Goal: Task Accomplishment & Management: Use online tool/utility

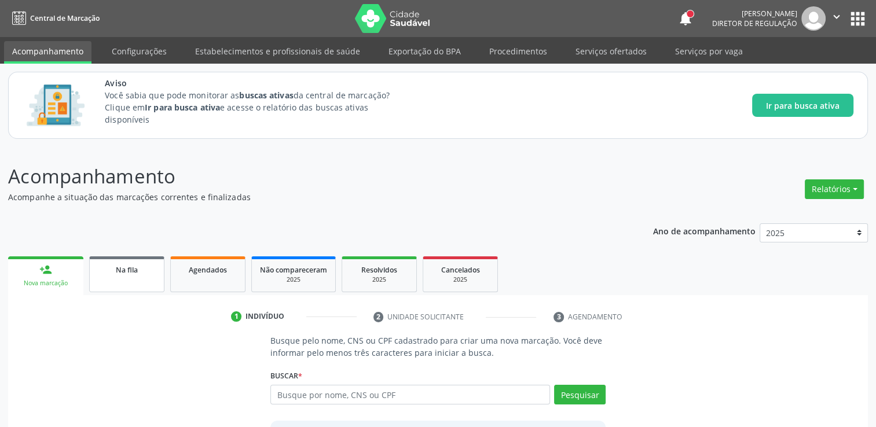
click at [111, 278] on link "Na fila" at bounding box center [126, 275] width 75 height 36
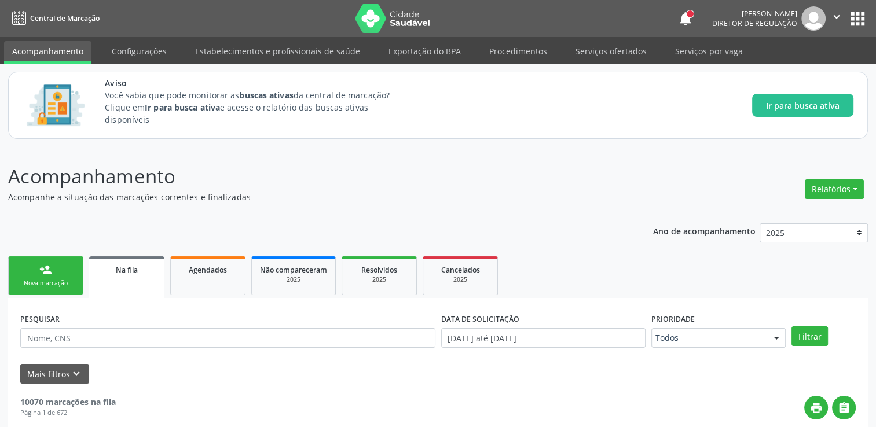
click at [131, 270] on span "Na fila" at bounding box center [127, 270] width 22 height 10
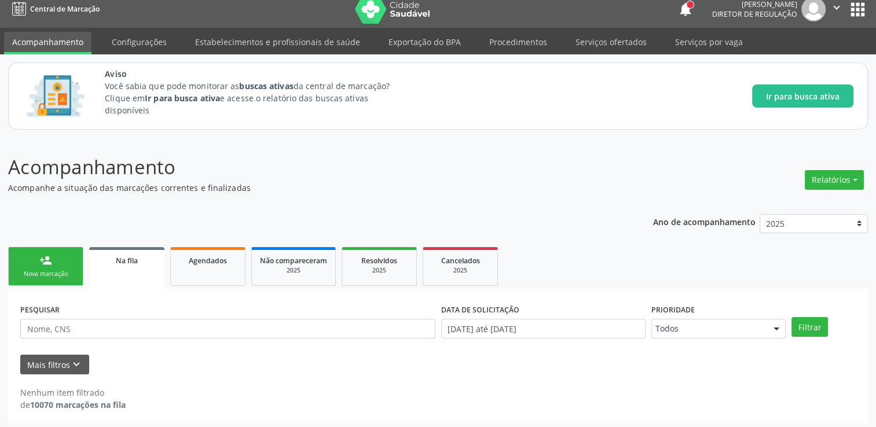
scroll to position [12, 0]
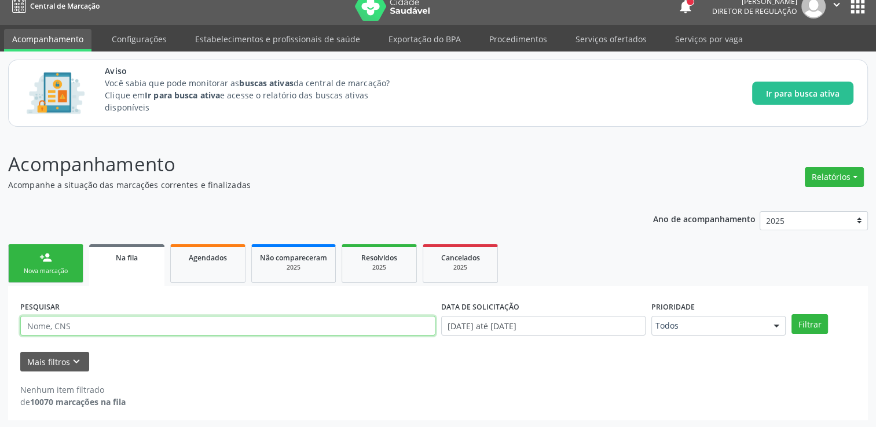
click at [114, 322] on input "text" at bounding box center [227, 326] width 415 height 20
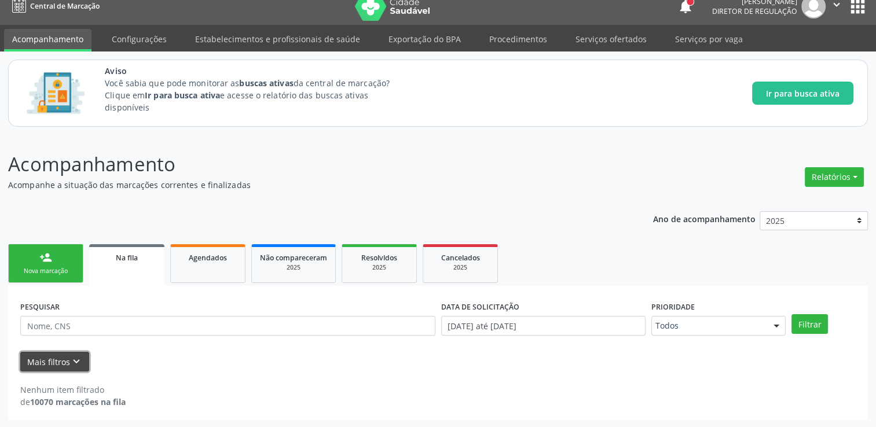
click at [70, 360] on icon "keyboard_arrow_down" at bounding box center [76, 362] width 13 height 13
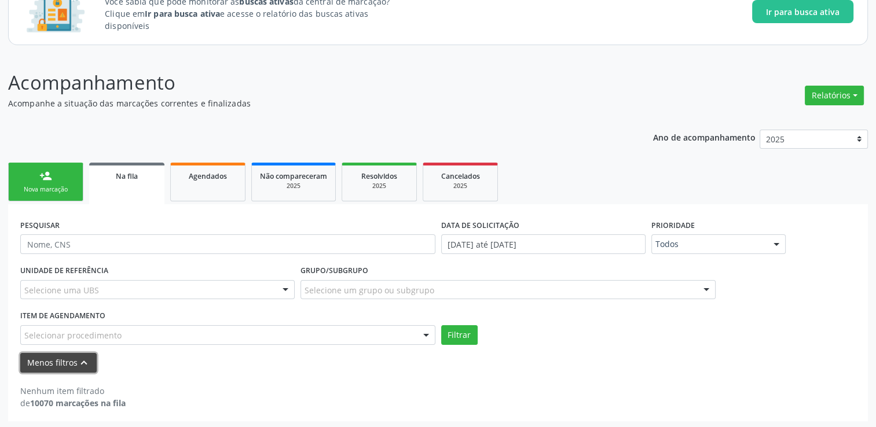
scroll to position [95, 0]
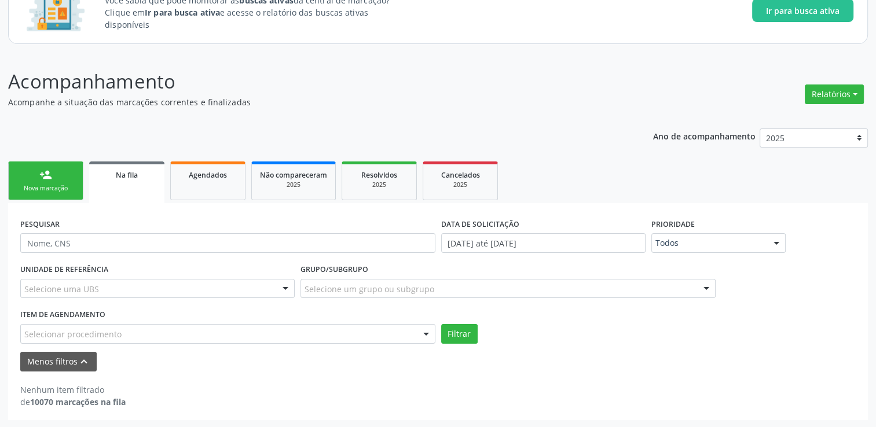
click at [166, 332] on div "Selecionar procedimento" at bounding box center [227, 334] width 415 height 20
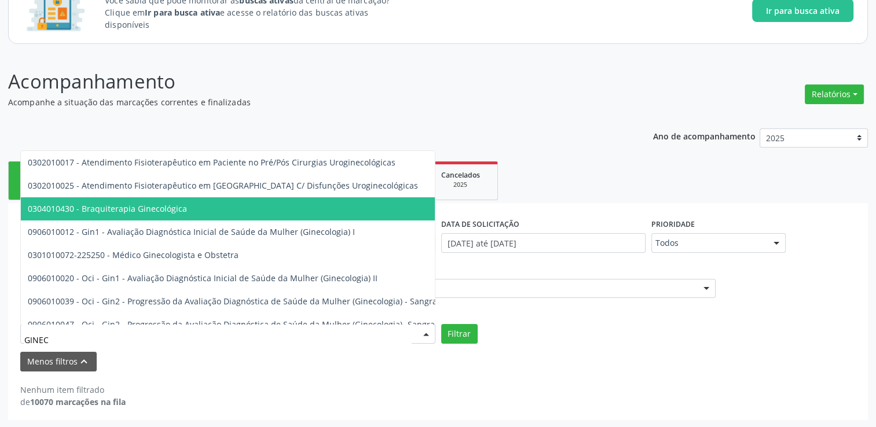
type input "GINECO"
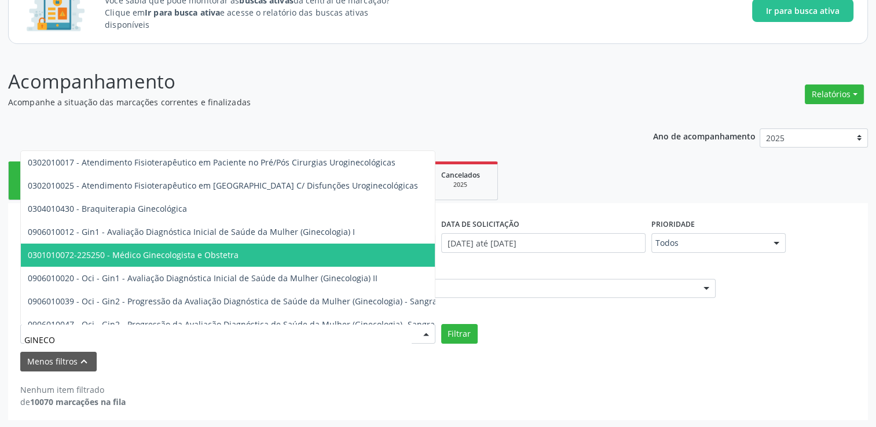
click at [158, 248] on span "0301010072-225250 - Médico Ginecologista e Obstetra" at bounding box center [349, 255] width 656 height 23
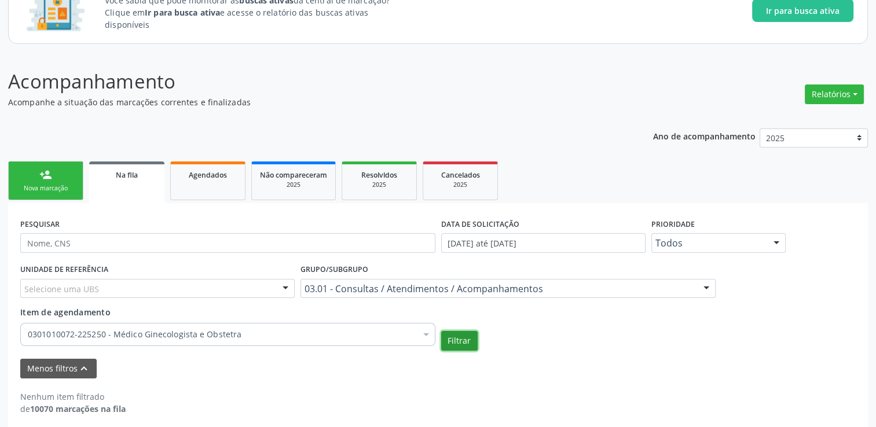
click at [467, 342] on button "Filtrar" at bounding box center [459, 341] width 36 height 20
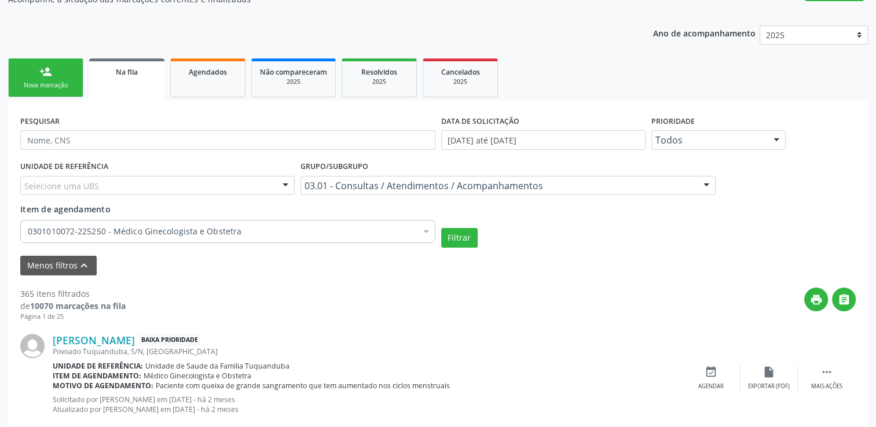
scroll to position [197, 0]
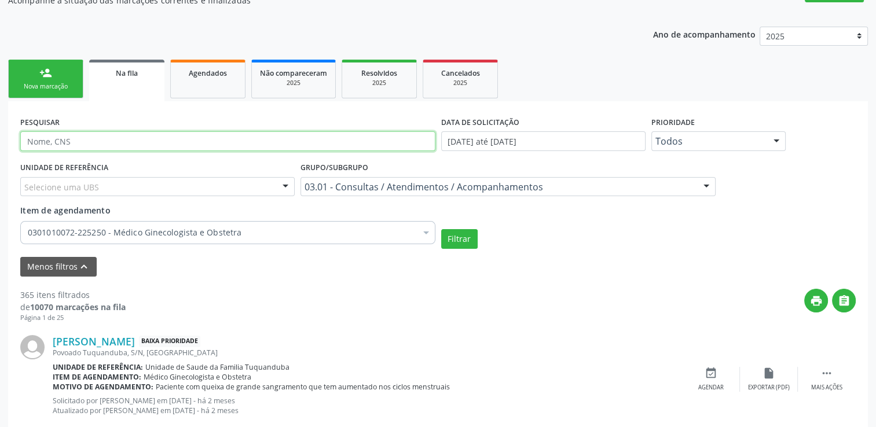
click at [115, 133] on input "text" at bounding box center [227, 141] width 415 height 20
type input "[PERSON_NAME]"
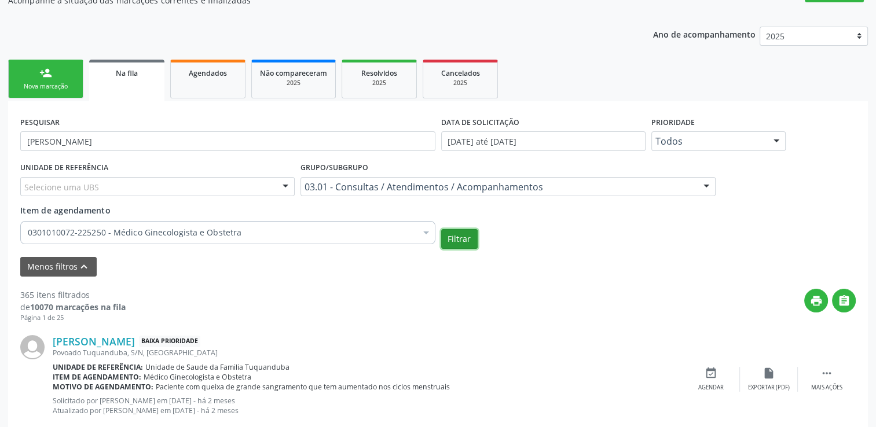
click at [453, 241] on button "Filtrar" at bounding box center [459, 239] width 36 height 20
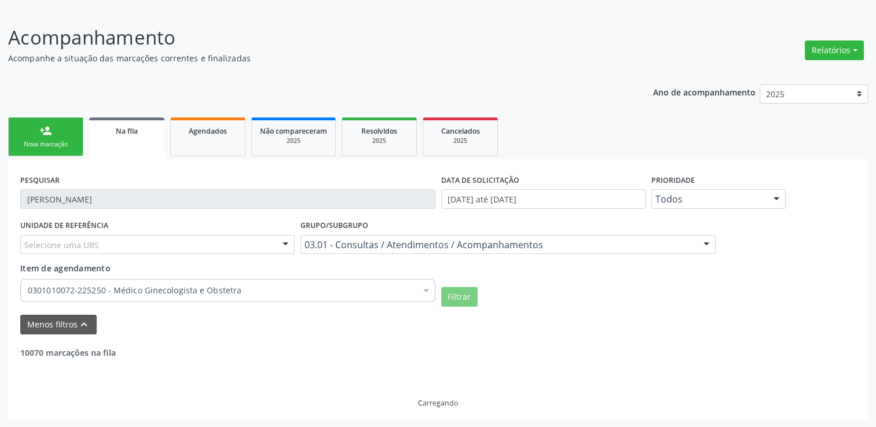
scroll to position [102, 0]
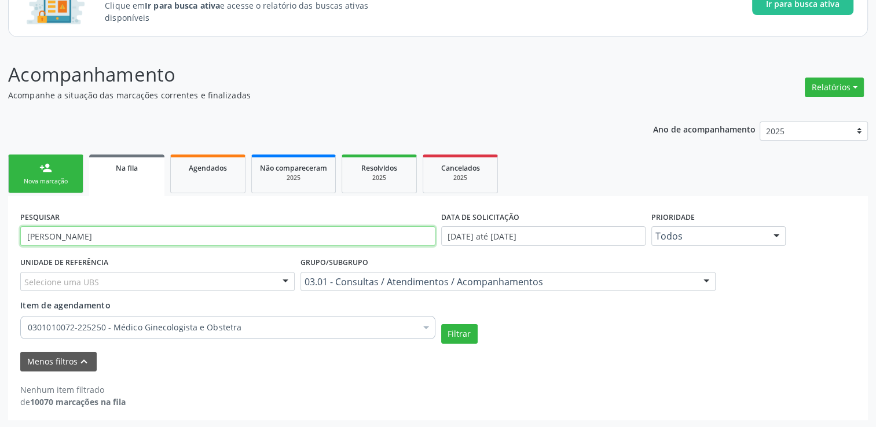
drag, startPoint x: 104, startPoint y: 241, endPoint x: 0, endPoint y: 250, distance: 104.1
click at [0, 251] on html "Central de Marcação notifications [PERSON_NAME] Diretor de regulação  Configur…" at bounding box center [438, 111] width 876 height 427
type input "1"
click at [441, 324] on button "Filtrar" at bounding box center [459, 334] width 36 height 20
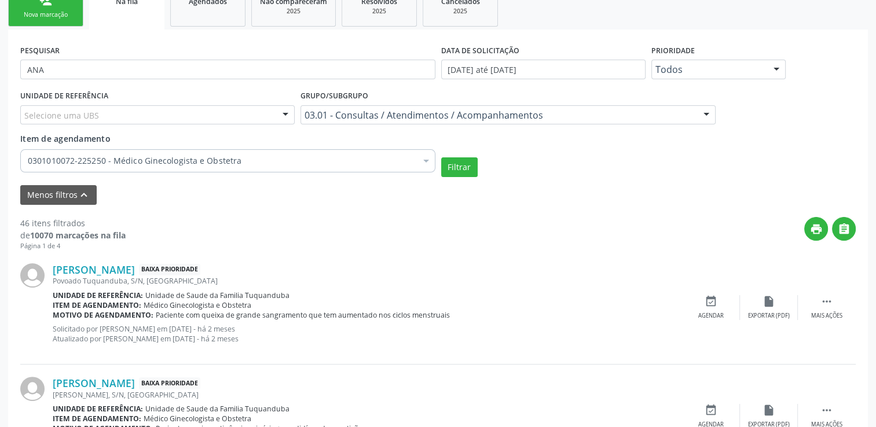
scroll to position [81, 0]
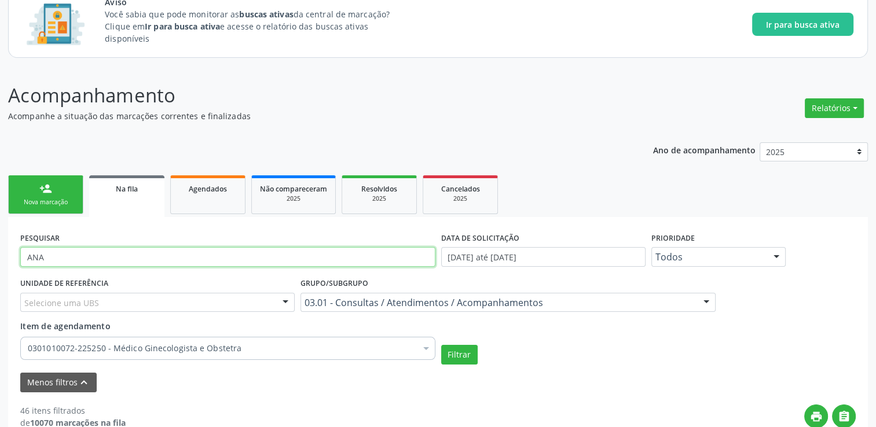
click at [90, 258] on input "ANA" at bounding box center [227, 257] width 415 height 20
click at [71, 258] on input "[PERSON_NAME]" at bounding box center [227, 257] width 415 height 20
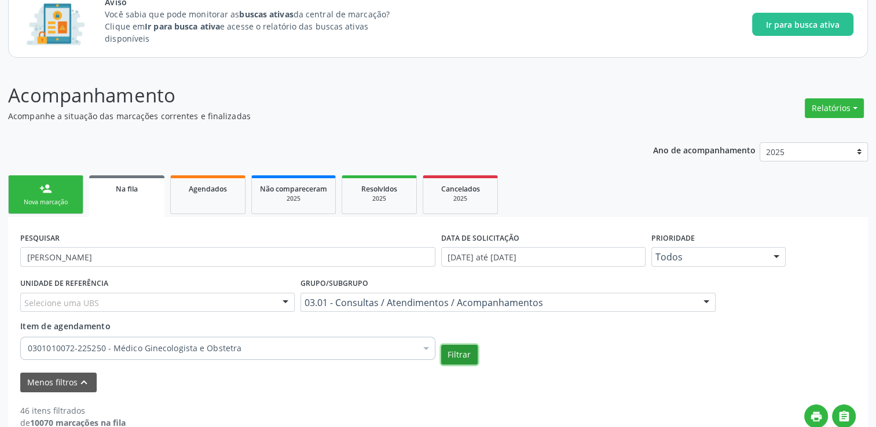
click at [452, 356] on button "Filtrar" at bounding box center [459, 355] width 36 height 20
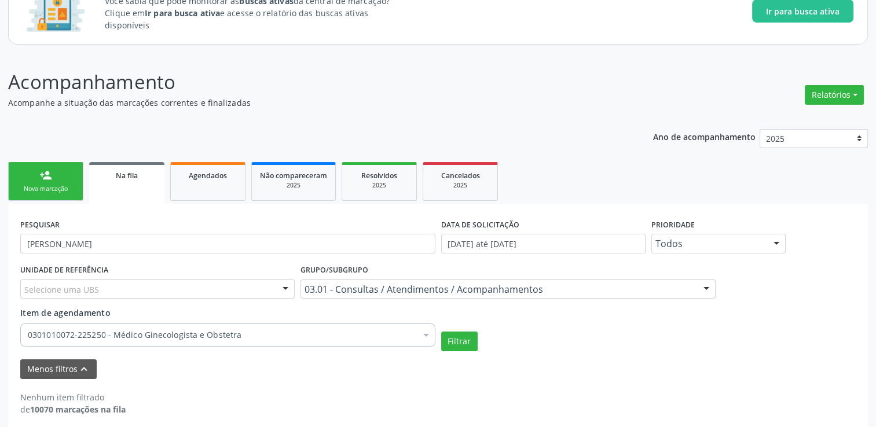
scroll to position [102, 0]
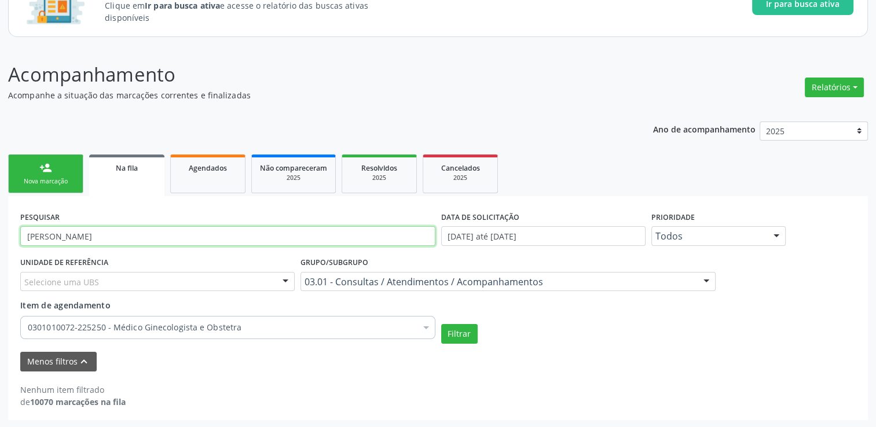
drag, startPoint x: 89, startPoint y: 237, endPoint x: 30, endPoint y: 228, distance: 59.1
click at [30, 228] on input "[PERSON_NAME]" at bounding box center [227, 236] width 415 height 20
type input "A"
type input "[PERSON_NAME]"
click at [441, 324] on button "Filtrar" at bounding box center [459, 334] width 36 height 20
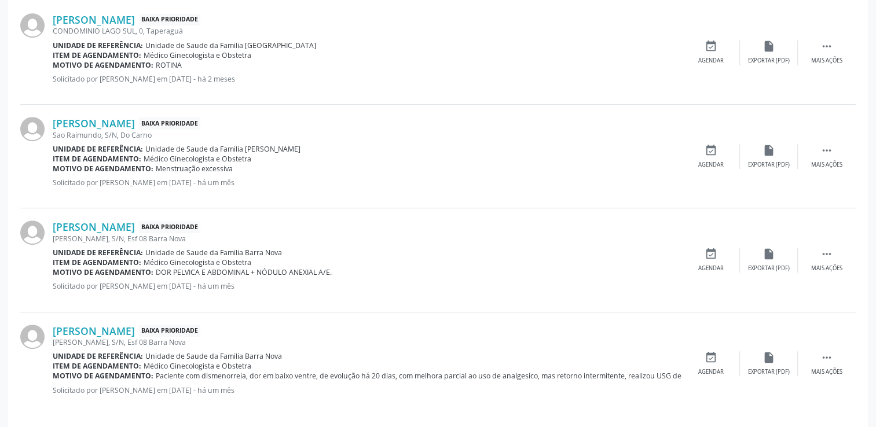
scroll to position [526, 0]
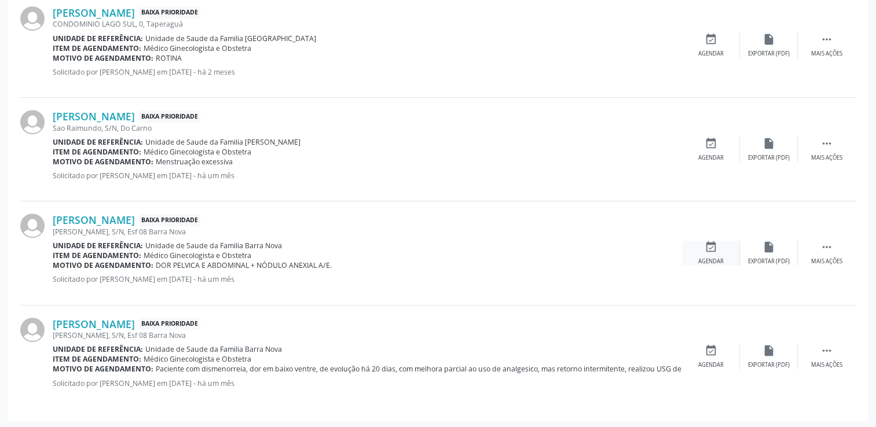
click at [710, 248] on icon "event_available" at bounding box center [711, 247] width 13 height 13
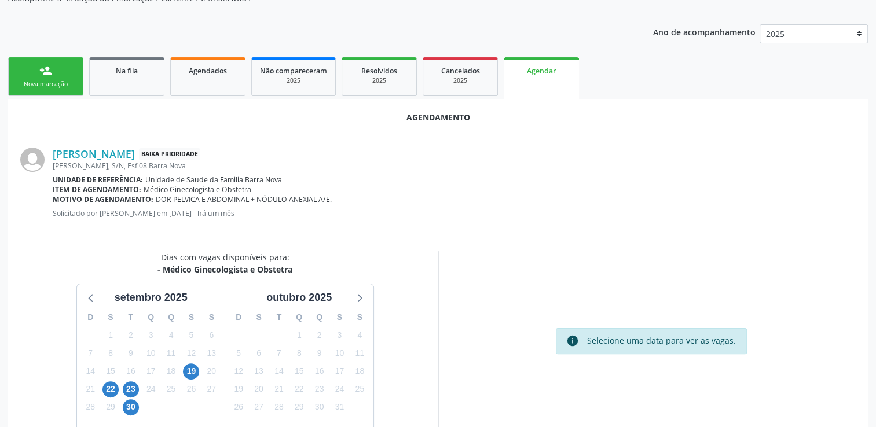
scroll to position [257, 0]
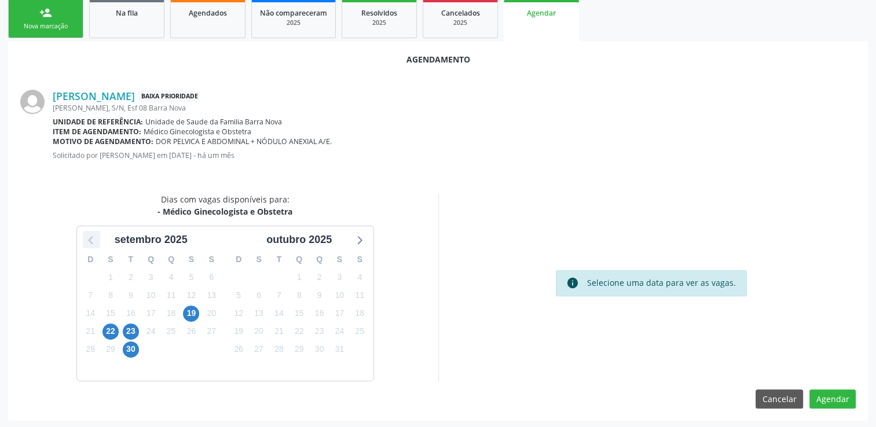
click at [88, 240] on icon at bounding box center [91, 239] width 15 height 15
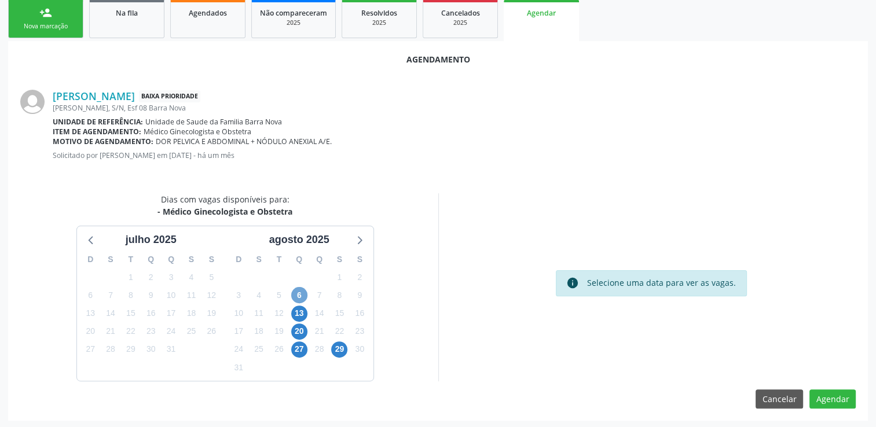
click at [302, 295] on span "6" at bounding box center [299, 295] width 16 height 16
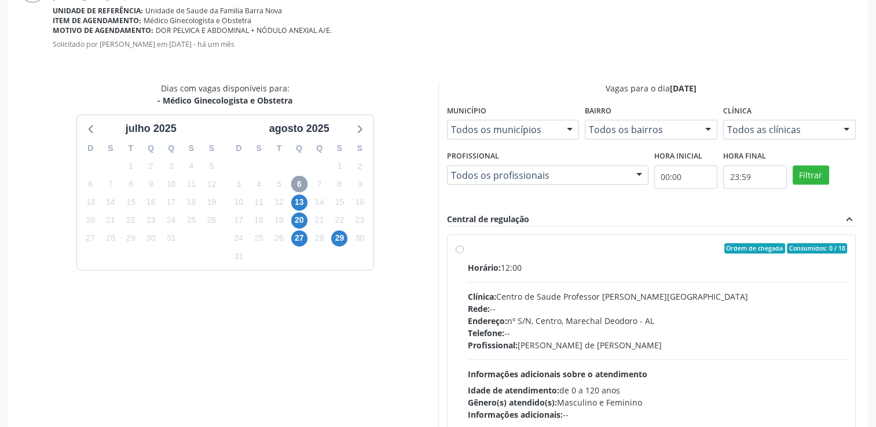
scroll to position [373, 0]
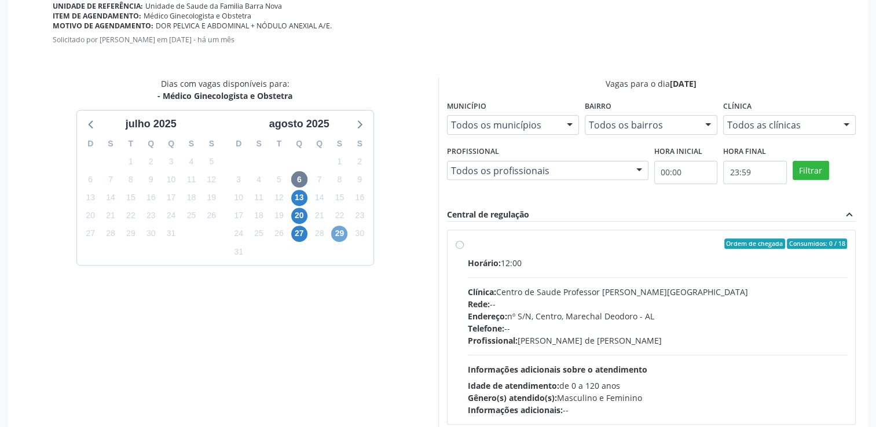
click at [335, 237] on span "29" at bounding box center [339, 234] width 16 height 16
click at [540, 239] on div "Ordem de chegada Consumidos: 0 / 1" at bounding box center [658, 244] width 380 height 10
click at [464, 239] on input "Ordem de chegada Consumidos: 0 / 1 Horário: 08:00 Clínica: Centro de Saude Prof…" at bounding box center [460, 244] width 8 height 10
radio input "true"
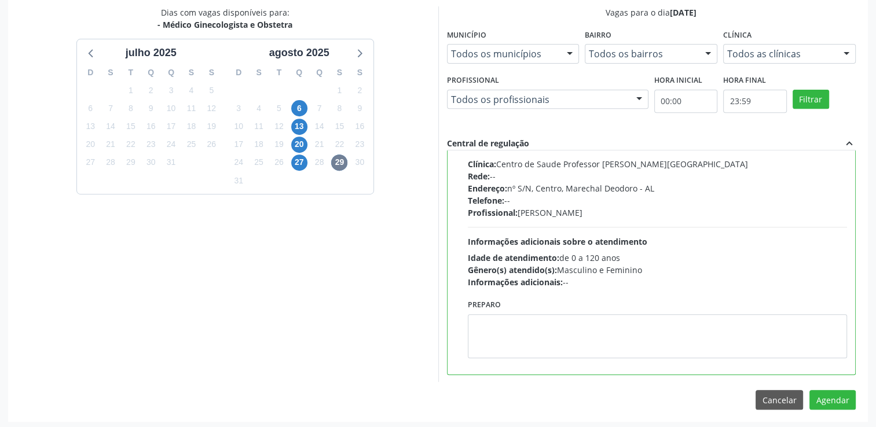
scroll to position [445, 0]
click at [834, 401] on button "Agendar" at bounding box center [833, 399] width 46 height 20
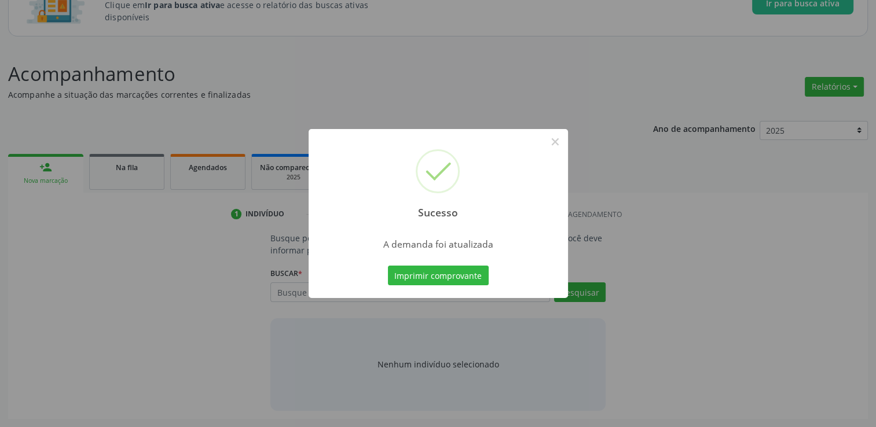
scroll to position [101, 0]
click at [552, 145] on button "×" at bounding box center [556, 142] width 20 height 20
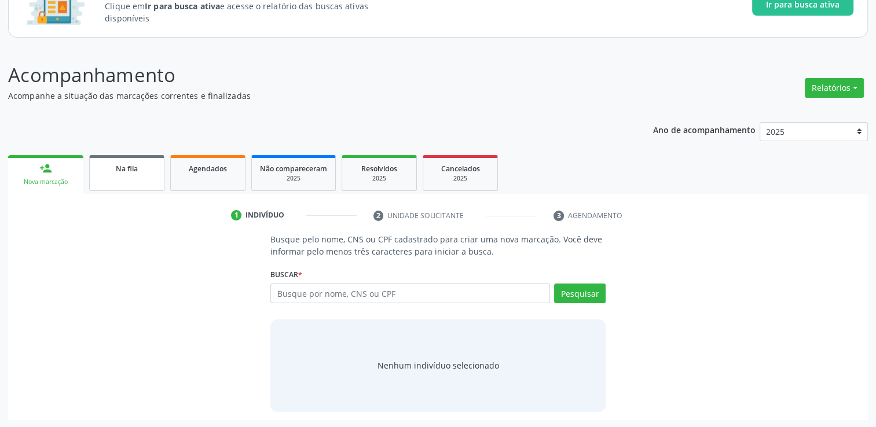
click at [122, 176] on link "Na fila" at bounding box center [126, 173] width 75 height 36
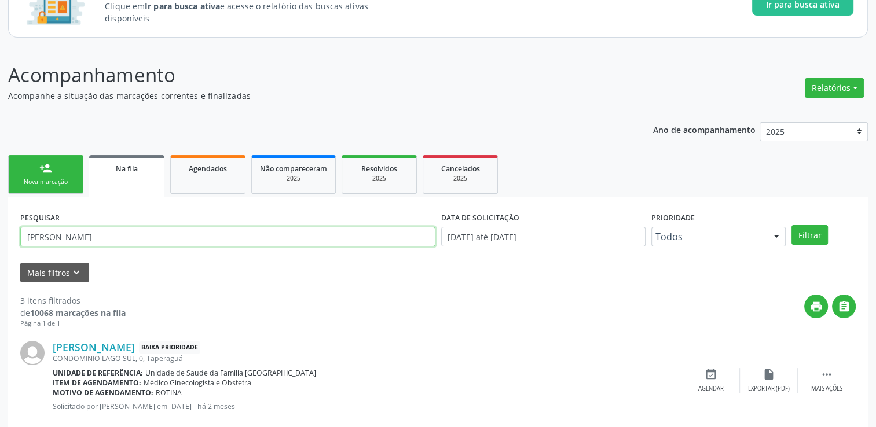
click at [100, 236] on input "[PERSON_NAME]" at bounding box center [227, 237] width 415 height 20
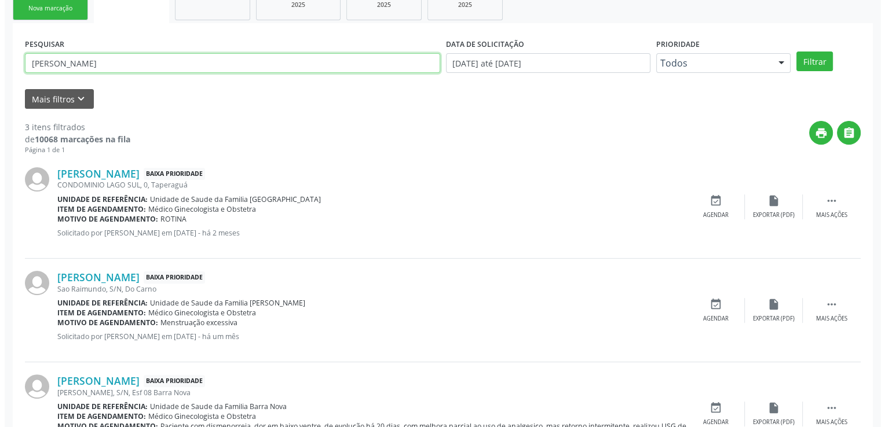
scroll to position [332, 0]
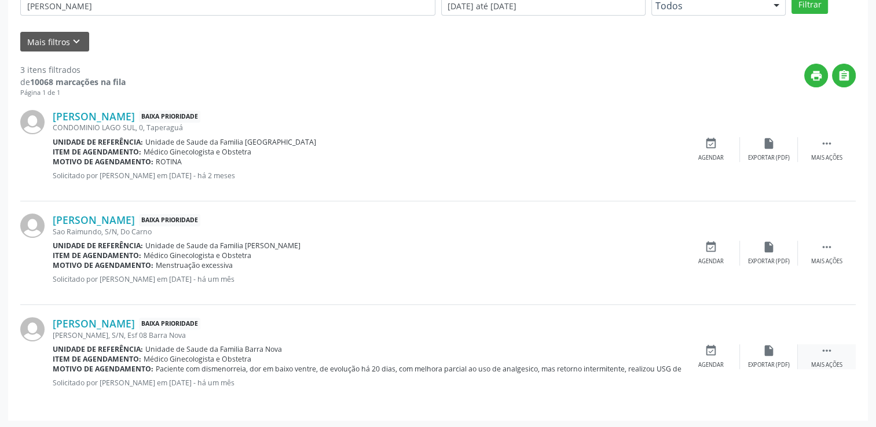
click at [822, 345] on icon "" at bounding box center [827, 351] width 13 height 13
click at [715, 348] on icon "cancel" at bounding box center [711, 351] width 13 height 13
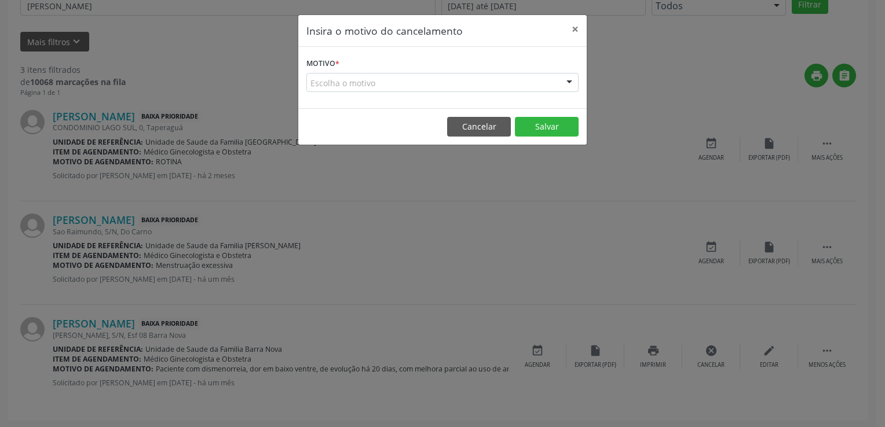
click at [471, 92] on div "Escolha o motivo Outro Médico - Participação em eventos (ex: congresso) Médico …" at bounding box center [442, 83] width 272 height 20
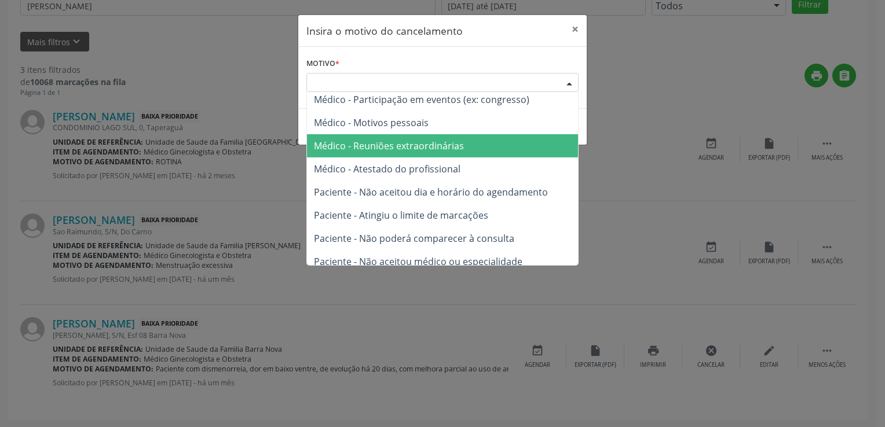
scroll to position [0, 0]
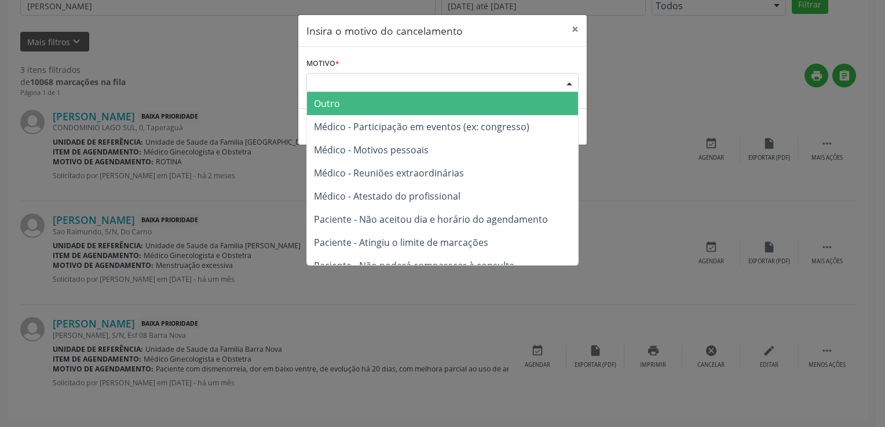
click at [415, 109] on span "Outro" at bounding box center [442, 103] width 271 height 23
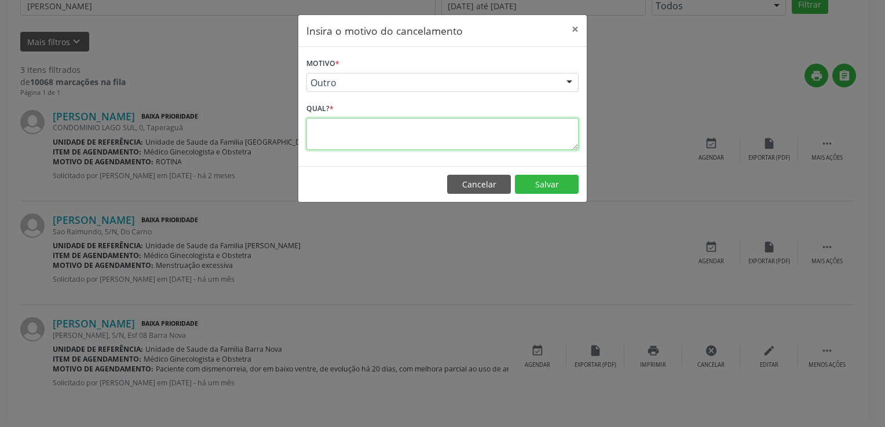
click at [405, 138] on textarea at bounding box center [442, 134] width 272 height 32
type textarea "SOLICITAÇÃO DUPLICADA / JÁ RESOLVIDA"
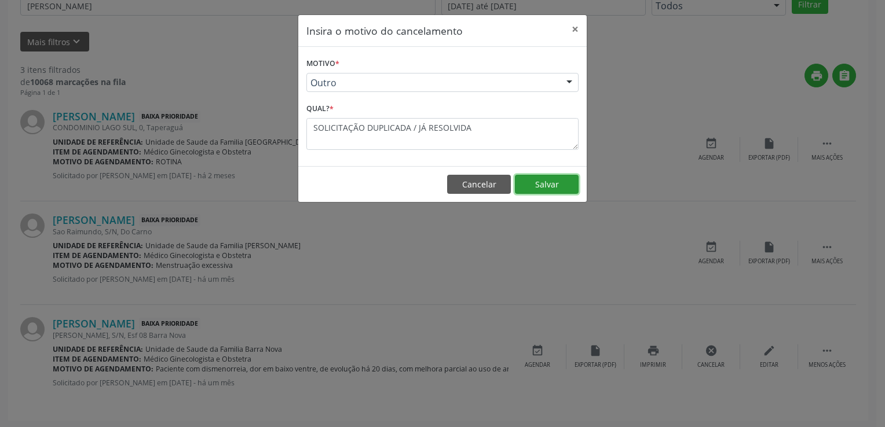
click at [565, 184] on button "Salvar" at bounding box center [547, 185] width 64 height 20
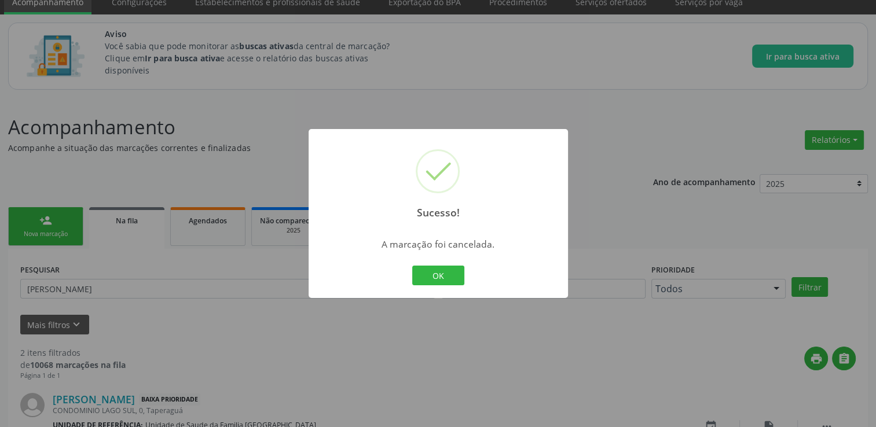
scroll to position [229, 0]
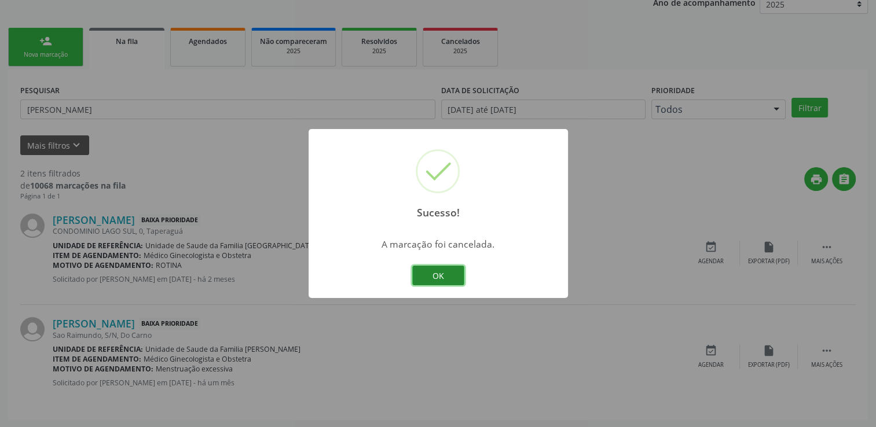
click at [456, 268] on button "OK" at bounding box center [438, 276] width 52 height 20
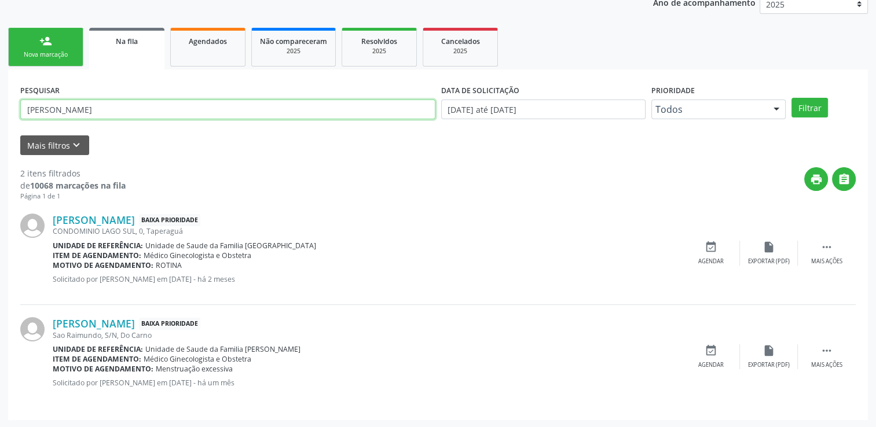
drag, startPoint x: 75, startPoint y: 110, endPoint x: 28, endPoint y: 111, distance: 47.5
click at [31, 111] on input "[PERSON_NAME]" at bounding box center [227, 110] width 415 height 20
type input "J"
type input "[PERSON_NAME]"
click at [792, 98] on button "Filtrar" at bounding box center [810, 108] width 36 height 20
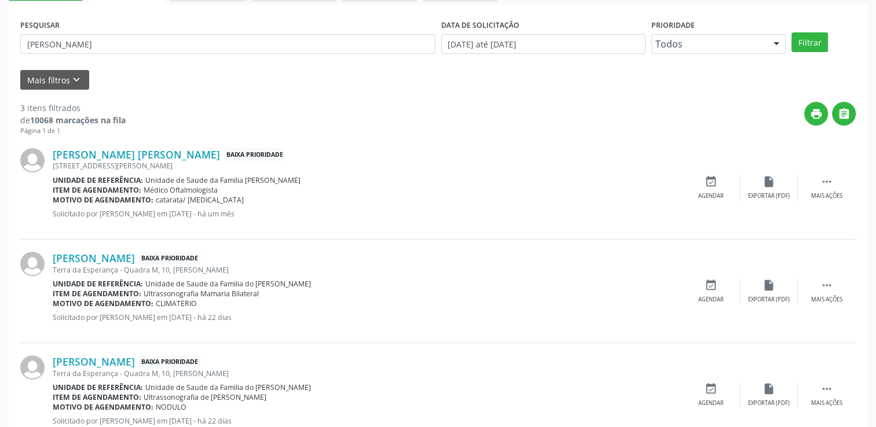
scroll to position [275, 0]
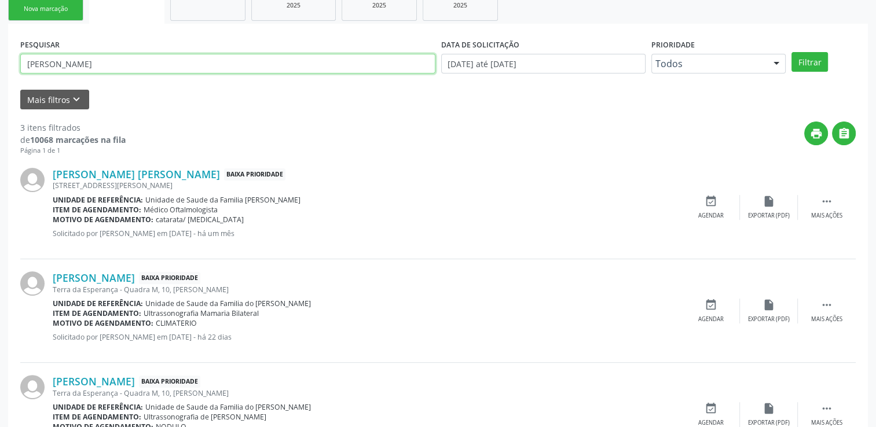
drag, startPoint x: 92, startPoint y: 65, endPoint x: 20, endPoint y: 56, distance: 72.4
click at [20, 56] on input "[PERSON_NAME]" at bounding box center [227, 64] width 415 height 20
type input "[PERSON_NAME]"
click at [792, 52] on button "Filtrar" at bounding box center [810, 62] width 36 height 20
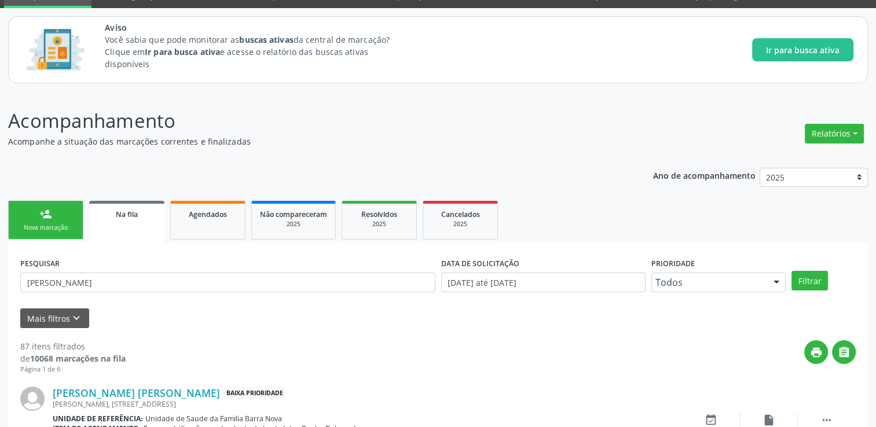
scroll to position [114, 0]
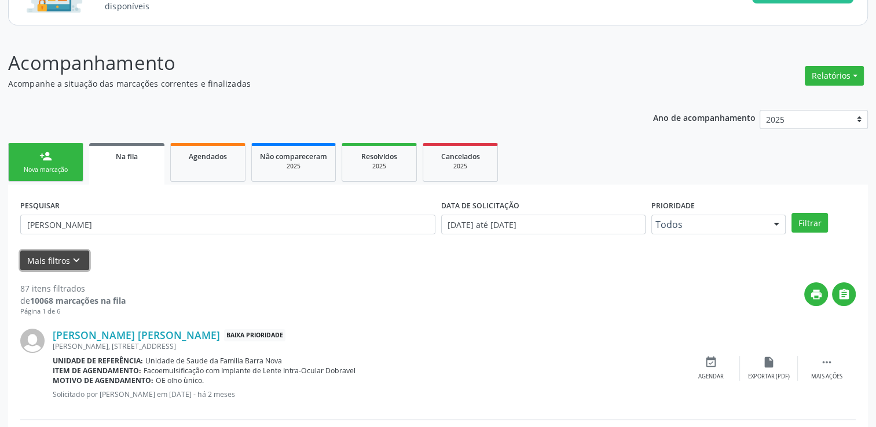
click at [65, 253] on button "Mais filtros keyboard_arrow_down" at bounding box center [54, 261] width 69 height 20
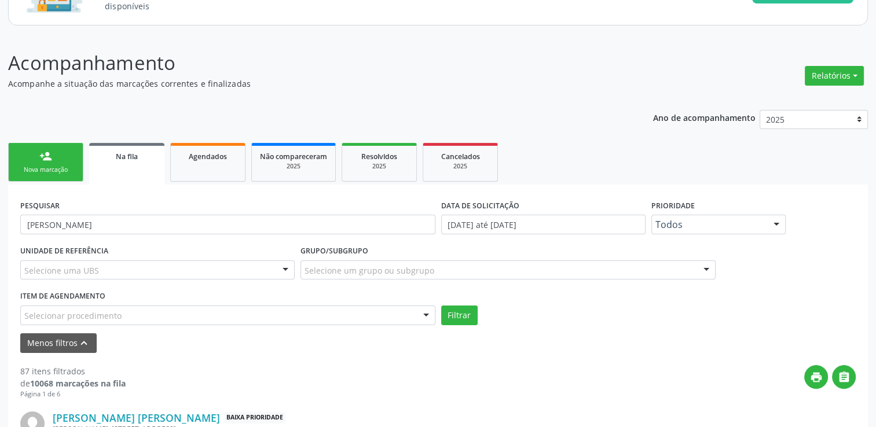
click at [253, 272] on div "Selecione uma UBS" at bounding box center [157, 271] width 275 height 20
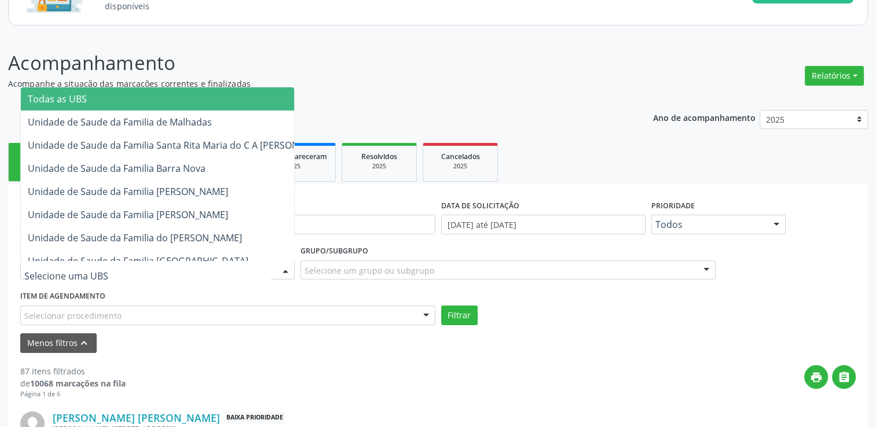
click at [270, 306] on div "Selecionar procedimento" at bounding box center [227, 316] width 415 height 20
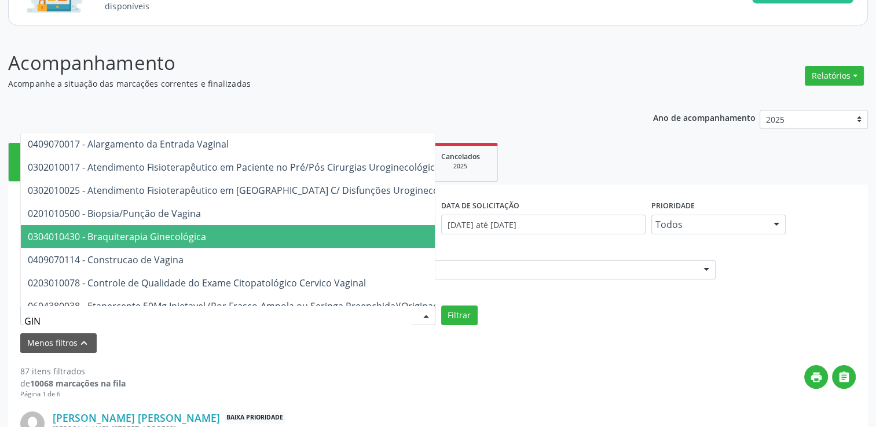
type input "GINE"
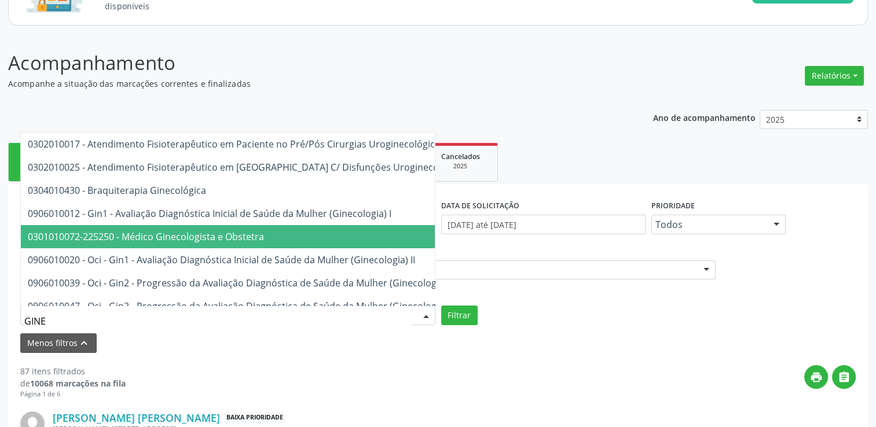
click at [195, 239] on span "0301010072-225250 - Médico Ginecologista e Obstetra" at bounding box center [146, 236] width 236 height 13
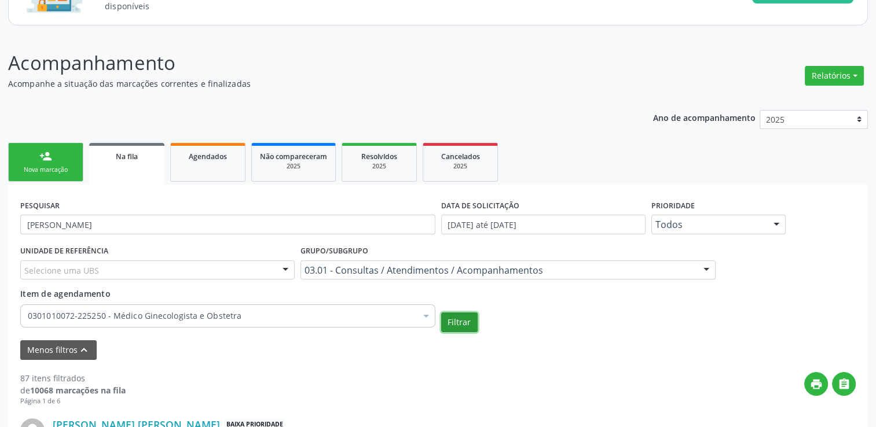
click at [475, 328] on button "Filtrar" at bounding box center [459, 323] width 36 height 20
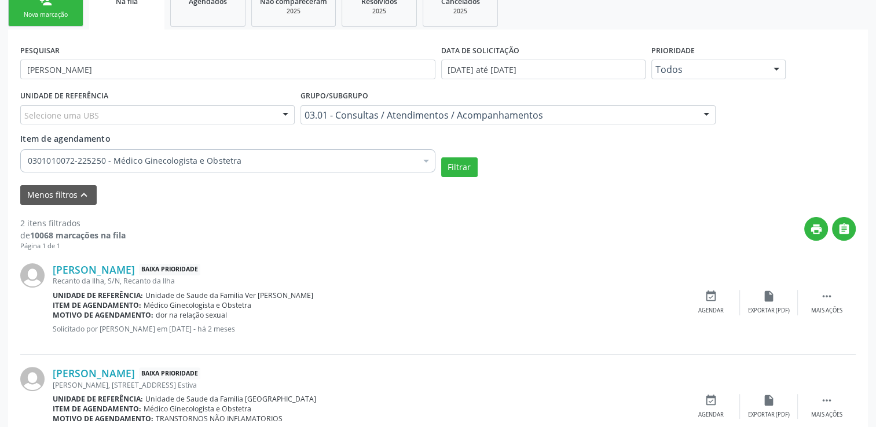
scroll to position [203, 0]
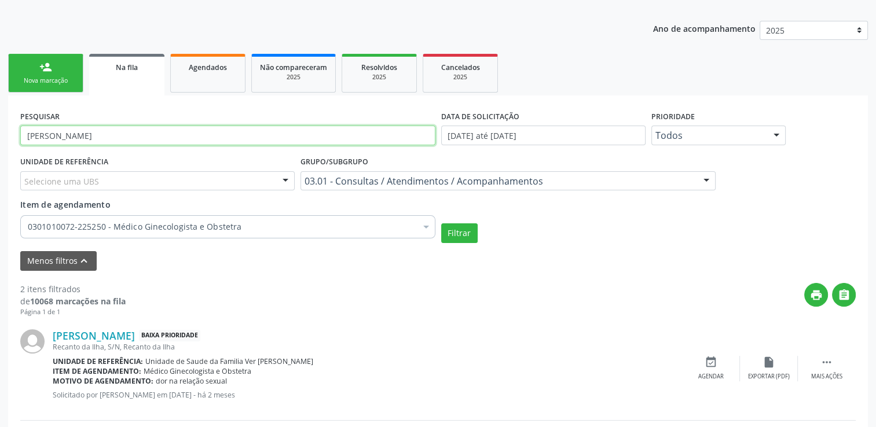
drag, startPoint x: 135, startPoint y: 134, endPoint x: 0, endPoint y: 126, distance: 135.2
click at [0, 126] on div "Acompanhamento Acompanhe a situação das marcações correntes e finalizadas Relat…" at bounding box center [438, 244] width 876 height 600
click at [441, 224] on button "Filtrar" at bounding box center [459, 234] width 36 height 20
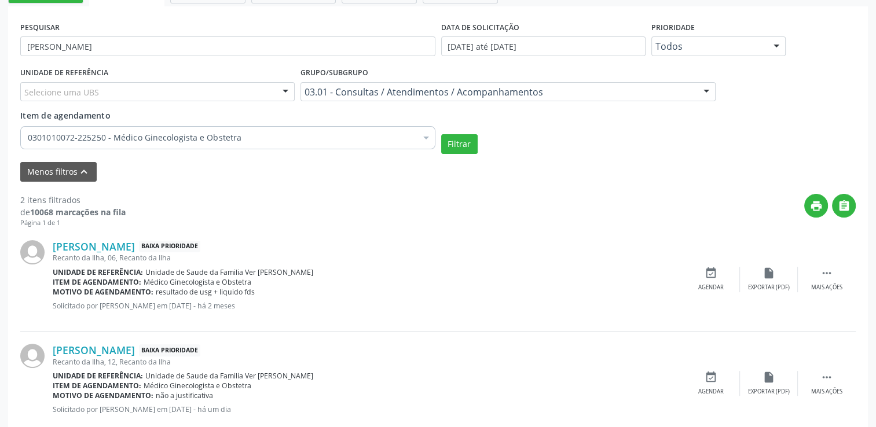
scroll to position [319, 0]
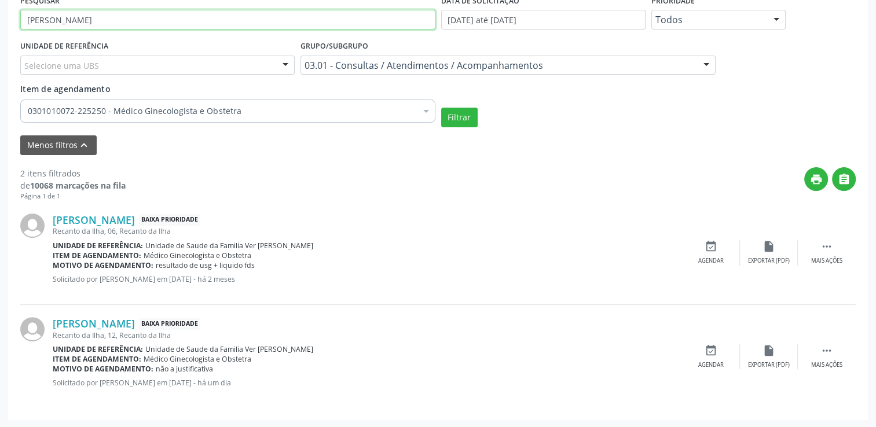
click at [134, 24] on input "[PERSON_NAME]" at bounding box center [227, 20] width 415 height 20
type input "M"
type input "[PERSON_NAME]"
click at [441, 108] on button "Filtrar" at bounding box center [459, 118] width 36 height 20
drag, startPoint x: 141, startPoint y: 20, endPoint x: -2, endPoint y: 35, distance: 144.5
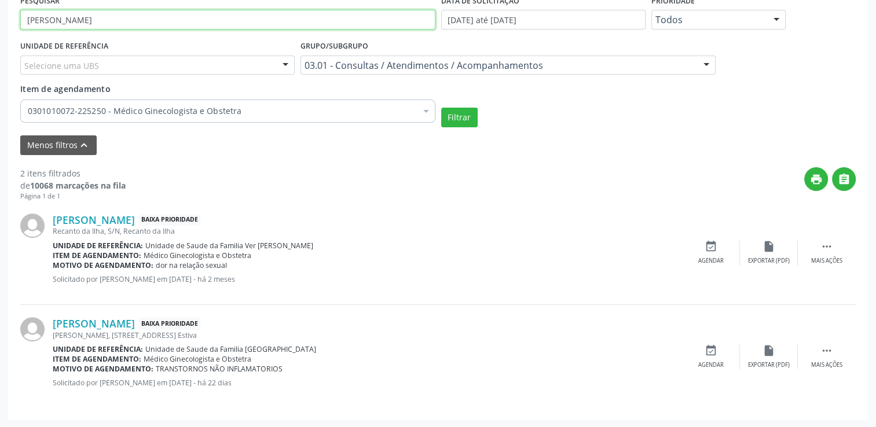
click at [441, 108] on button "Filtrar" at bounding box center [459, 118] width 36 height 20
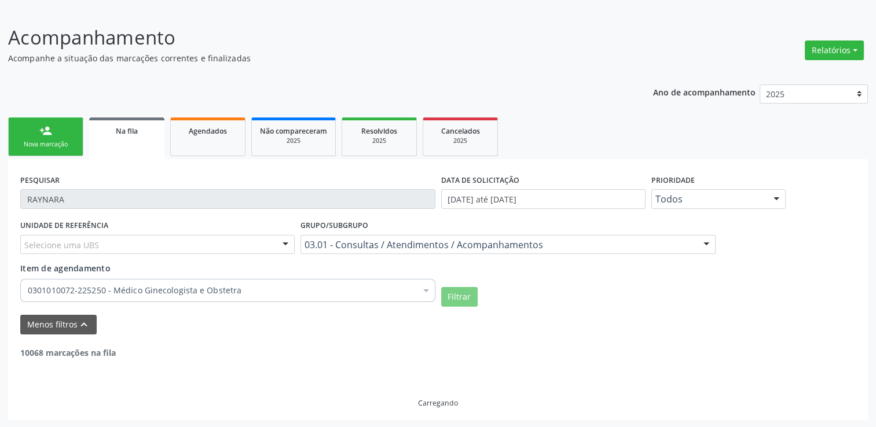
scroll to position [102, 0]
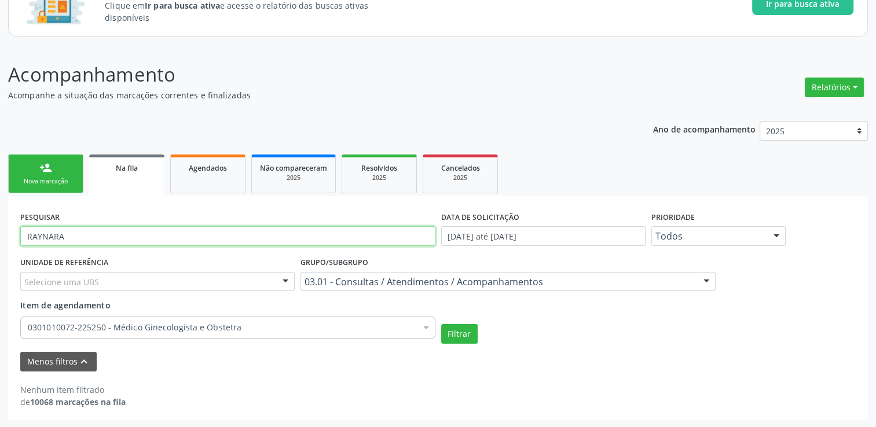
drag, startPoint x: 118, startPoint y: 232, endPoint x: 12, endPoint y: 242, distance: 106.4
click at [12, 242] on div "PESQUISAR RAYNARA DATA DE SOLICITAÇÃO [DATE] até [DATE] Prioridade Todos Todos …" at bounding box center [438, 308] width 860 height 224
click at [441, 324] on button "Filtrar" at bounding box center [459, 334] width 36 height 20
drag, startPoint x: 71, startPoint y: 237, endPoint x: 3, endPoint y: 236, distance: 68.3
click at [3, 236] on div "Acompanhamento Acompanhe a situação das marcações correntes e finalizadas Relat…" at bounding box center [438, 236] width 876 height 383
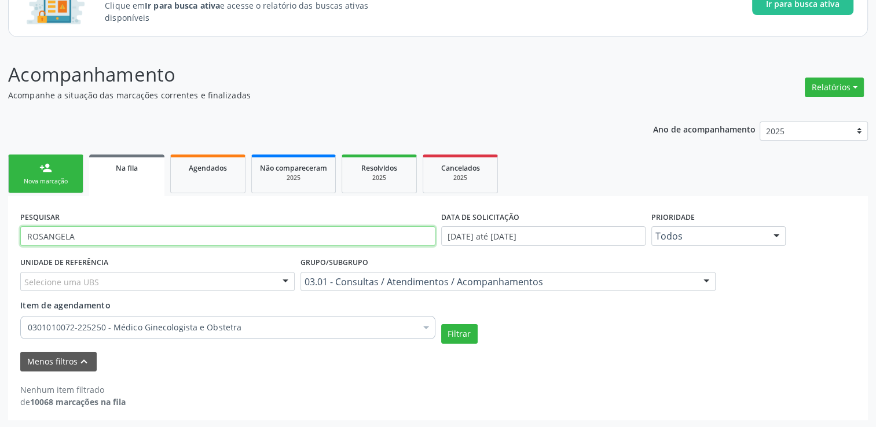
click at [441, 324] on button "Filtrar" at bounding box center [459, 334] width 36 height 20
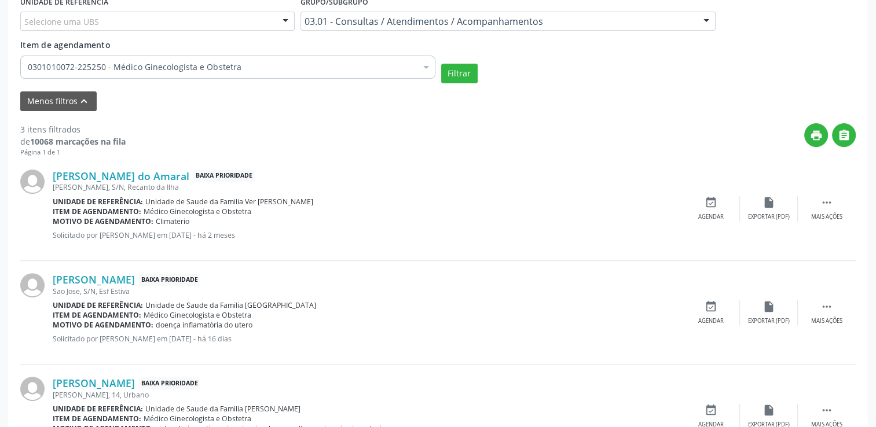
scroll to position [248, 0]
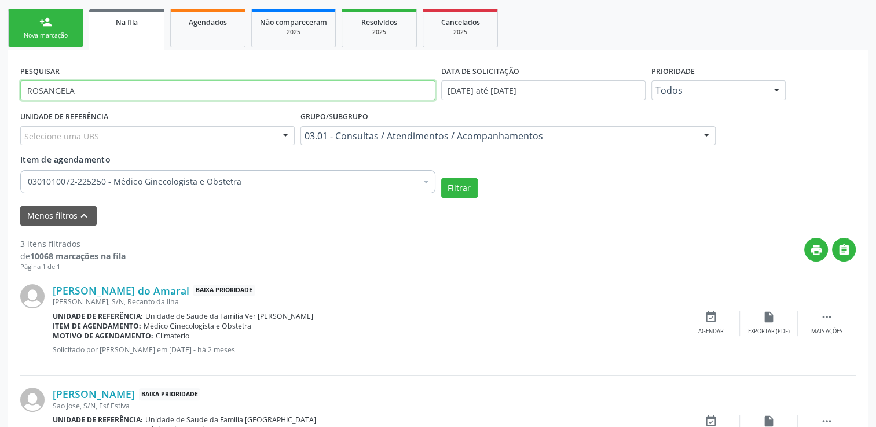
drag, startPoint x: 107, startPoint y: 82, endPoint x: 5, endPoint y: 104, distance: 103.7
click at [7, 104] on div "Acompanhamento Acompanhe a situação das marcações correntes e finalizadas Relat…" at bounding box center [438, 251] width 876 height 704
click at [441, 178] on button "Filtrar" at bounding box center [459, 188] width 36 height 20
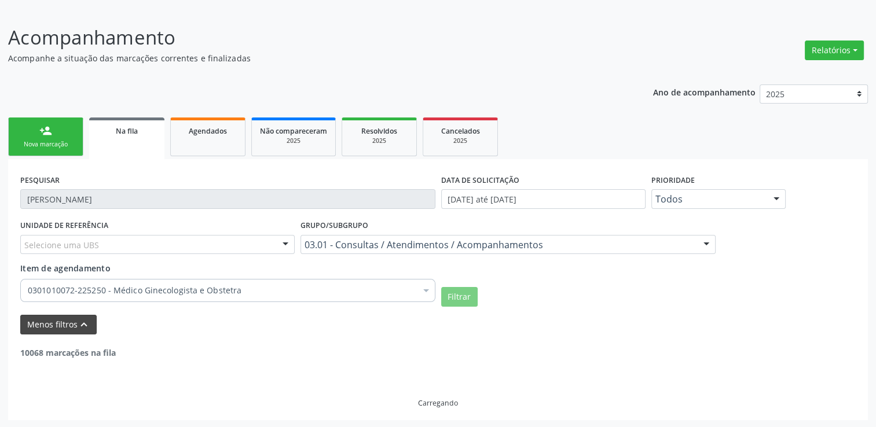
scroll to position [215, 0]
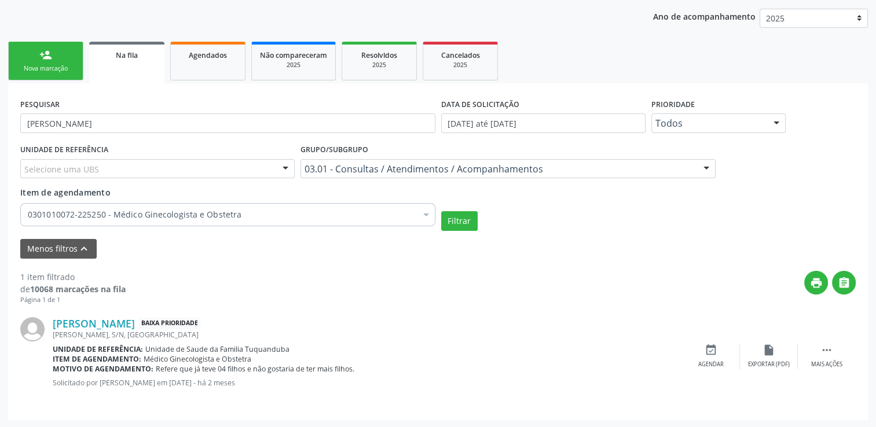
drag, startPoint x: 100, startPoint y: 133, endPoint x: 89, endPoint y: 131, distance: 11.2
click at [92, 131] on div "PESQUISAR [PERSON_NAME]" at bounding box center [227, 118] width 421 height 45
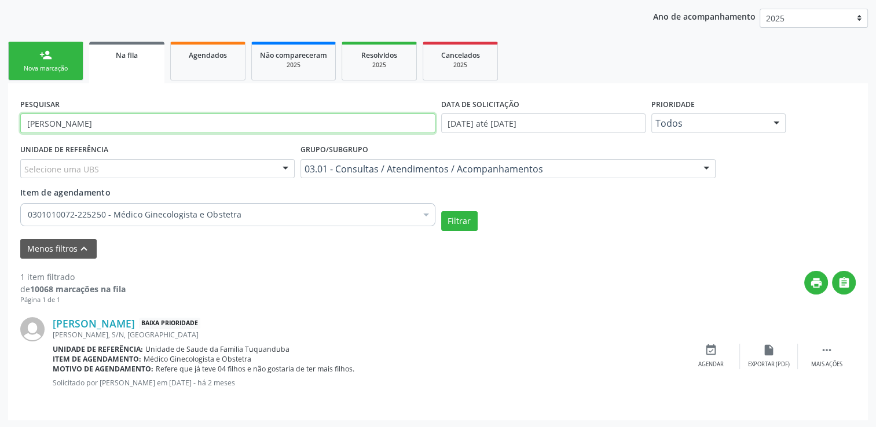
drag, startPoint x: 82, startPoint y: 129, endPoint x: 70, endPoint y: 124, distance: 12.7
click at [70, 124] on input "[PERSON_NAME]" at bounding box center [227, 124] width 415 height 20
type input "D"
click at [441, 211] on button "Filtrar" at bounding box center [459, 221] width 36 height 20
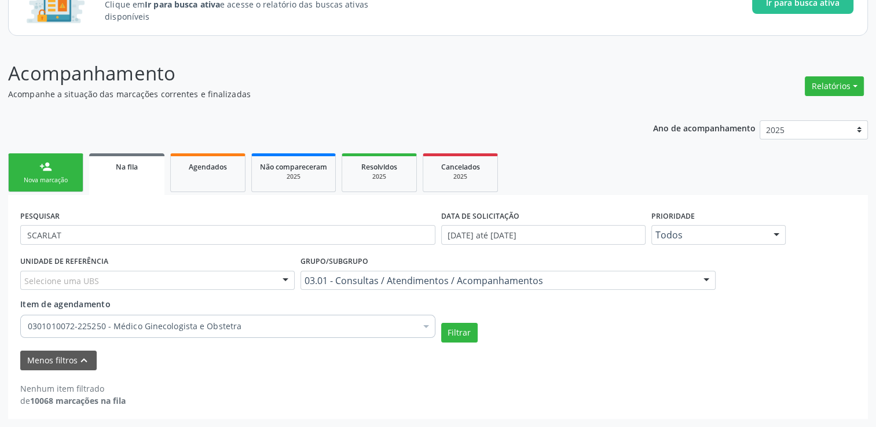
scroll to position [102, 0]
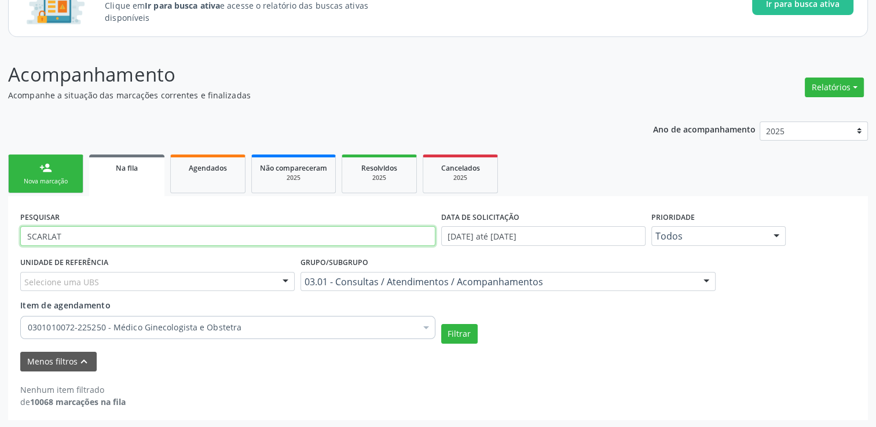
drag, startPoint x: 91, startPoint y: 226, endPoint x: 37, endPoint y: 233, distance: 54.2
click at [39, 233] on input "SCARLAT" at bounding box center [227, 236] width 415 height 20
type input "S"
click at [441, 324] on button "Filtrar" at bounding box center [459, 334] width 36 height 20
drag, startPoint x: 94, startPoint y: 240, endPoint x: 53, endPoint y: 239, distance: 40.6
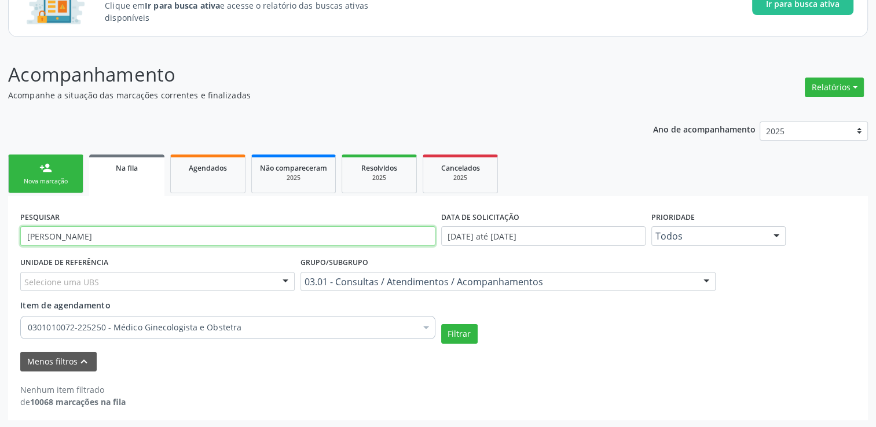
click at [53, 239] on input "[PERSON_NAME]" at bounding box center [227, 236] width 415 height 20
click at [441, 324] on button "Filtrar" at bounding box center [459, 334] width 36 height 20
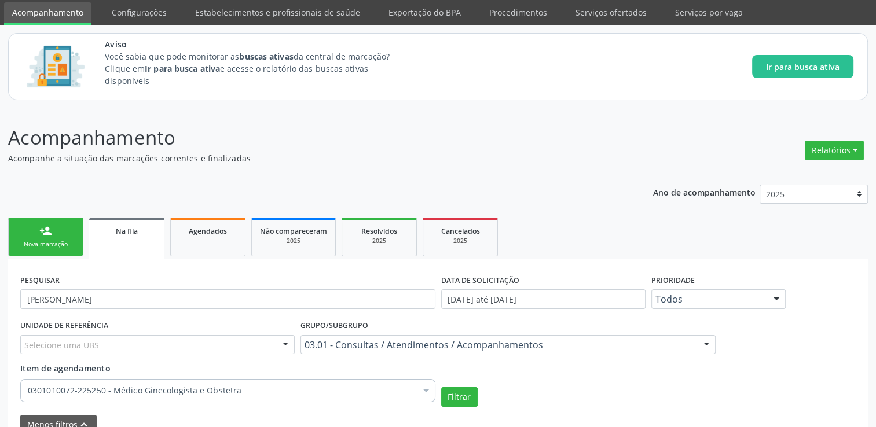
scroll to position [58, 0]
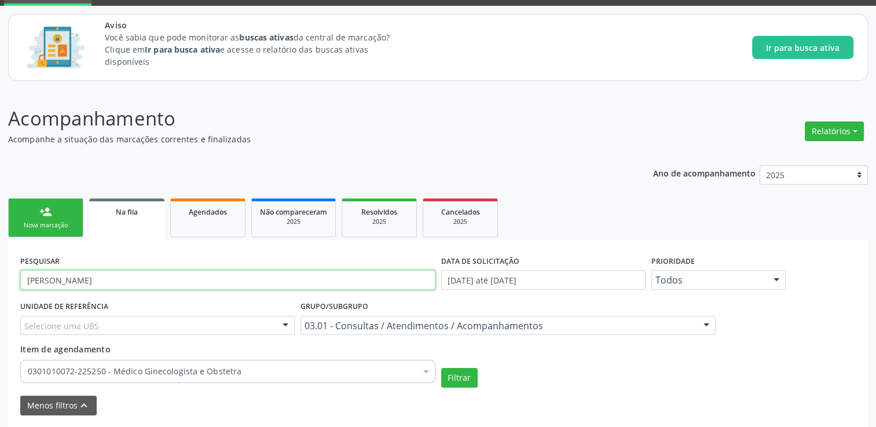
drag, startPoint x: 56, startPoint y: 279, endPoint x: 7, endPoint y: 276, distance: 48.7
click at [441, 368] on button "Filtrar" at bounding box center [459, 378] width 36 height 20
click at [42, 284] on input "MARNEIDE" at bounding box center [227, 280] width 415 height 20
type input "MARINEIDE"
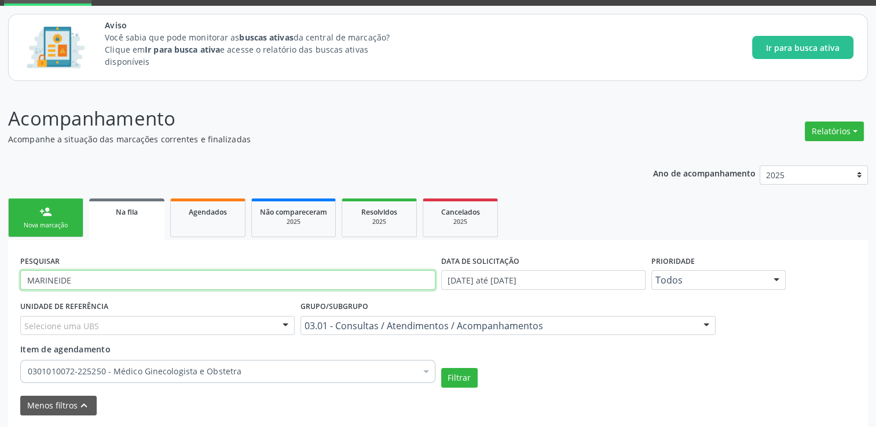
click at [441, 368] on button "Filtrar" at bounding box center [459, 378] width 36 height 20
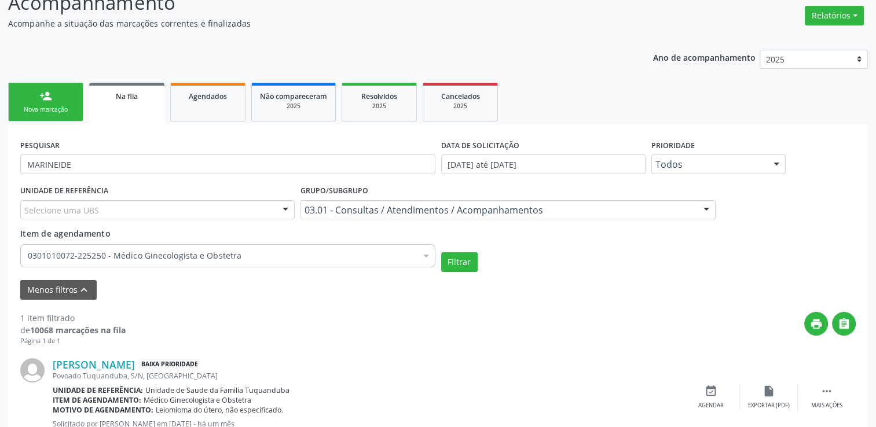
scroll to position [215, 0]
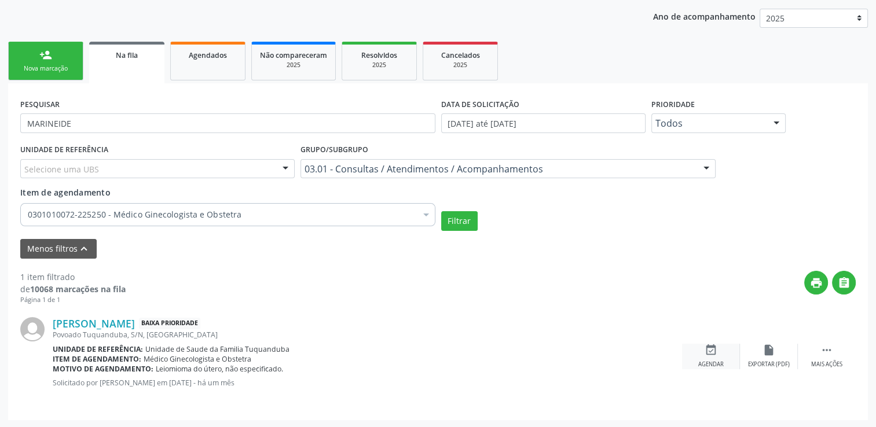
click at [717, 349] on div "event_available Agendar" at bounding box center [711, 356] width 58 height 25
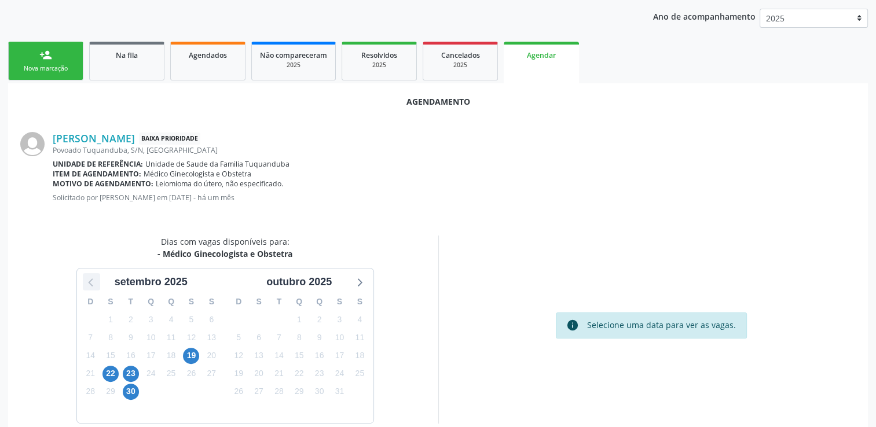
click at [87, 277] on icon at bounding box center [91, 282] width 15 height 15
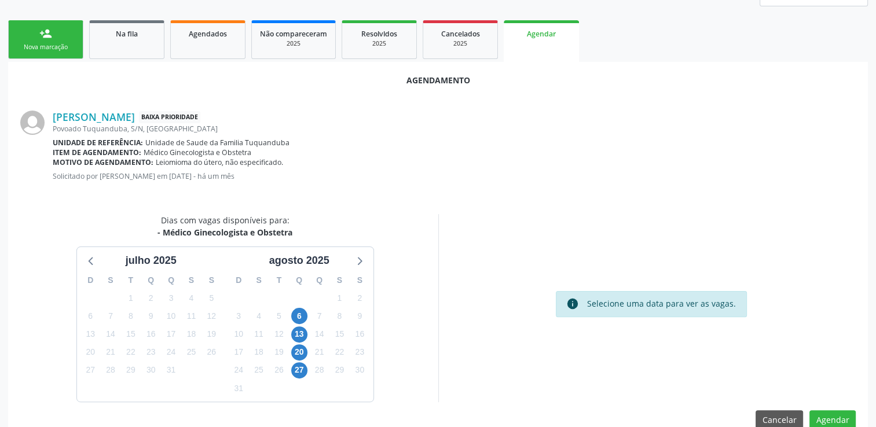
scroll to position [257, 0]
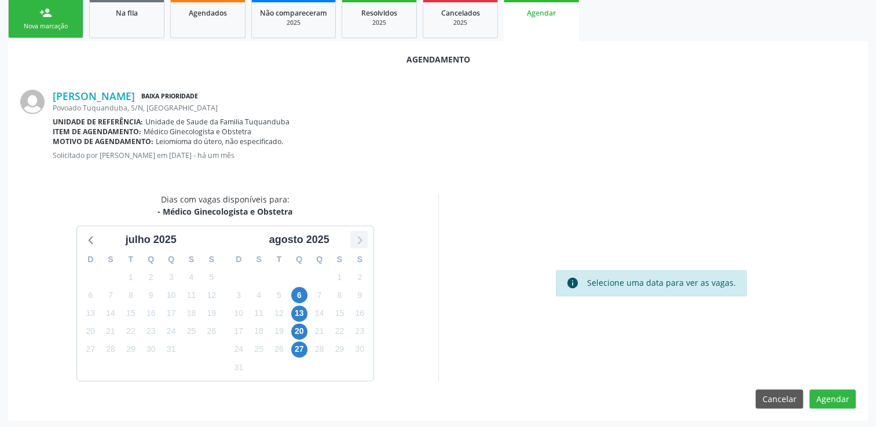
click at [359, 236] on icon at bounding box center [360, 240] width 5 height 8
click at [90, 233] on icon at bounding box center [91, 239] width 15 height 15
click at [331, 348] on span "29" at bounding box center [339, 350] width 16 height 16
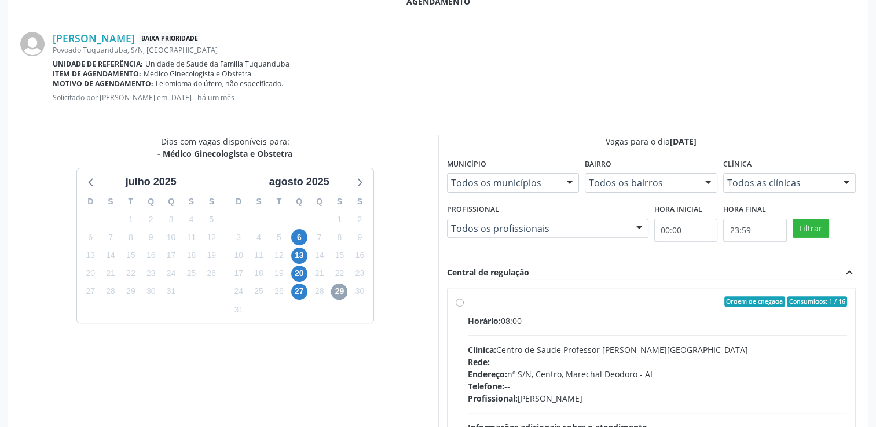
scroll to position [373, 0]
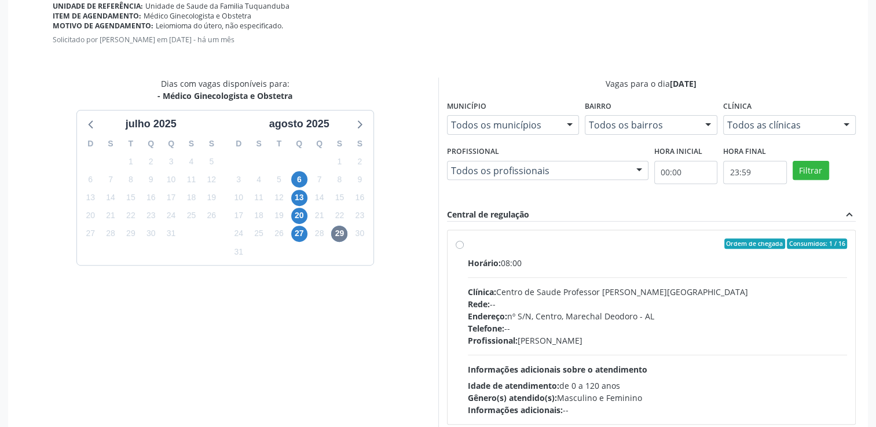
click at [493, 239] on div "Ordem de chegada Consumidos: 1 / 16" at bounding box center [658, 244] width 380 height 10
click at [464, 239] on input "Ordem de chegada Consumidos: 1 / 16 Horário: 08:00 Clínica: Centro de Saude Pro…" at bounding box center [460, 244] width 8 height 10
radio input "true"
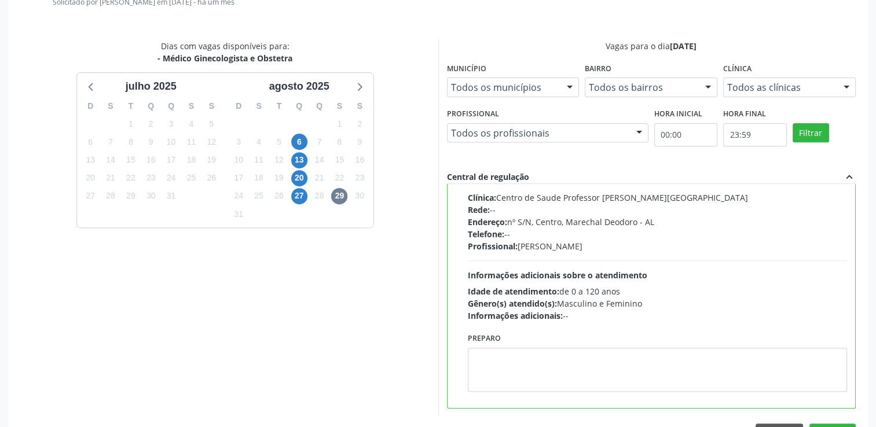
scroll to position [431, 0]
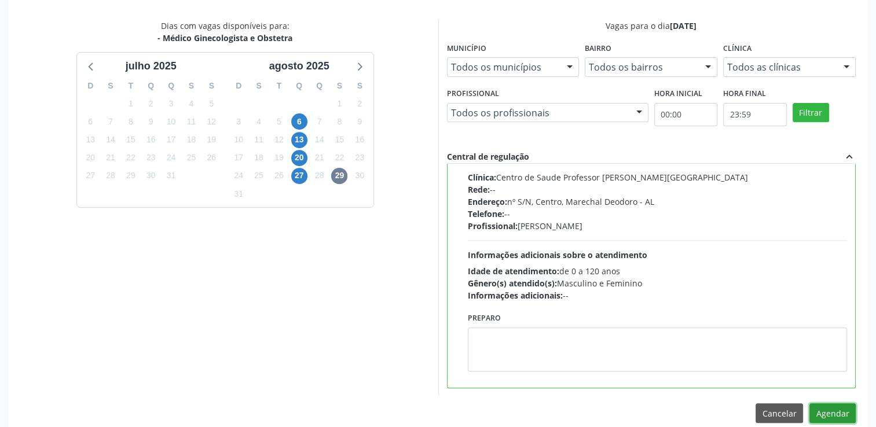
click at [832, 416] on button "Agendar" at bounding box center [833, 414] width 46 height 20
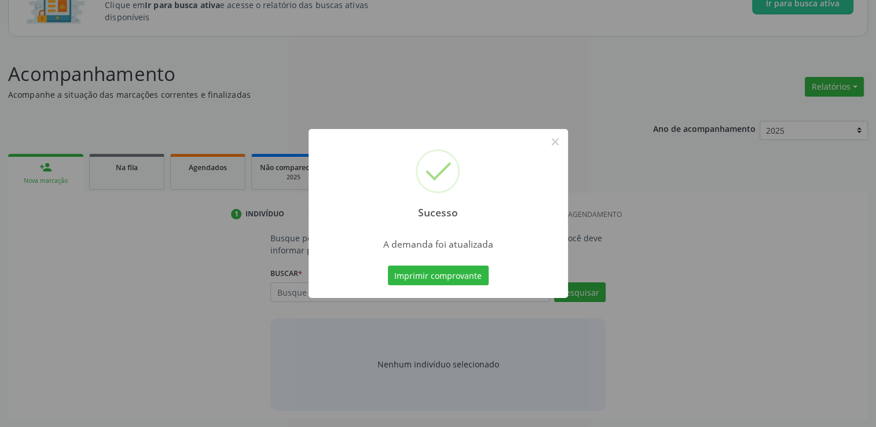
scroll to position [101, 0]
click at [558, 140] on button "×" at bounding box center [556, 142] width 20 height 20
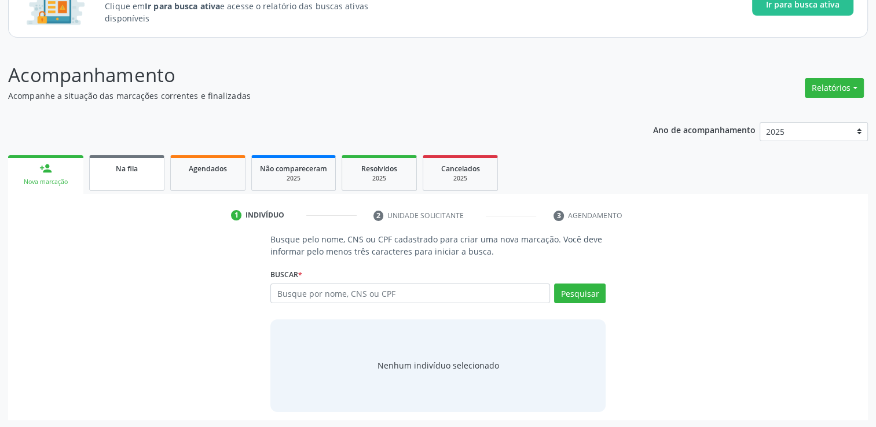
click at [140, 170] on div "Na fila" at bounding box center [127, 168] width 58 height 12
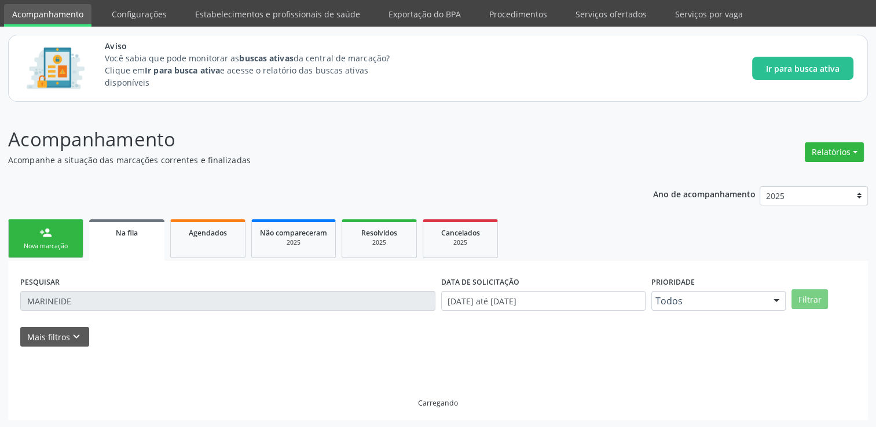
scroll to position [12, 0]
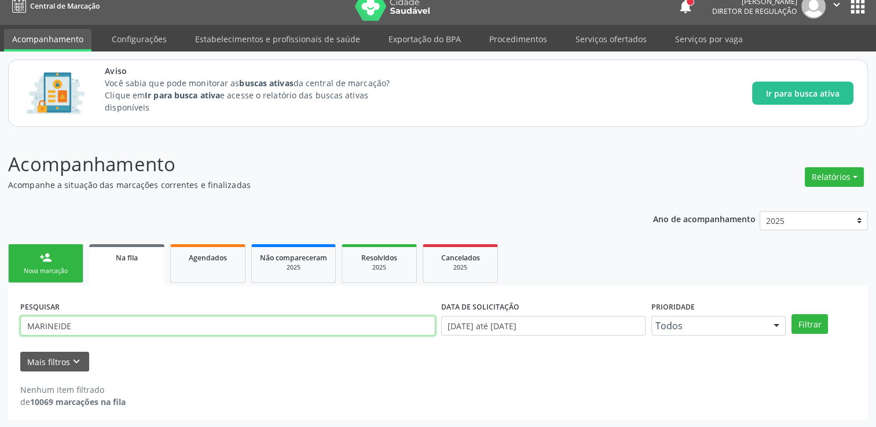
drag, startPoint x: 84, startPoint y: 319, endPoint x: 0, endPoint y: 329, distance: 84.5
click at [0, 331] on html "Central de Marcação notifications [PERSON_NAME] Diretor de regulação  Configur…" at bounding box center [438, 201] width 876 height 427
click at [792, 314] on button "Filtrar" at bounding box center [810, 324] width 36 height 20
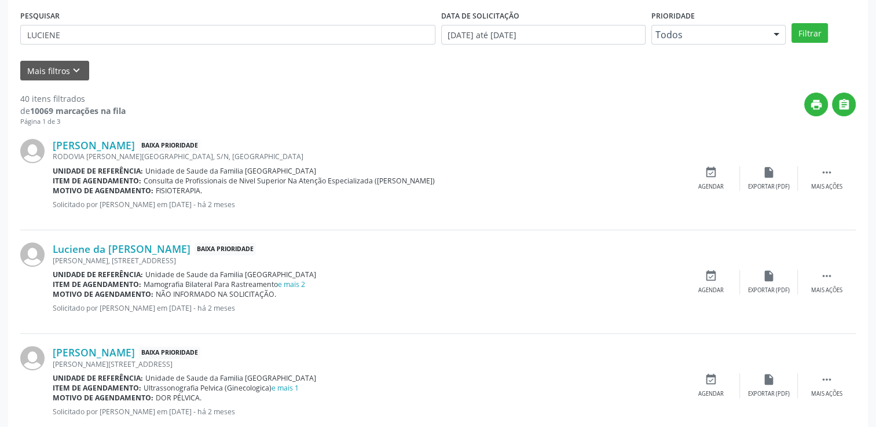
scroll to position [161, 0]
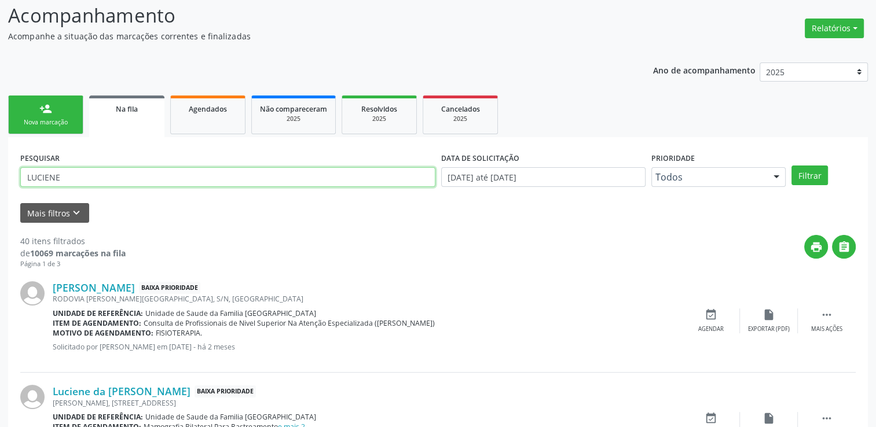
click at [128, 170] on input "LUCIENE" at bounding box center [227, 177] width 415 height 20
click at [792, 166] on button "Filtrar" at bounding box center [810, 176] width 36 height 20
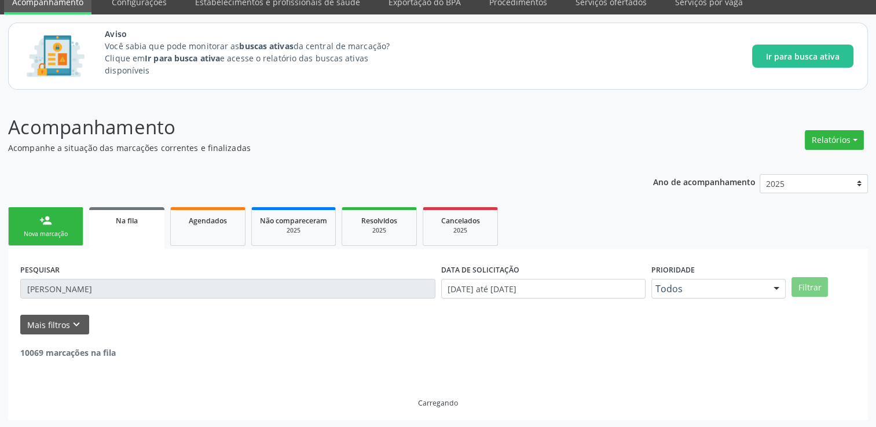
scroll to position [12, 0]
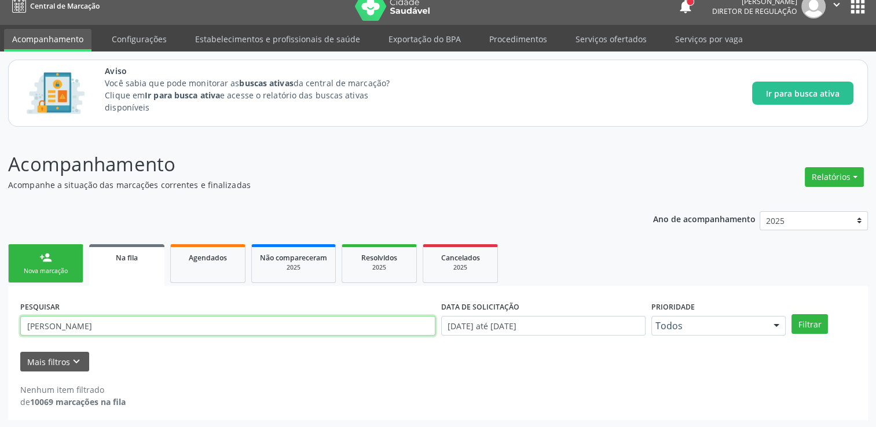
click at [98, 327] on input "[PERSON_NAME]" at bounding box center [227, 326] width 415 height 20
click at [792, 314] on button "Filtrar" at bounding box center [810, 324] width 36 height 20
drag, startPoint x: 108, startPoint y: 328, endPoint x: 17, endPoint y: 315, distance: 92.4
click at [17, 315] on div "PESQUISAR [PERSON_NAME]" at bounding box center [227, 320] width 421 height 45
click at [792, 314] on button "Filtrar" at bounding box center [810, 324] width 36 height 20
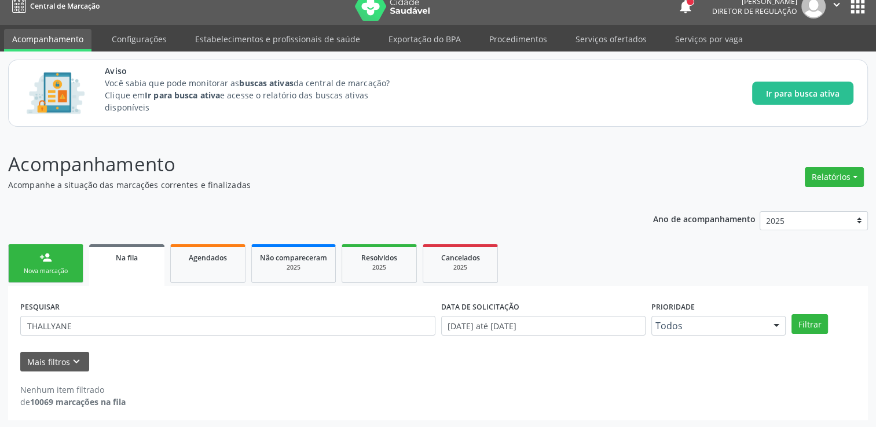
click at [77, 335] on div "PESQUISAR THALLYANE" at bounding box center [227, 320] width 421 height 45
click at [71, 330] on input "THALLYANE" at bounding box center [227, 326] width 415 height 20
type input "THALLYNE"
click at [792, 314] on button "Filtrar" at bounding box center [810, 324] width 36 height 20
drag, startPoint x: 74, startPoint y: 328, endPoint x: 1, endPoint y: 328, distance: 73.0
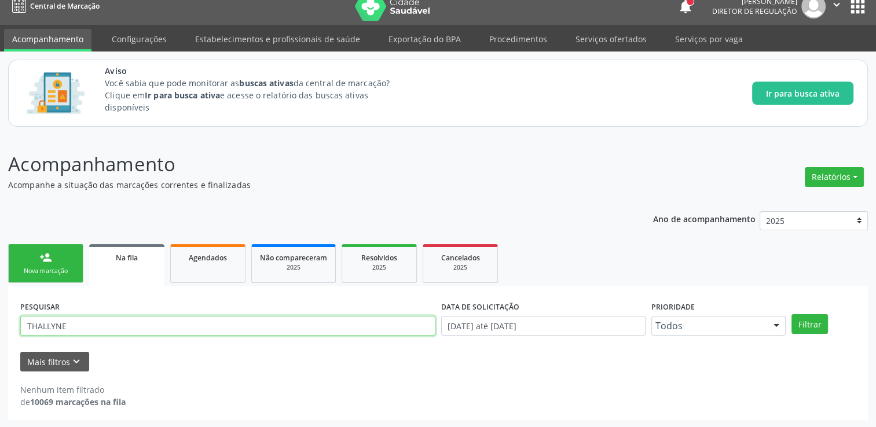
click at [1, 328] on div "Acompanhamento Acompanhe a situação das marcações correntes e finalizadas Relat…" at bounding box center [438, 282] width 876 height 294
click at [52, 328] on input "text" at bounding box center [227, 326] width 415 height 20
type input "[PERSON_NAME]"
click at [792, 314] on button "Filtrar" at bounding box center [810, 324] width 36 height 20
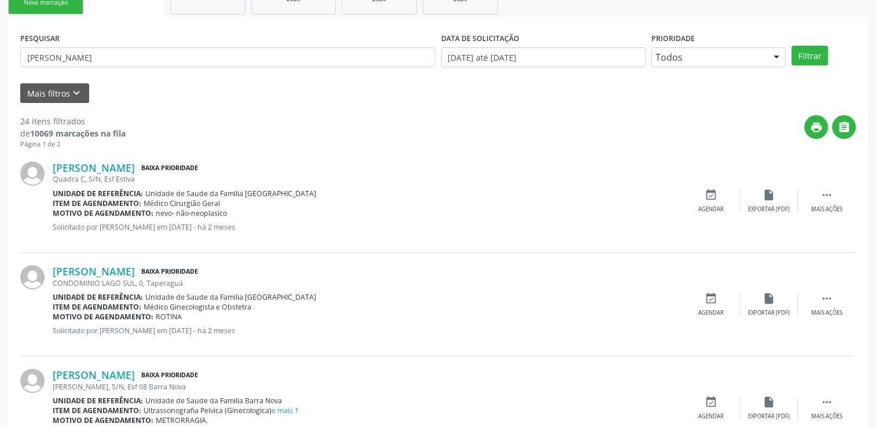
scroll to position [165, 0]
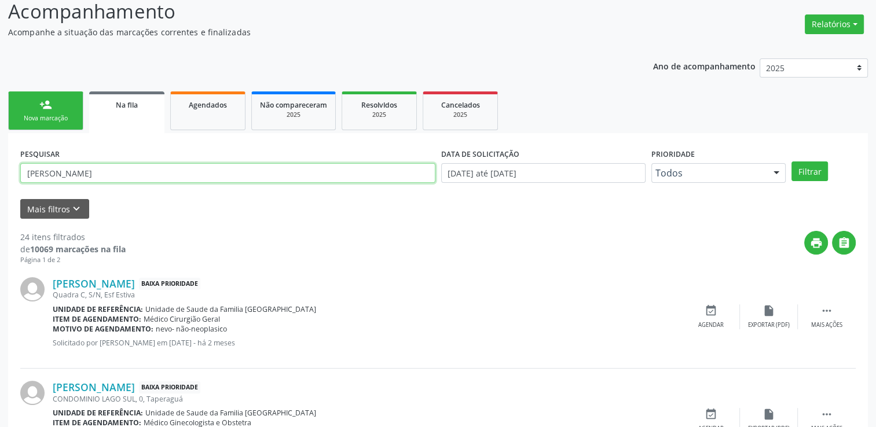
click at [123, 172] on input "[PERSON_NAME]" at bounding box center [227, 173] width 415 height 20
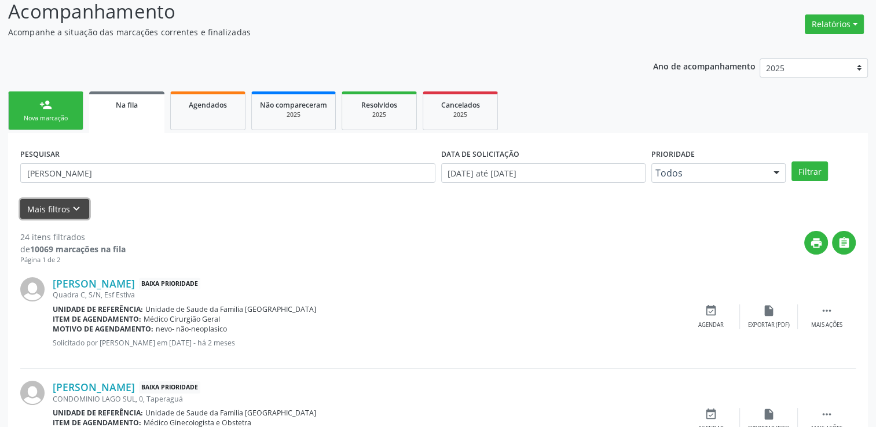
click at [70, 215] on button "Mais filtros keyboard_arrow_down" at bounding box center [54, 209] width 69 height 20
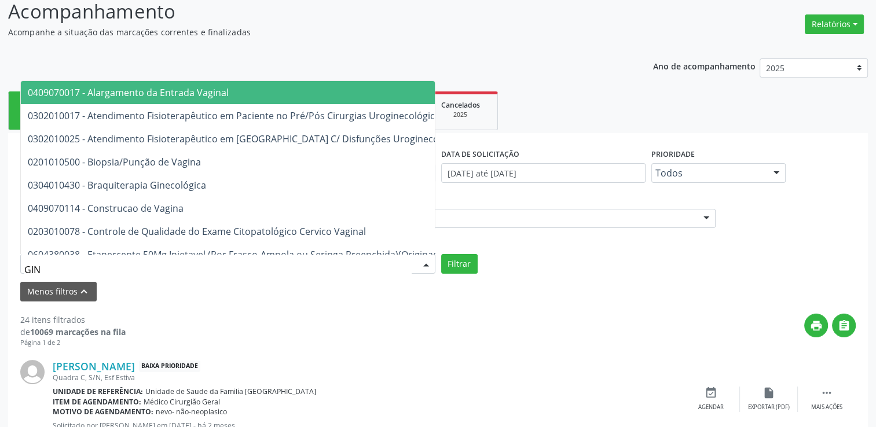
type input "GINE"
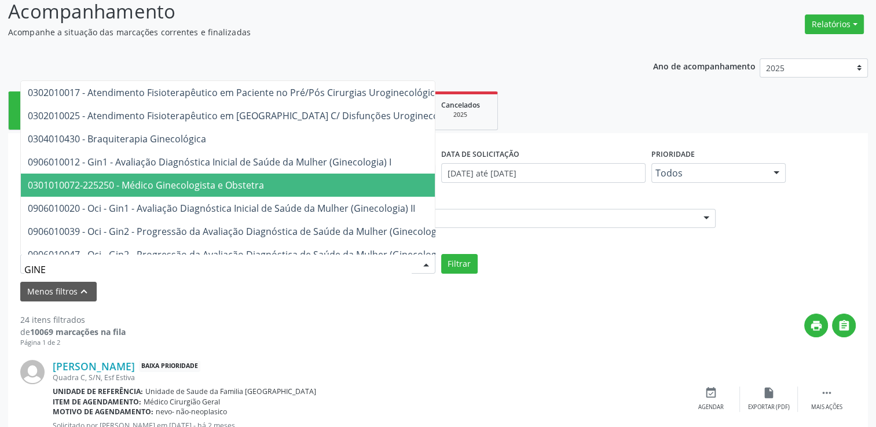
click at [133, 191] on span "0301010072-225250 - Médico Ginecologista e Obstetra" at bounding box center [389, 185] width 737 height 23
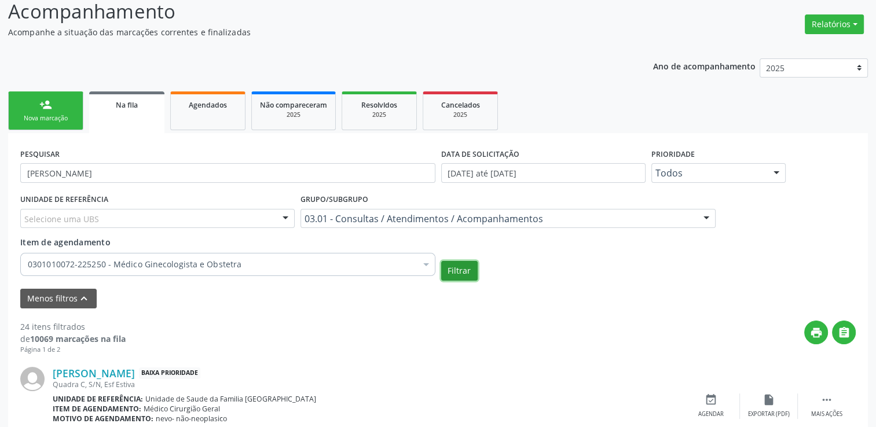
click at [455, 270] on button "Filtrar" at bounding box center [459, 271] width 36 height 20
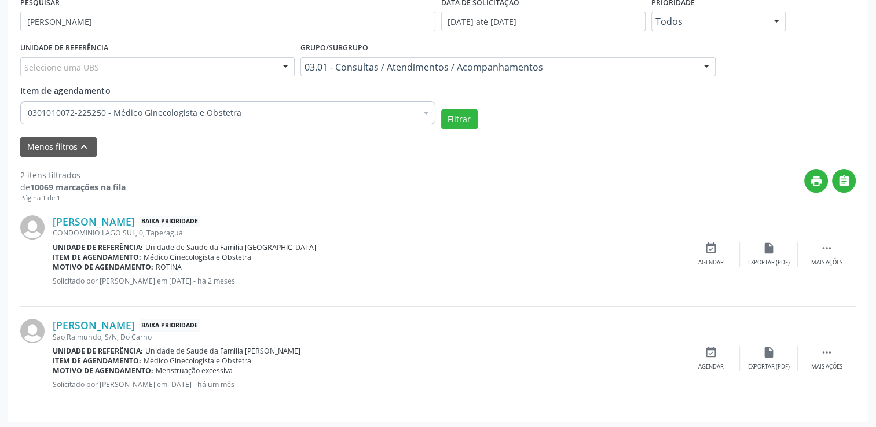
scroll to position [319, 0]
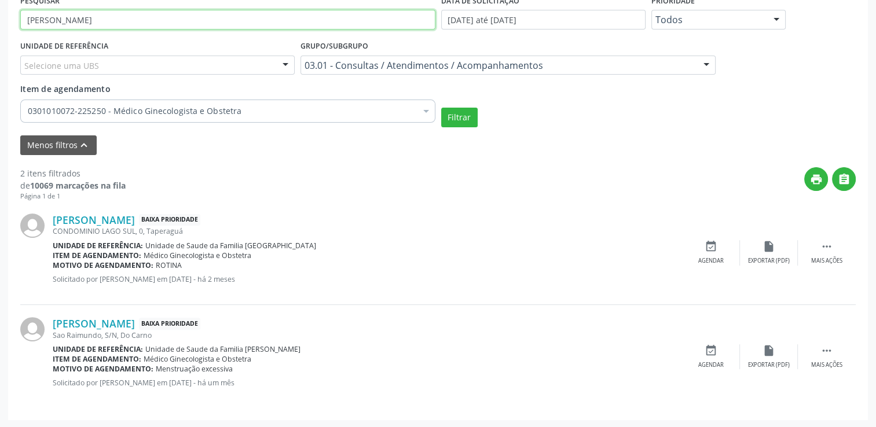
click at [2, 21] on div "Acompanhamento Acompanhe a situação das marcações correntes e finalizadas Relat…" at bounding box center [438, 129] width 876 height 600
type input "M"
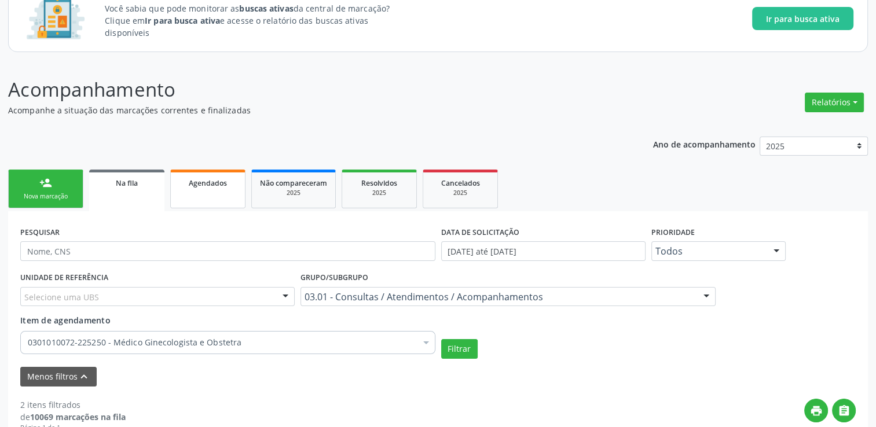
click at [220, 186] on span "Agendados" at bounding box center [208, 183] width 38 height 10
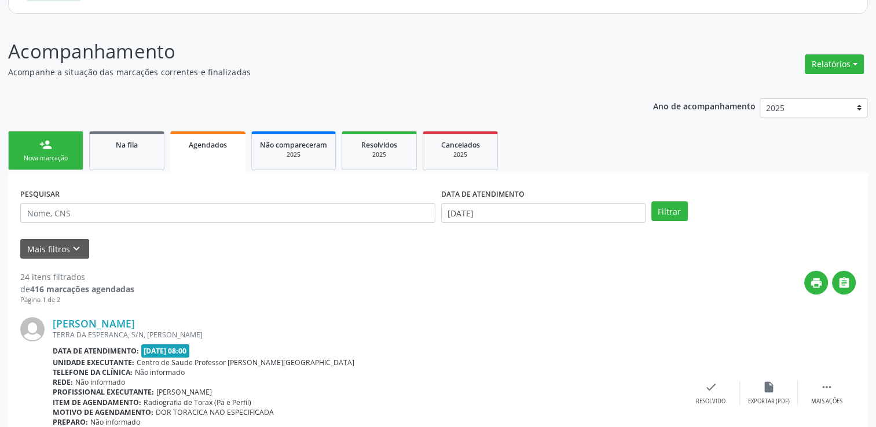
scroll to position [145, 0]
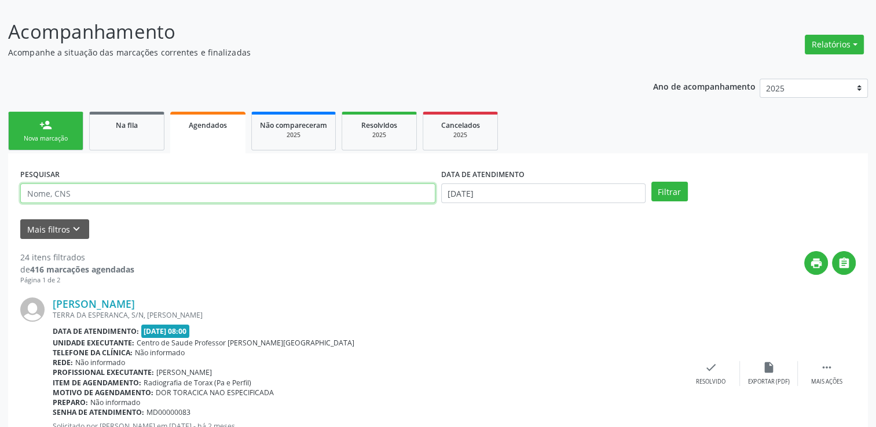
click at [61, 192] on input "text" at bounding box center [227, 194] width 415 height 20
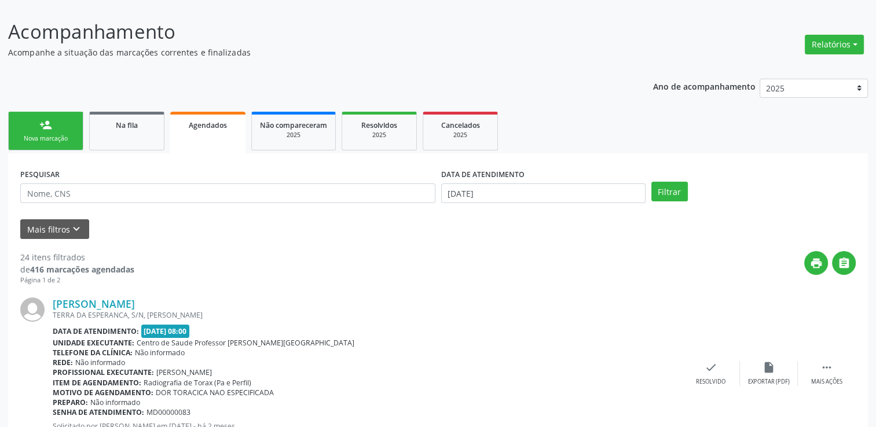
click at [478, 235] on div "Mais filtros keyboard_arrow_down" at bounding box center [437, 229] width 841 height 20
click at [39, 235] on button "Mais filtros keyboard_arrow_down" at bounding box center [54, 229] width 69 height 20
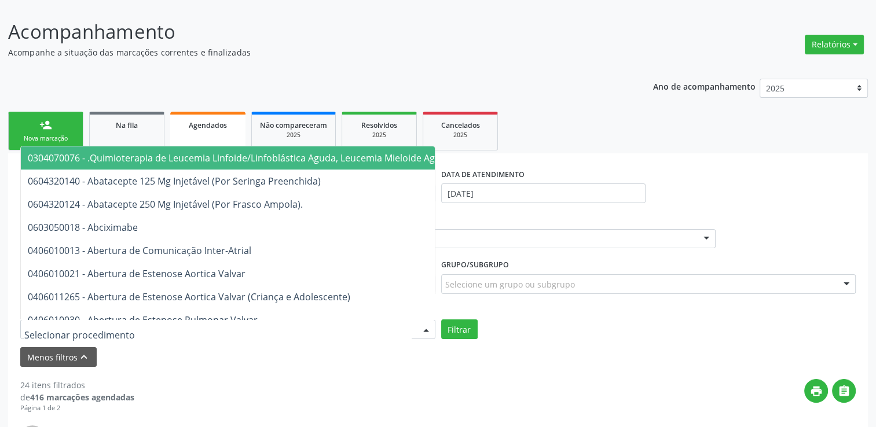
click at [135, 328] on div at bounding box center [227, 330] width 415 height 20
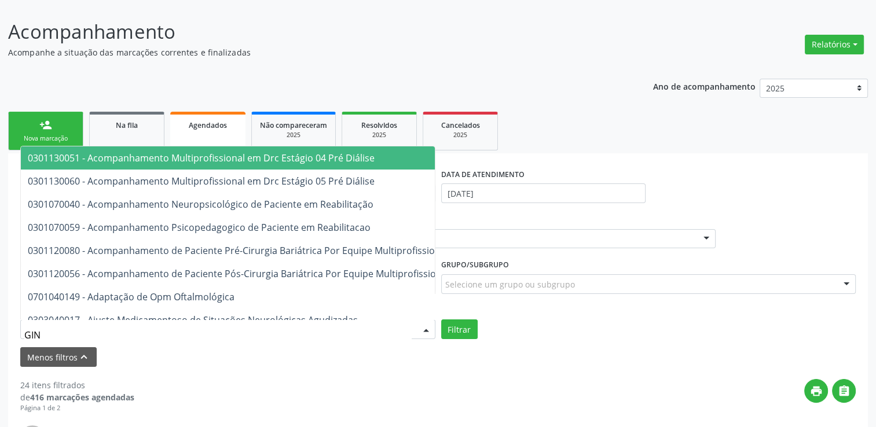
type input "GINE"
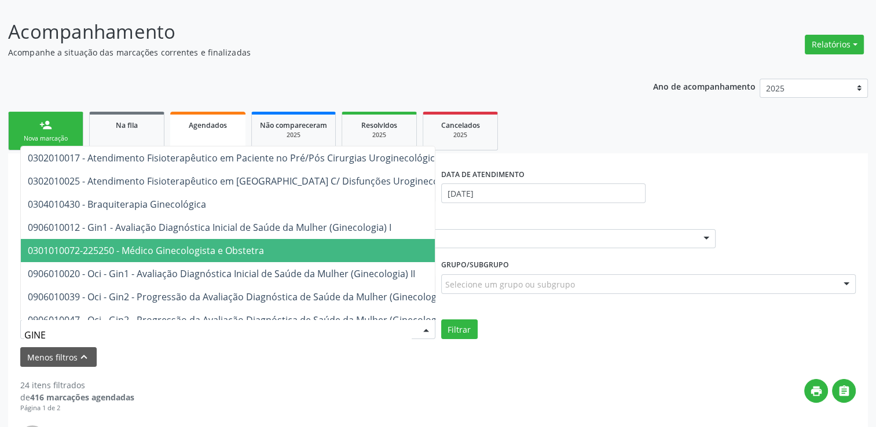
click at [169, 257] on span "0301010072-225250 - Médico Ginecologista e Obstetra" at bounding box center [389, 250] width 737 height 23
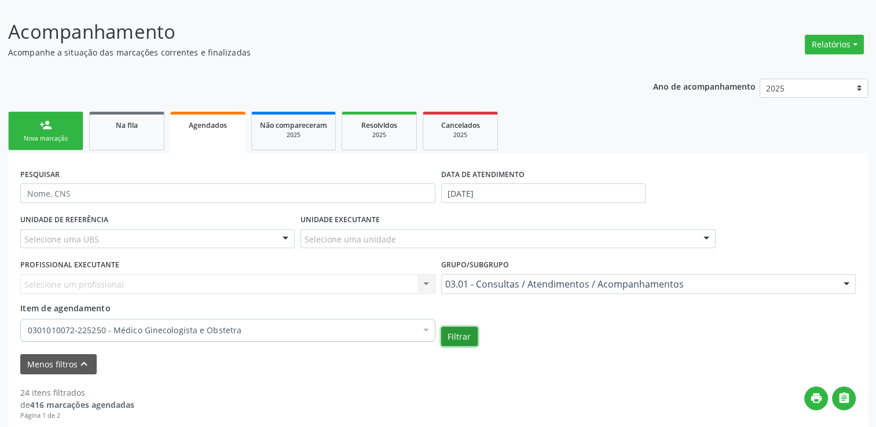
click at [470, 342] on button "Filtrar" at bounding box center [459, 337] width 36 height 20
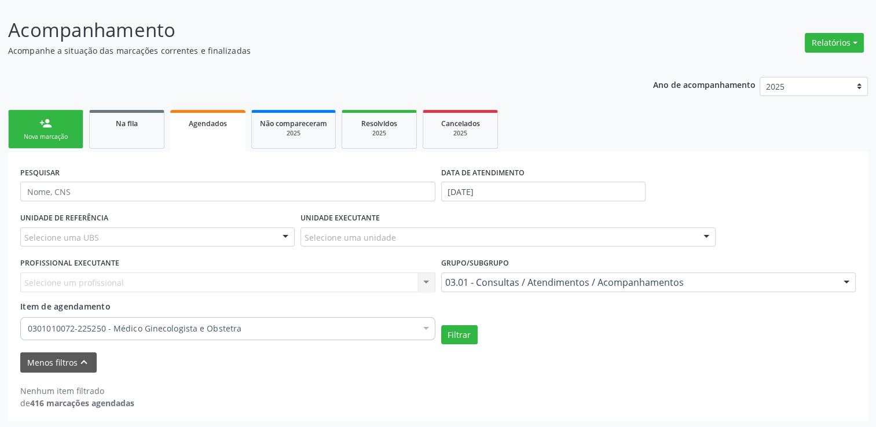
scroll to position [147, 0]
click at [396, 110] on link "Resolvidos 2025" at bounding box center [379, 128] width 75 height 39
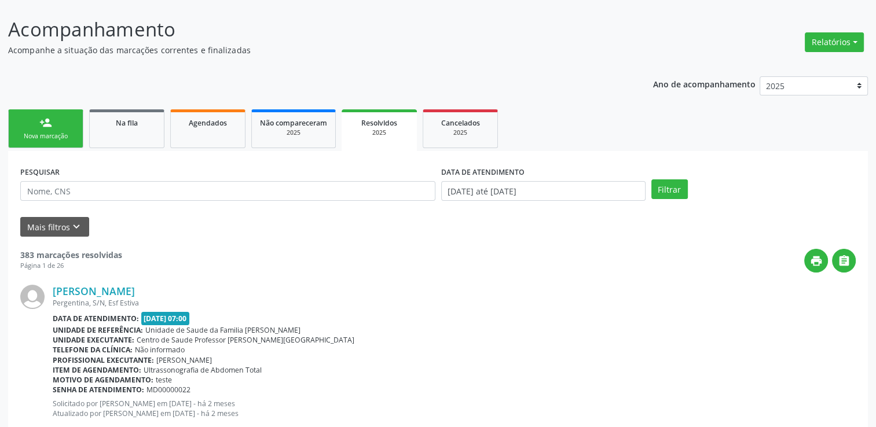
scroll to position [0, 0]
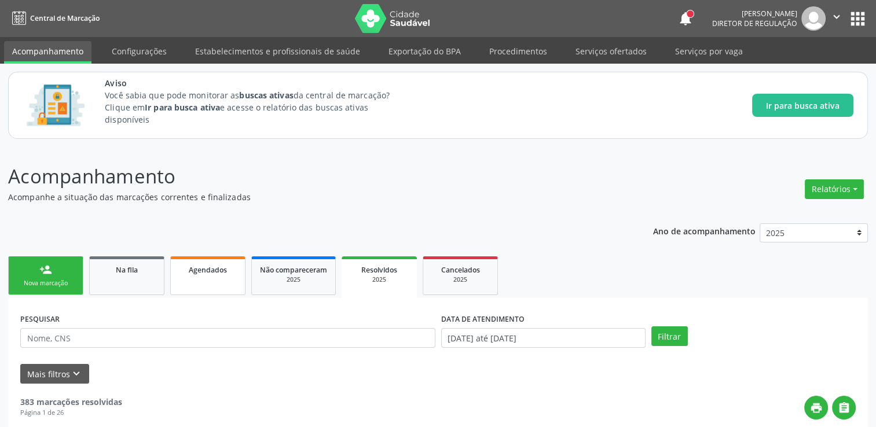
click at [197, 277] on link "Agendados" at bounding box center [207, 276] width 75 height 39
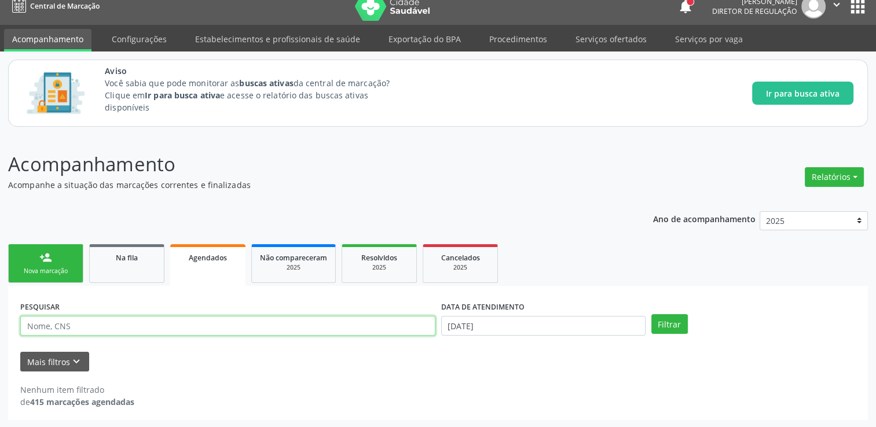
click at [76, 330] on input "text" at bounding box center [227, 326] width 415 height 20
click at [80, 349] on form "PESQUISAR DATA DE ATENDIMENTO [DATE] Filtrar UNIDADE DE REFERÊNCIA Selecione um…" at bounding box center [438, 335] width 836 height 74
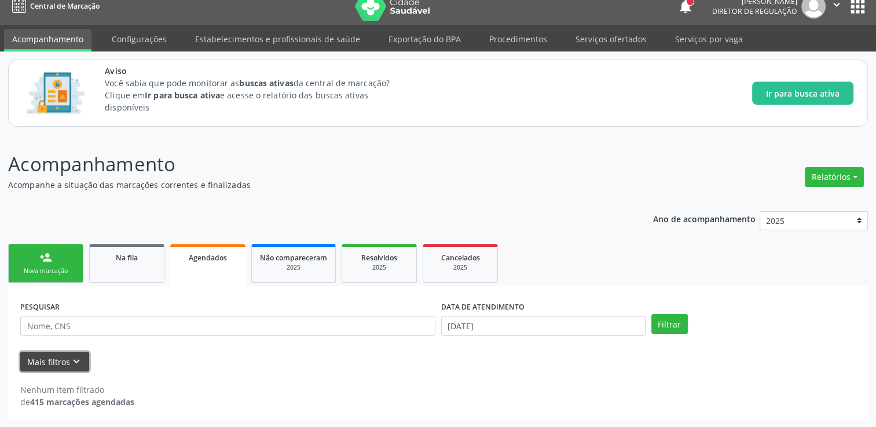
click at [80, 358] on icon "keyboard_arrow_down" at bounding box center [76, 362] width 13 height 13
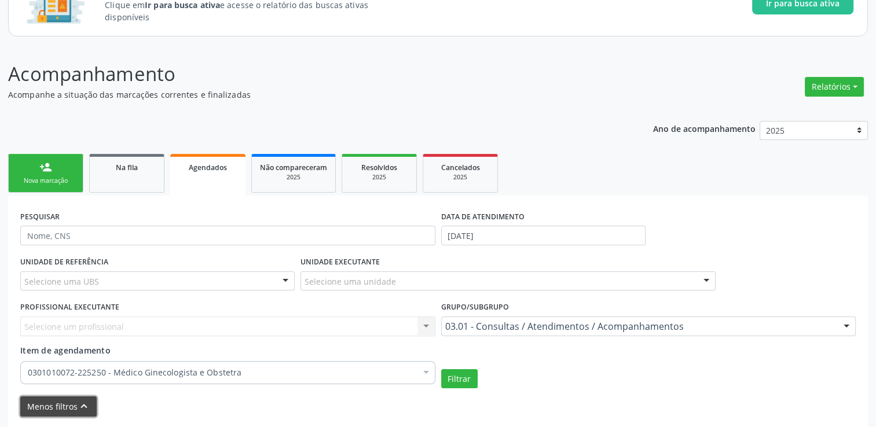
scroll to position [128, 0]
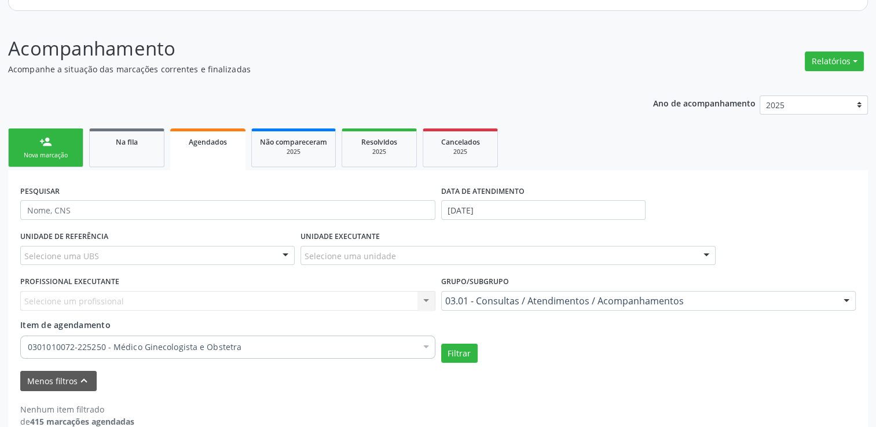
click at [78, 292] on div "Selecione um profissional Nenhum resultado encontrado para: " " Não há nenhuma …" at bounding box center [227, 301] width 415 height 20
click at [84, 299] on div "Selecione um profissional Nenhum resultado encontrado para: " " Não há nenhuma …" at bounding box center [227, 301] width 415 height 20
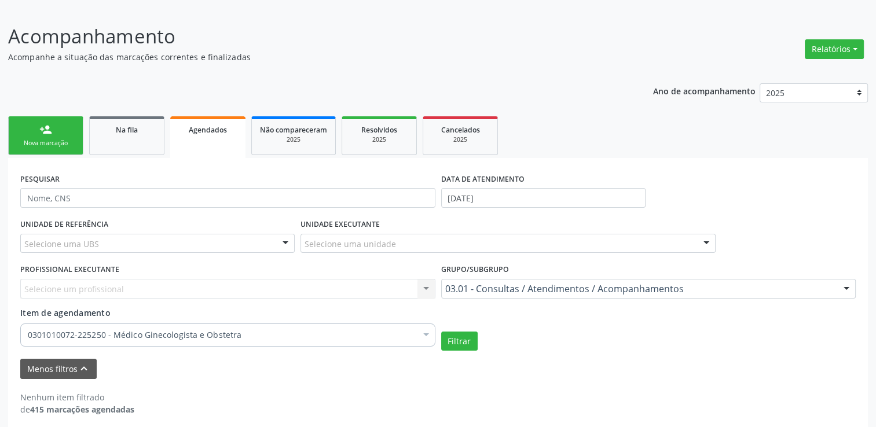
scroll to position [147, 0]
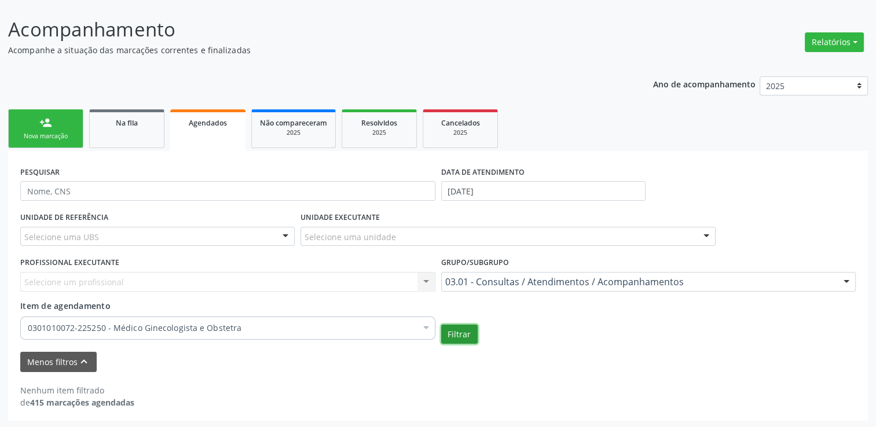
click at [466, 325] on button "Filtrar" at bounding box center [459, 335] width 36 height 20
click at [404, 321] on div "0301010072-225250 - Médico Ginecologista e Obstetra" at bounding box center [227, 328] width 415 height 23
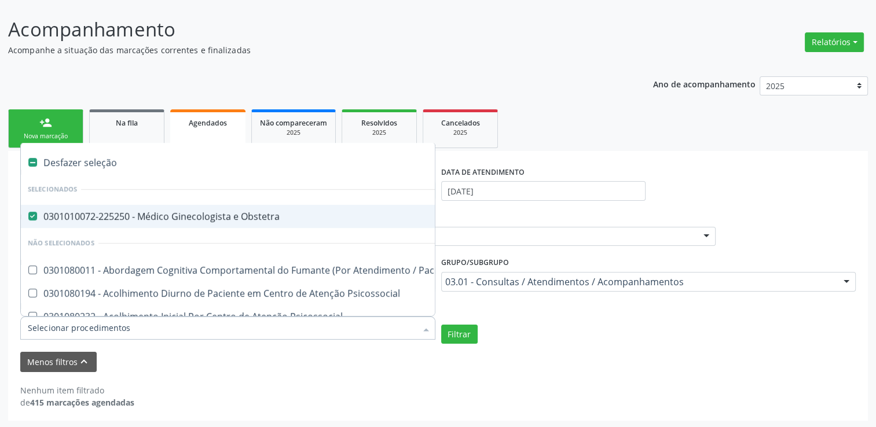
click at [32, 163] on label at bounding box center [32, 162] width 9 height 9
checkbox Obstetra "false"
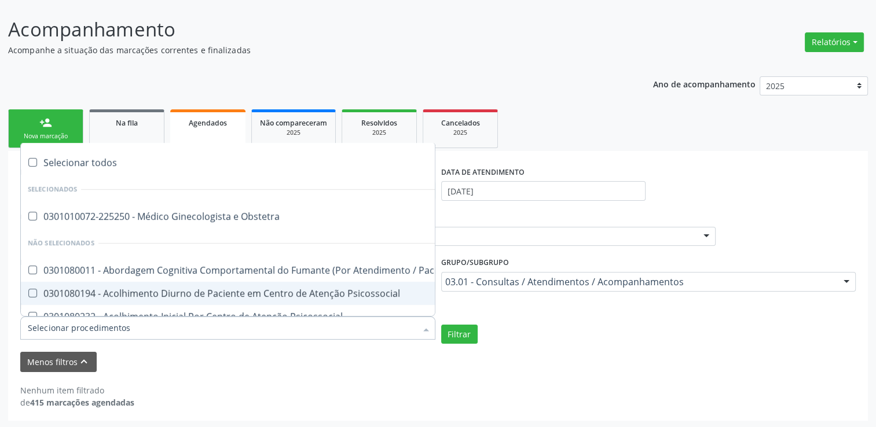
click at [250, 369] on div "Menos filtros keyboard_arrow_up" at bounding box center [437, 362] width 841 height 20
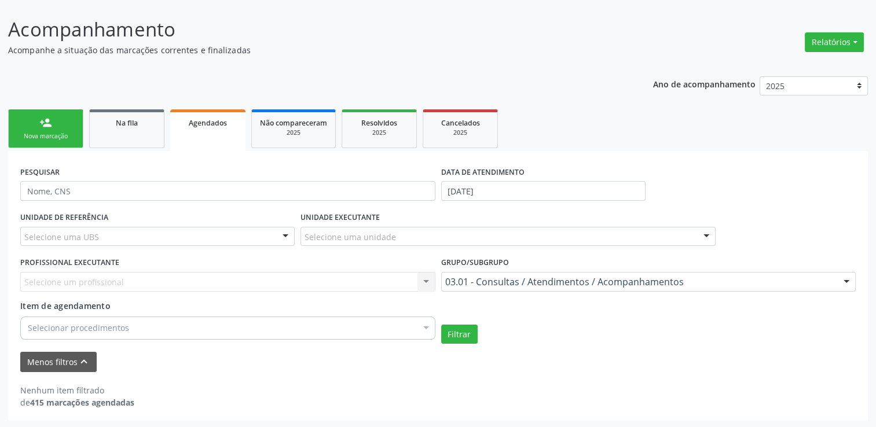
click at [176, 279] on div "Selecione um profissional Nenhum resultado encontrado para: " " Não há nenhuma …" at bounding box center [227, 282] width 415 height 20
click at [423, 281] on div "Selecione um profissional Nenhum resultado encontrado para: " " Não há nenhuma …" at bounding box center [227, 282] width 415 height 20
click at [454, 339] on button "Filtrar" at bounding box center [459, 335] width 36 height 20
click at [211, 354] on div "Menos filtros keyboard_arrow_up" at bounding box center [437, 362] width 841 height 20
click at [846, 281] on div at bounding box center [846, 283] width 17 height 20
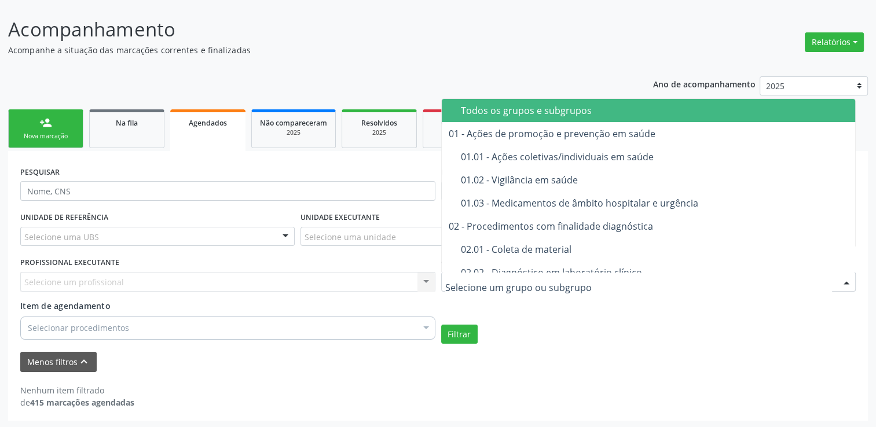
click at [538, 117] on span "Todos os grupos e subgrupos" at bounding box center [651, 110] width 418 height 23
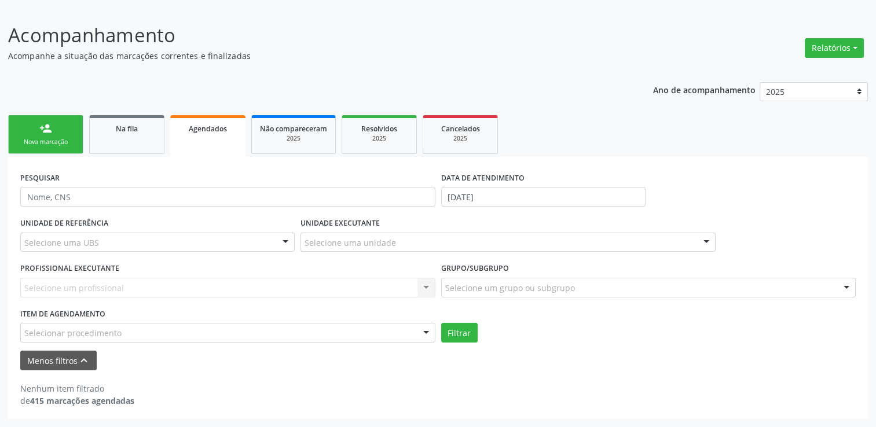
scroll to position [140, 0]
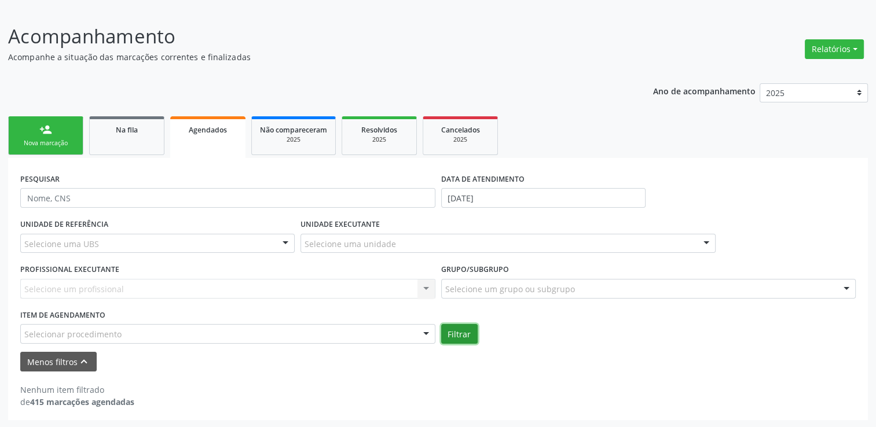
click at [468, 325] on button "Filtrar" at bounding box center [459, 334] width 36 height 20
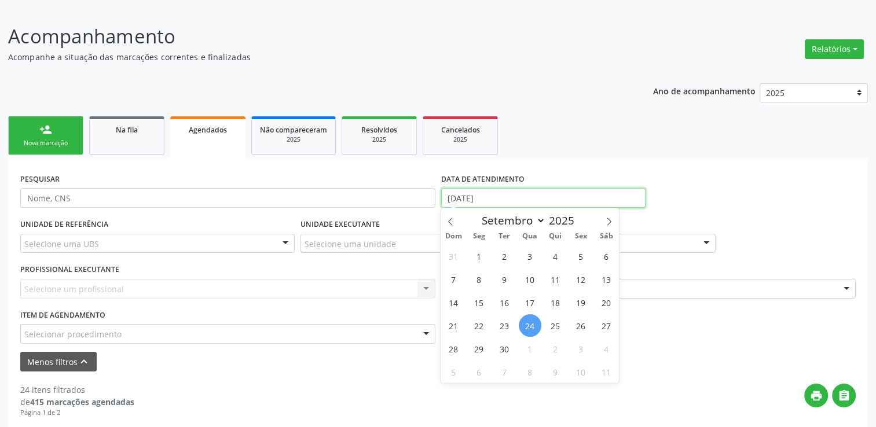
click at [506, 203] on input "[DATE]" at bounding box center [543, 198] width 204 height 20
click at [458, 217] on span at bounding box center [451, 218] width 20 height 20
select select "7"
click at [581, 250] on span "1" at bounding box center [581, 256] width 23 height 23
type input "[DATE]"
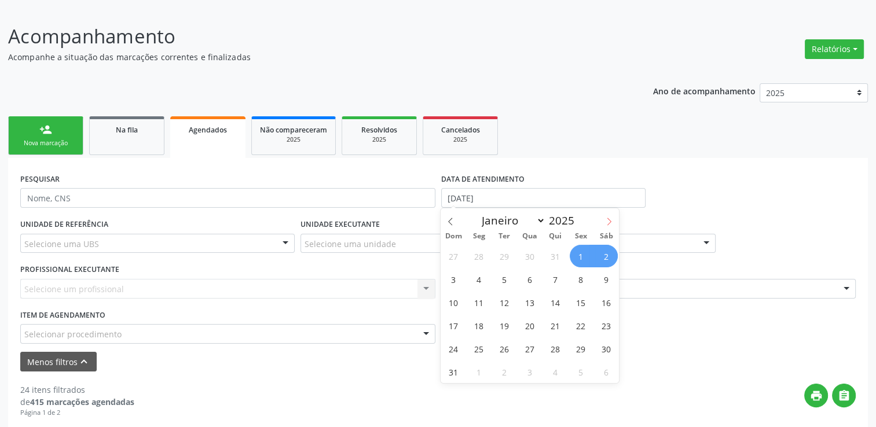
click at [609, 221] on icon at bounding box center [609, 222] width 8 height 8
select select "8"
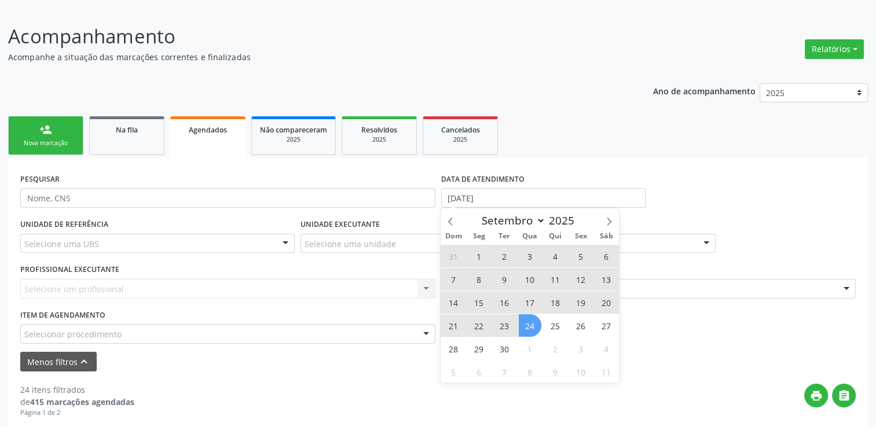
click at [536, 322] on span "24" at bounding box center [530, 325] width 23 height 23
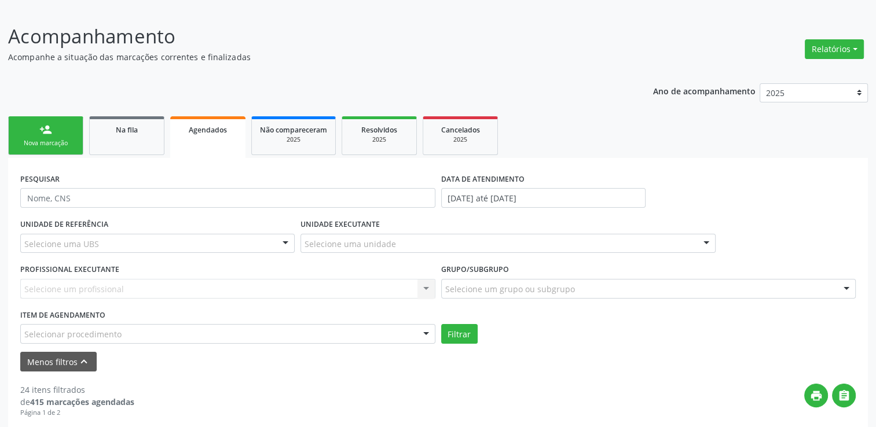
click at [433, 286] on div "Selecione um profissional Nenhum resultado encontrado para: " " Não há nenhuma …" at bounding box center [227, 289] width 415 height 20
click at [429, 325] on div at bounding box center [426, 335] width 17 height 20
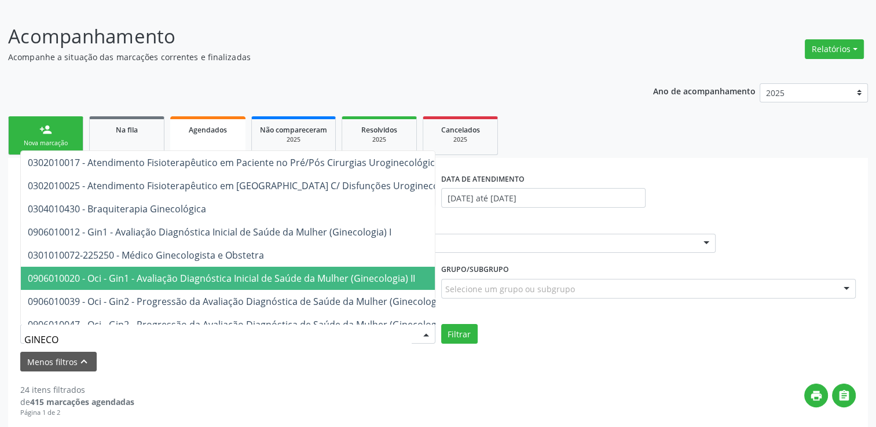
type input "GINECOL"
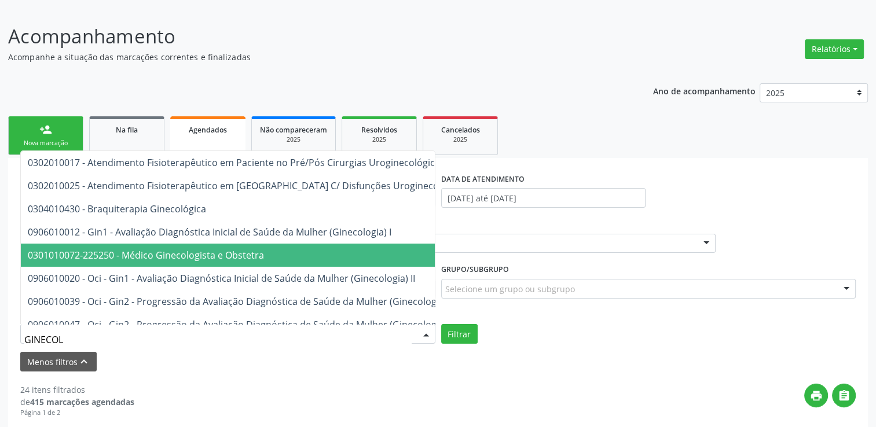
click at [175, 258] on span "0301010072-225250 - Médico Ginecologista e Obstetra" at bounding box center [146, 255] width 236 height 13
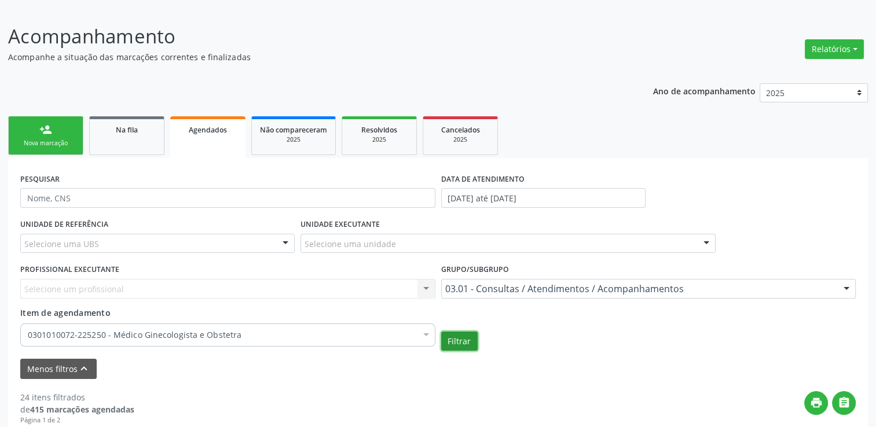
click at [466, 334] on button "Filtrar" at bounding box center [459, 342] width 36 height 20
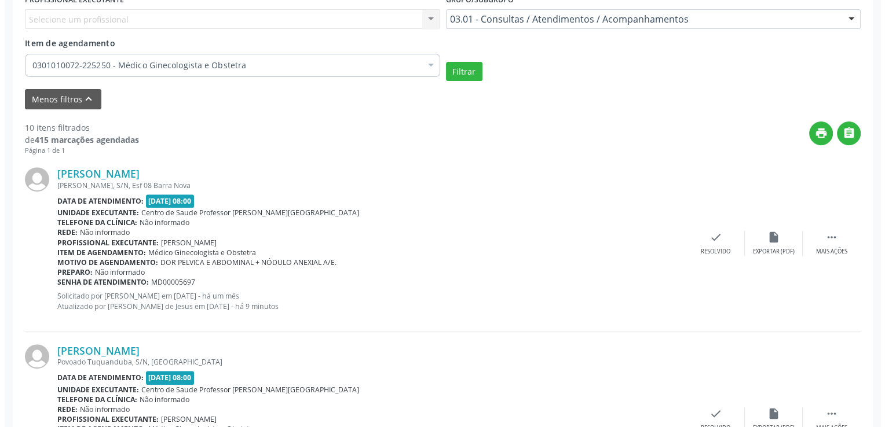
scroll to position [430, 0]
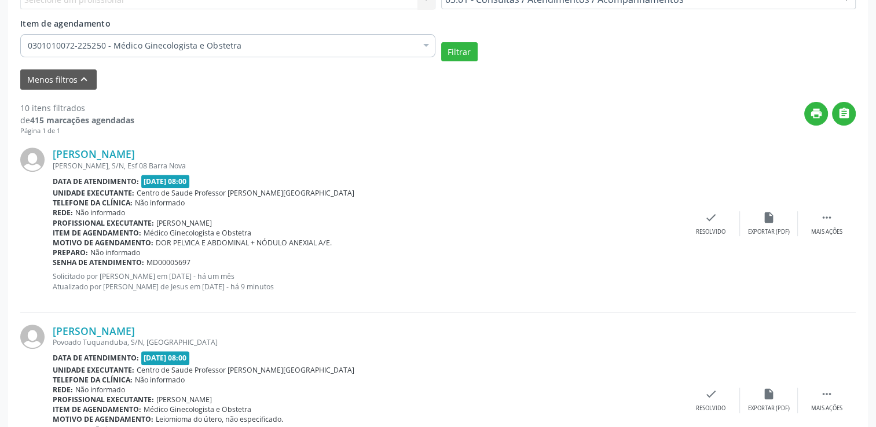
drag, startPoint x: 194, startPoint y: 263, endPoint x: 147, endPoint y: 258, distance: 47.2
click at [147, 258] on div "Senha de atendimento: MD00005697" at bounding box center [368, 263] width 630 height 10
copy span "MD00005697"
click at [715, 214] on icon "check" at bounding box center [711, 217] width 13 height 13
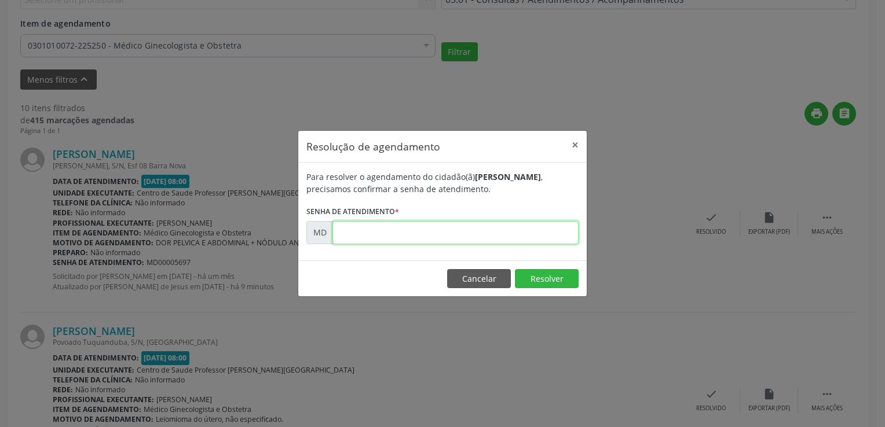
click at [395, 237] on input "text" at bounding box center [455, 232] width 246 height 23
paste input "00005697"
type input "00005697"
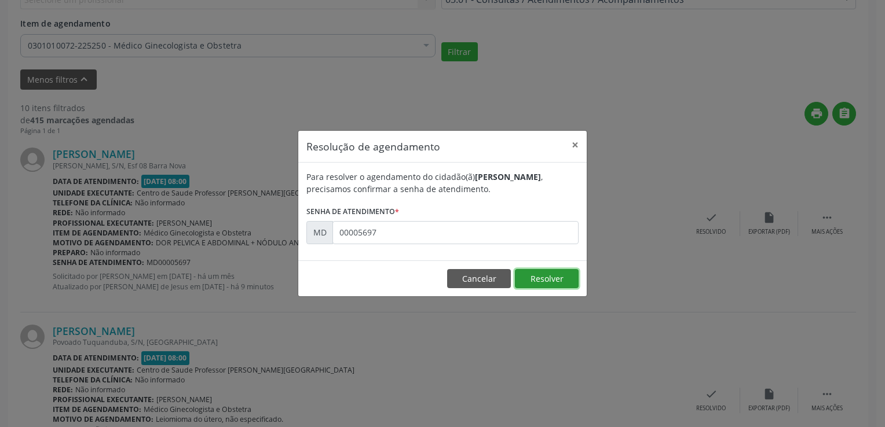
click at [543, 272] on button "Resolver" at bounding box center [547, 279] width 64 height 20
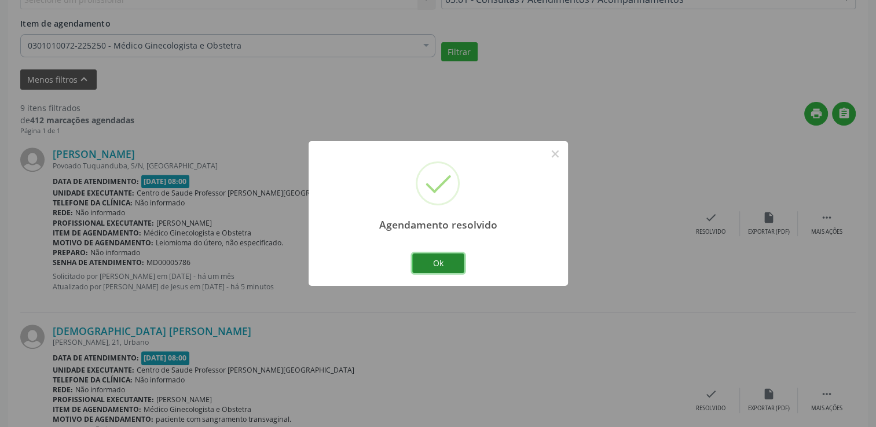
click at [423, 261] on button "Ok" at bounding box center [438, 264] width 52 height 20
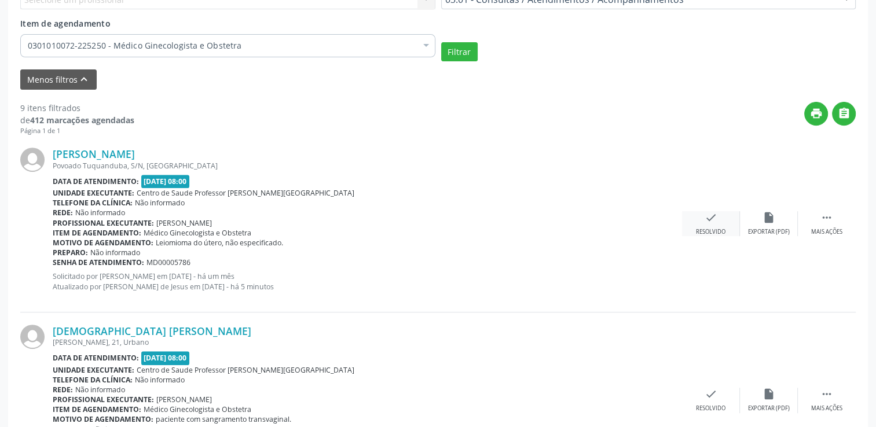
click at [713, 215] on icon "check" at bounding box center [711, 217] width 13 height 13
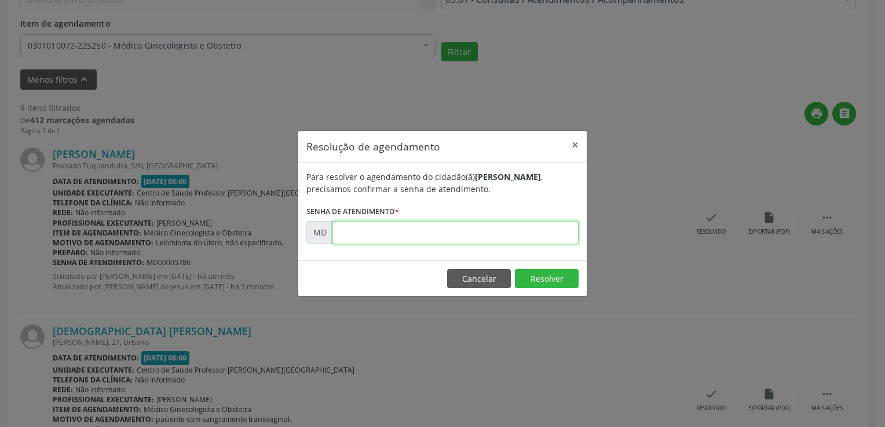
click at [364, 233] on input "text" at bounding box center [455, 232] width 246 height 23
click at [210, 254] on div "Resolução de agendamento × Para resolver o agendamento do cidadão(ã) [PERSON_NA…" at bounding box center [442, 213] width 885 height 427
click at [378, 231] on input "text" at bounding box center [455, 232] width 246 height 23
type input "00005786"
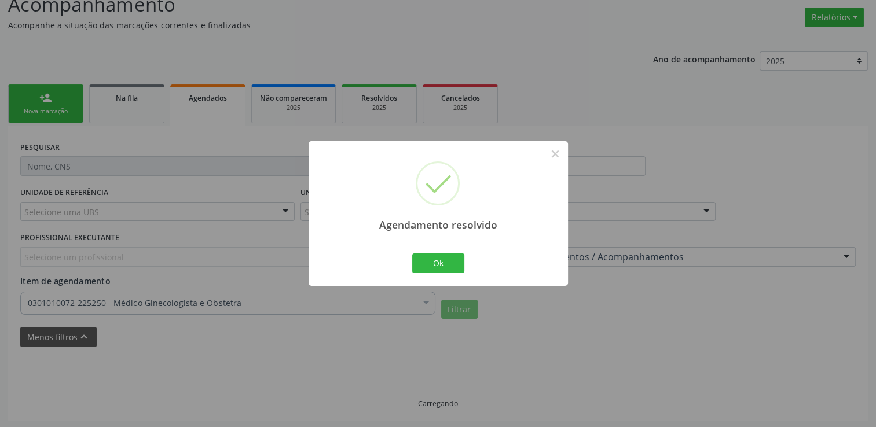
scroll to position [184, 0]
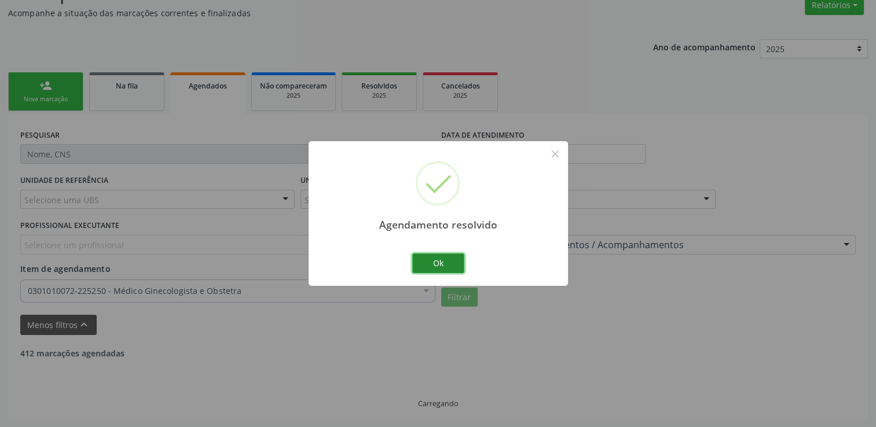
click at [430, 269] on button "Ok" at bounding box center [438, 264] width 52 height 20
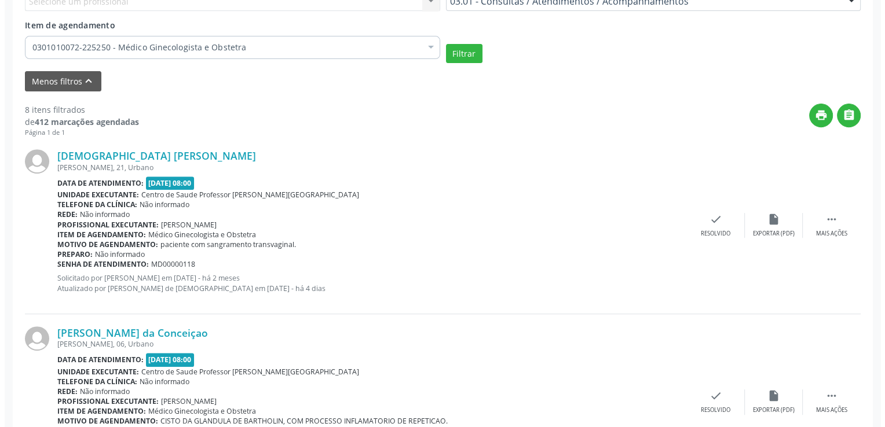
scroll to position [412, 0]
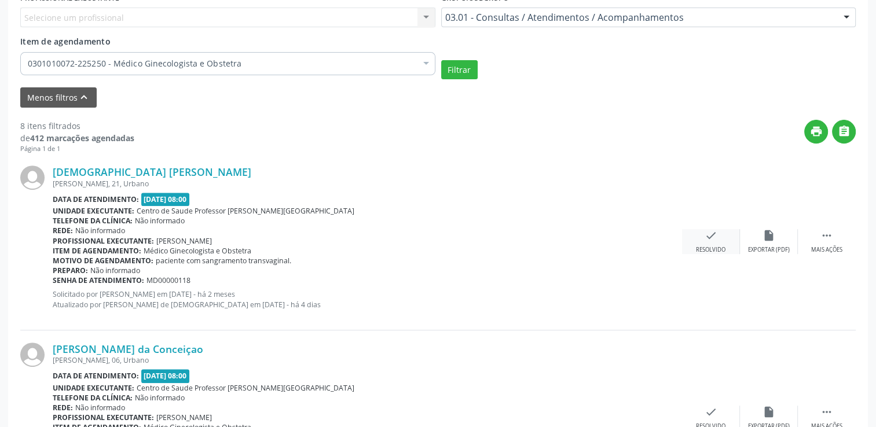
click at [720, 232] on div "check Resolvido" at bounding box center [711, 241] width 58 height 25
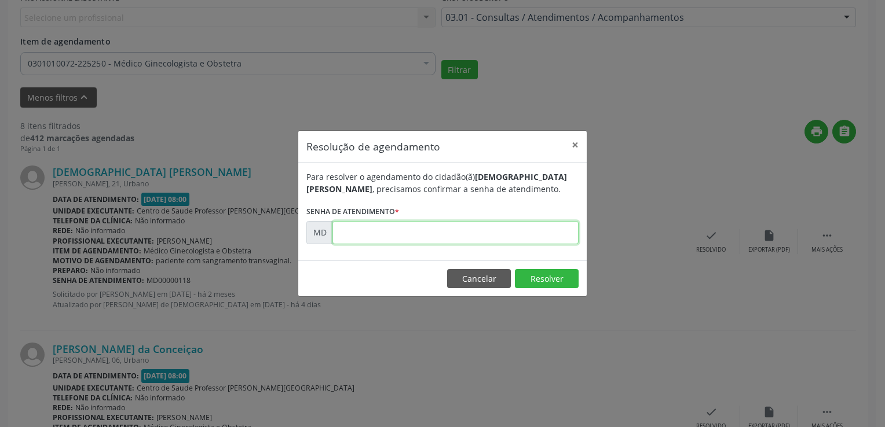
click at [431, 229] on input "text" at bounding box center [455, 232] width 246 height 23
type input "00000118"
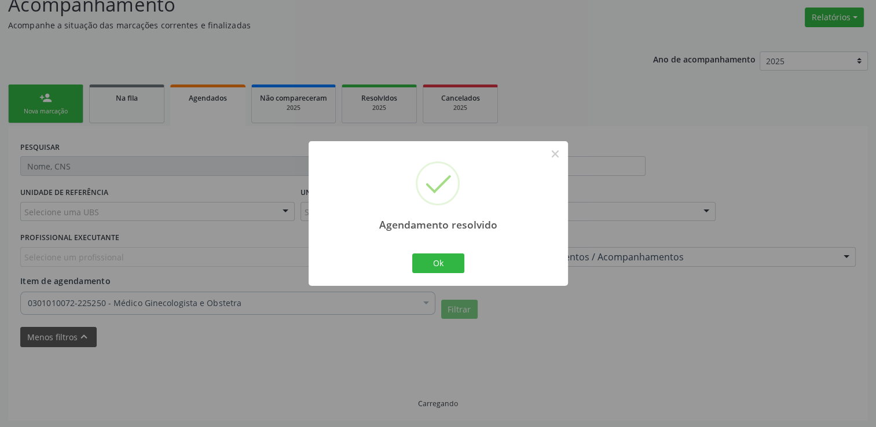
scroll to position [184, 0]
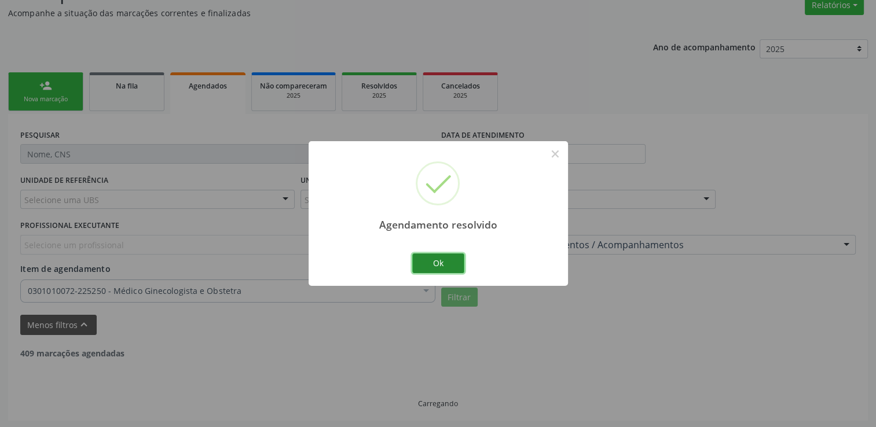
click at [445, 259] on button "Ok" at bounding box center [438, 264] width 52 height 20
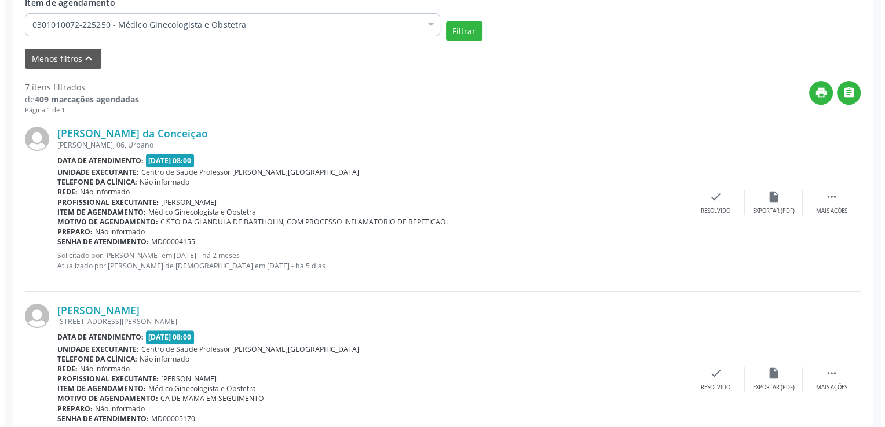
scroll to position [474, 0]
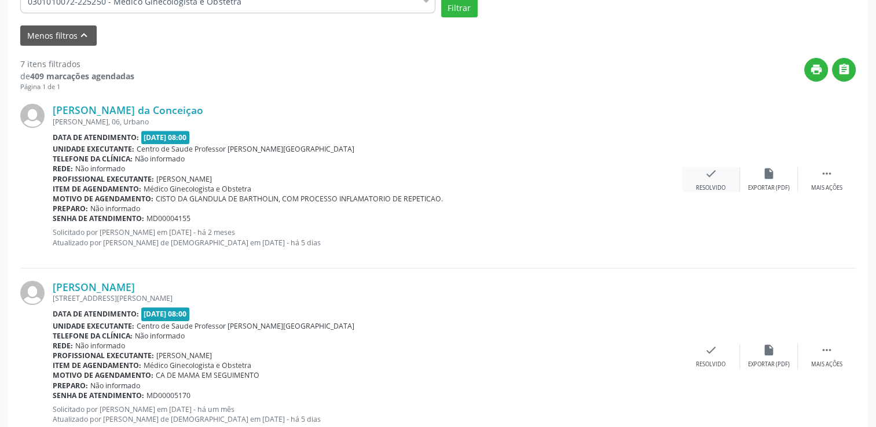
click at [698, 171] on div "check Resolvido" at bounding box center [711, 179] width 58 height 25
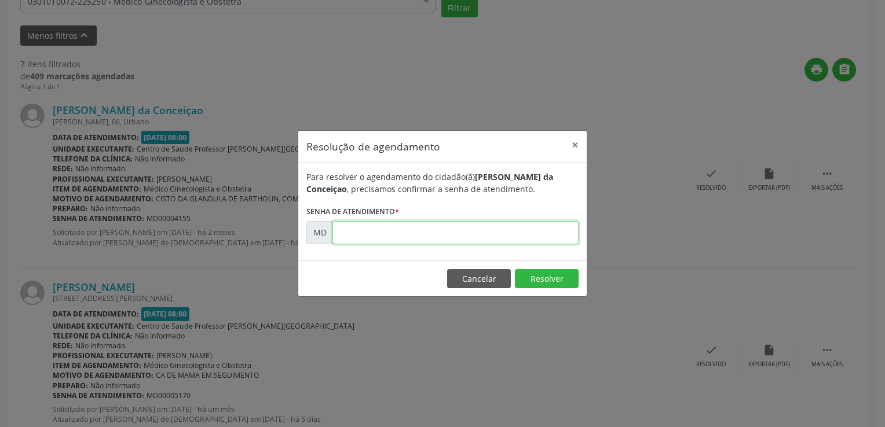
click at [364, 237] on input "text" at bounding box center [455, 232] width 246 height 23
type input "00004155"
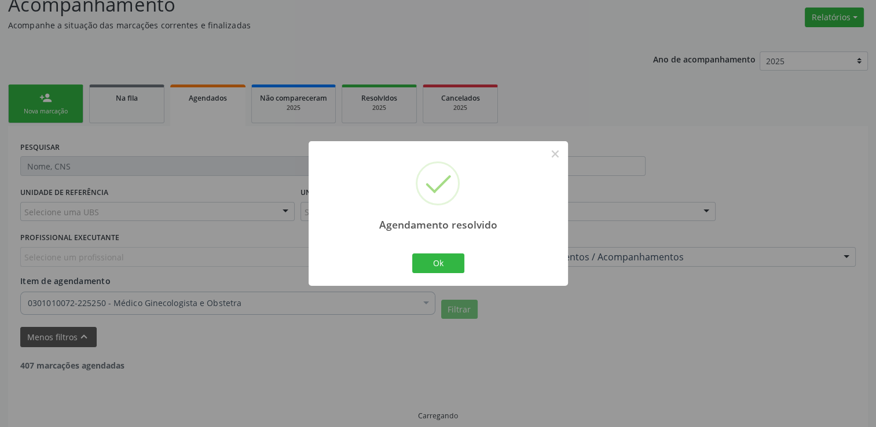
scroll to position [184, 0]
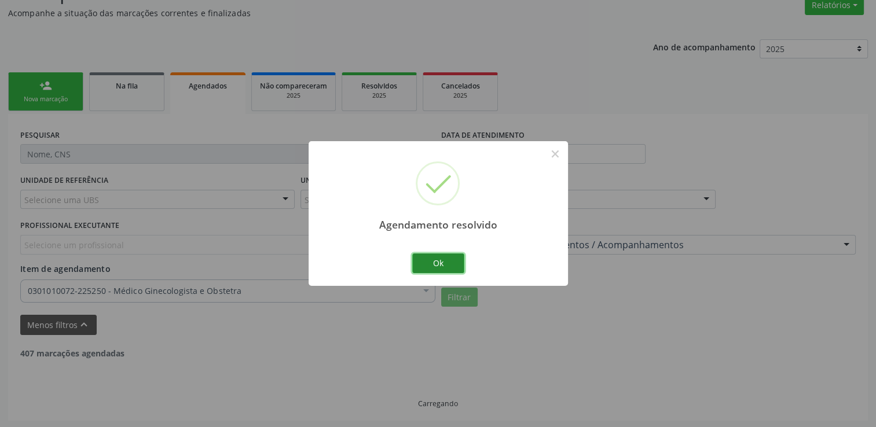
click at [438, 255] on button "Ok" at bounding box center [438, 264] width 52 height 20
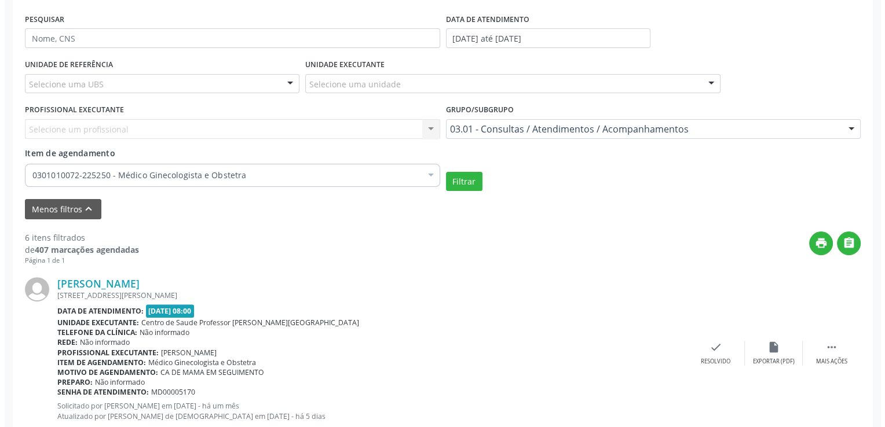
scroll to position [358, 0]
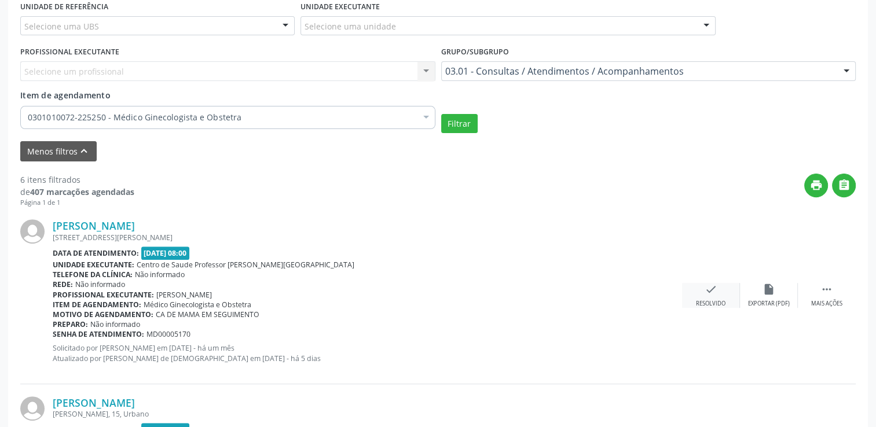
click at [715, 290] on icon "check" at bounding box center [711, 289] width 13 height 13
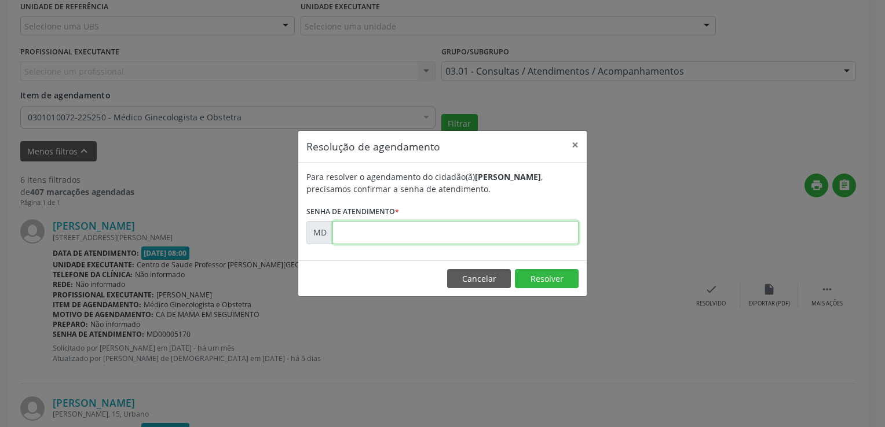
click at [382, 240] on input "text" at bounding box center [455, 232] width 246 height 23
type input "00005170"
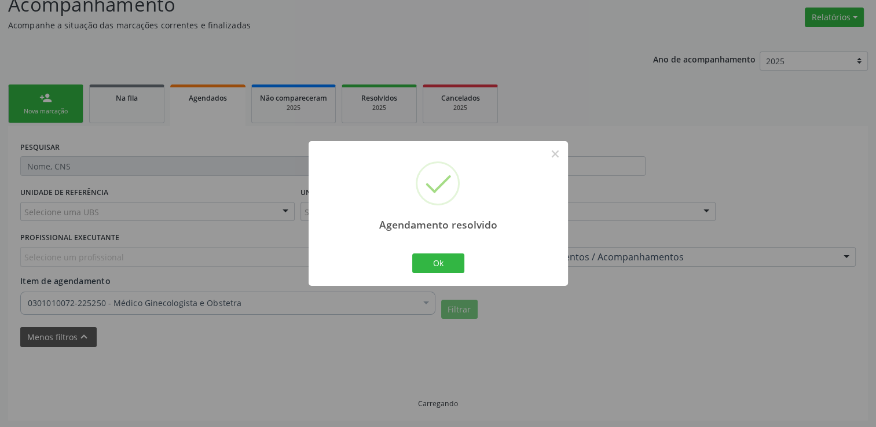
scroll to position [184, 0]
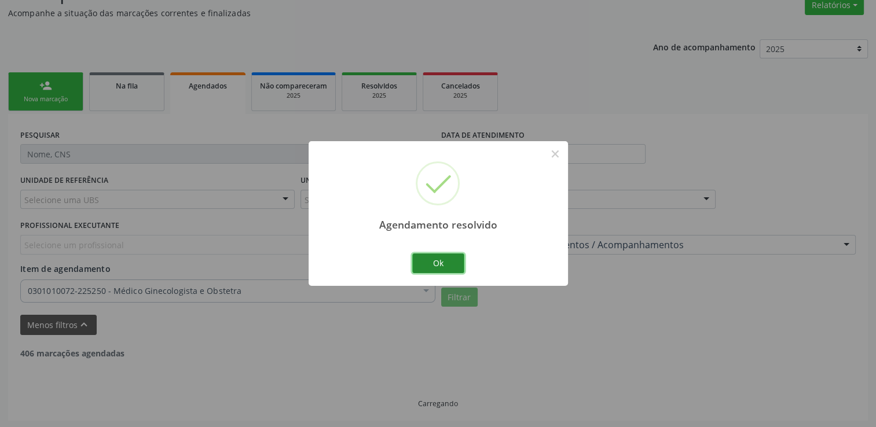
click at [445, 264] on button "Ok" at bounding box center [438, 264] width 52 height 20
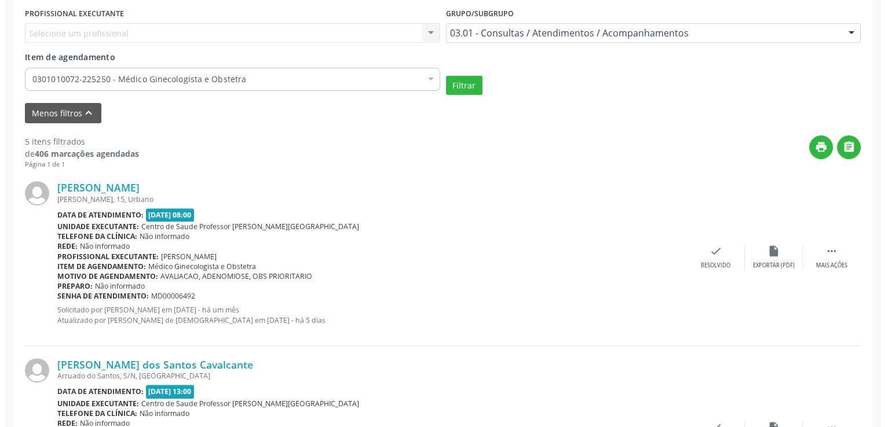
scroll to position [416, 0]
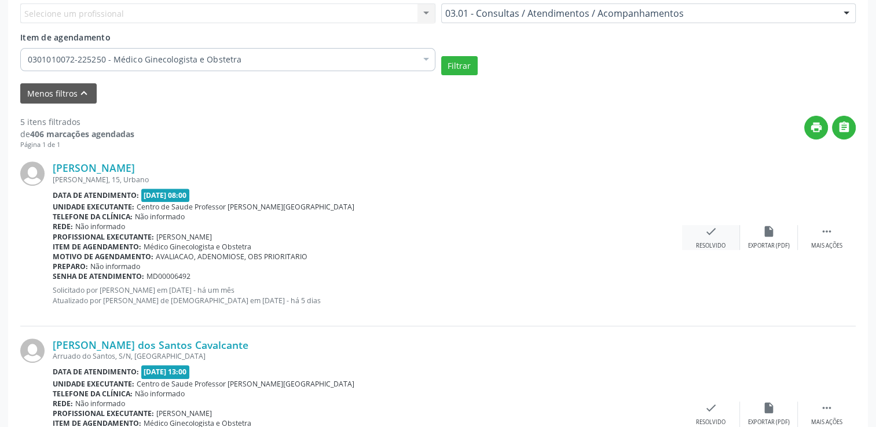
click at [727, 230] on div "check Resolvido" at bounding box center [711, 237] width 58 height 25
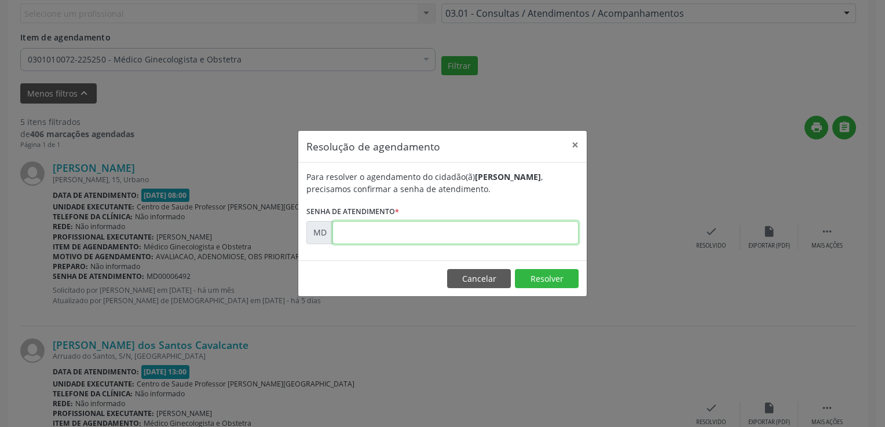
click at [462, 233] on input "text" at bounding box center [455, 232] width 246 height 23
type input "00006492"
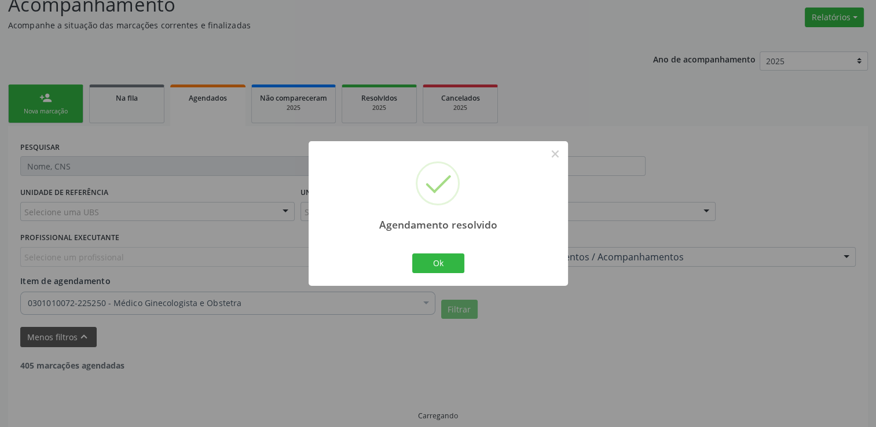
scroll to position [184, 0]
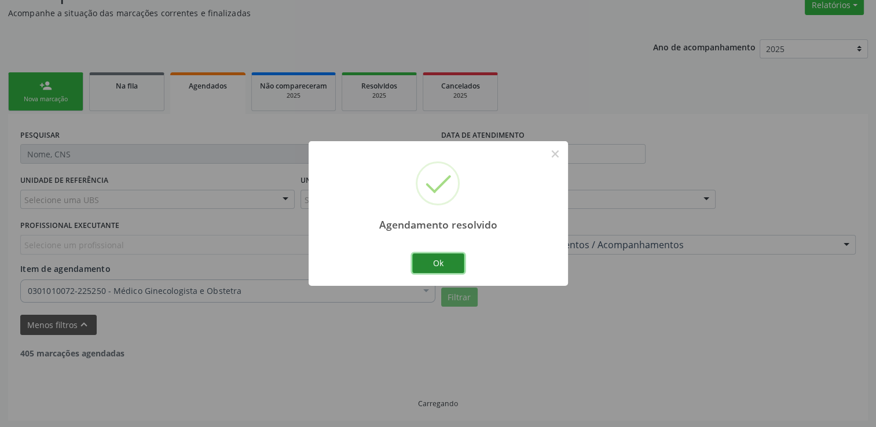
click at [445, 263] on button "Ok" at bounding box center [438, 264] width 52 height 20
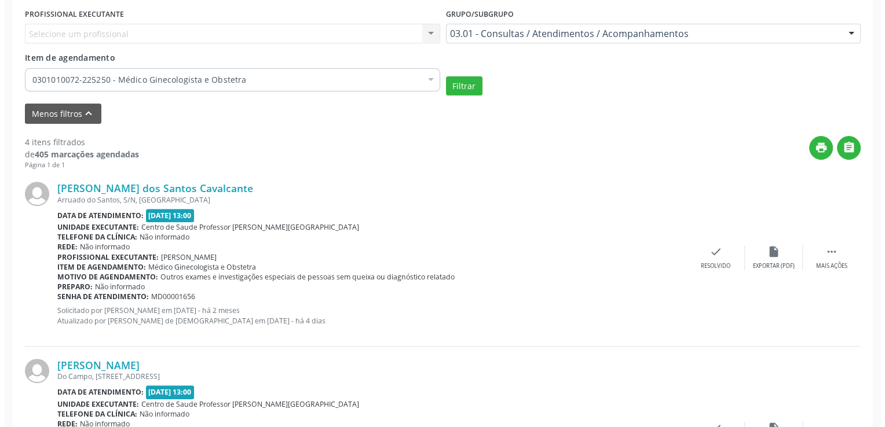
scroll to position [416, 0]
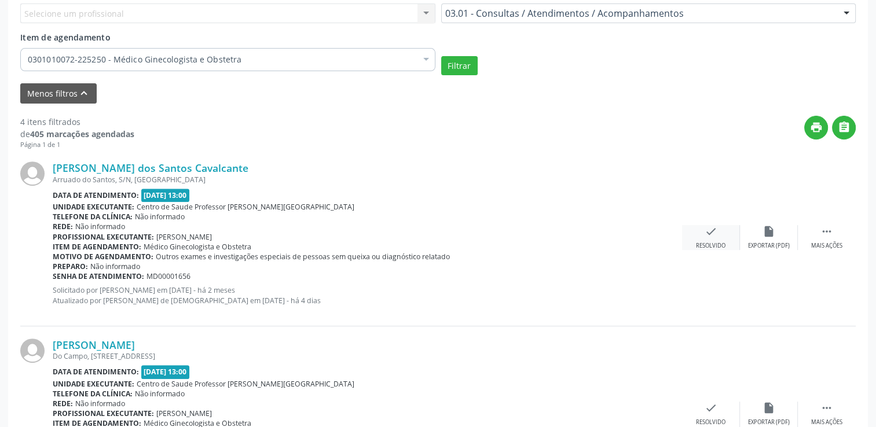
click at [724, 237] on div "check Resolvido" at bounding box center [711, 237] width 58 height 25
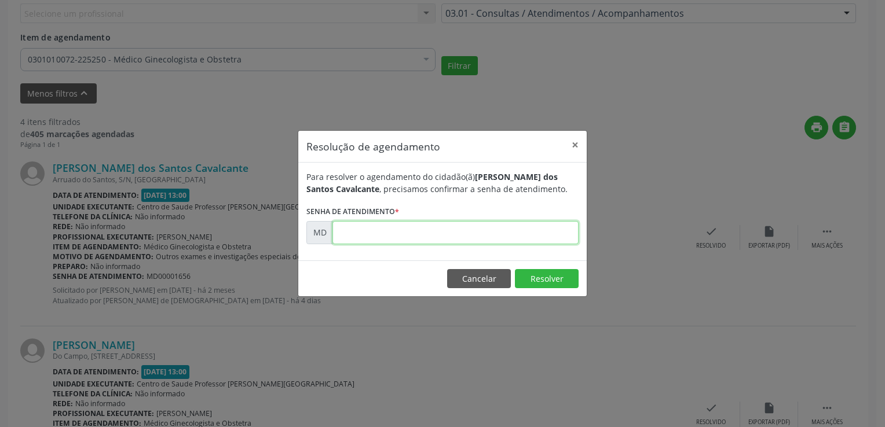
click at [448, 232] on input "text" at bounding box center [455, 232] width 246 height 23
type input "00001656"
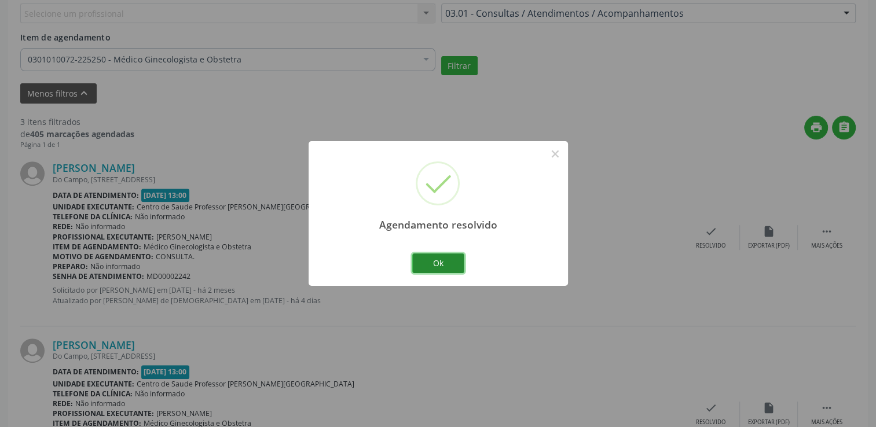
click at [447, 260] on button "Ok" at bounding box center [438, 264] width 52 height 20
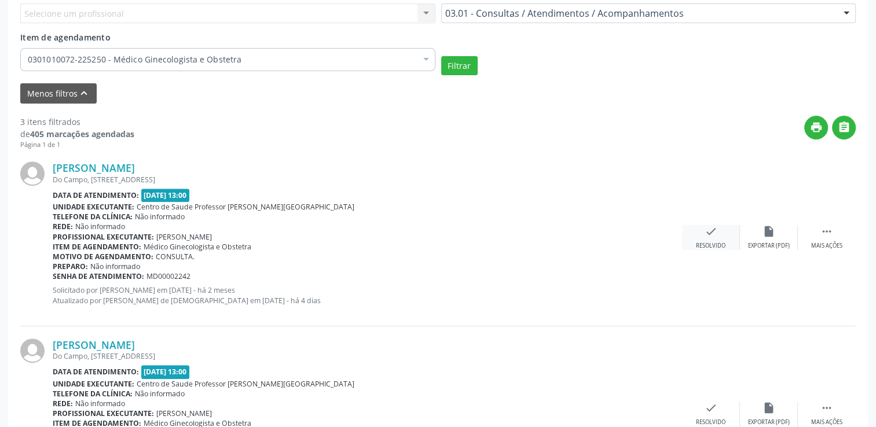
click at [721, 230] on div "check Resolvido" at bounding box center [711, 237] width 58 height 25
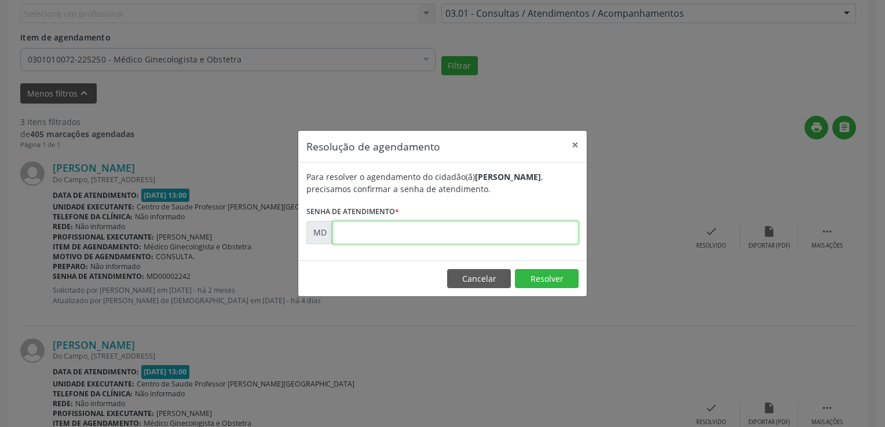
click at [447, 237] on input "text" at bounding box center [455, 232] width 246 height 23
type input "00002242"
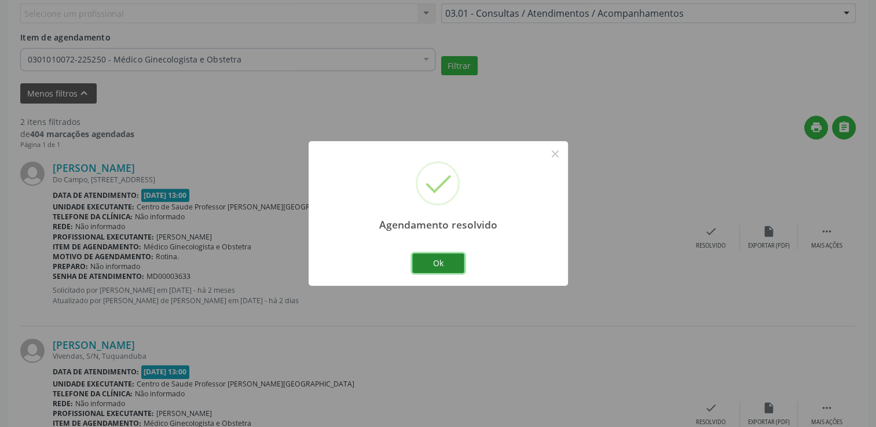
click at [440, 263] on button "Ok" at bounding box center [438, 264] width 52 height 20
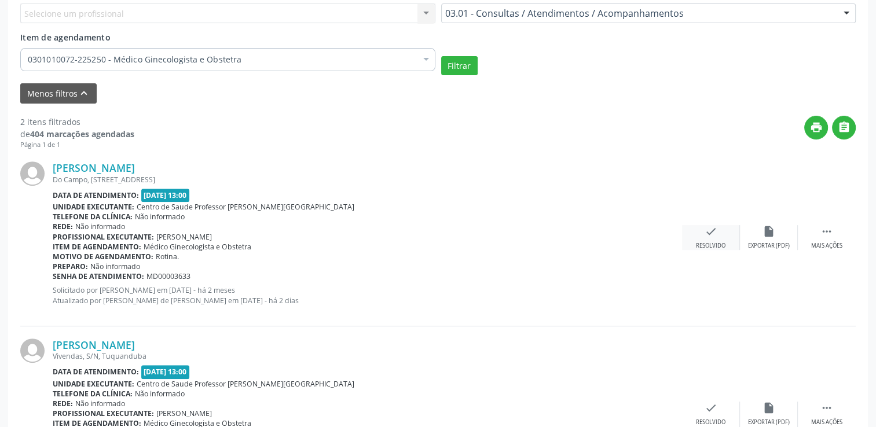
click at [708, 230] on icon "check" at bounding box center [711, 231] width 13 height 13
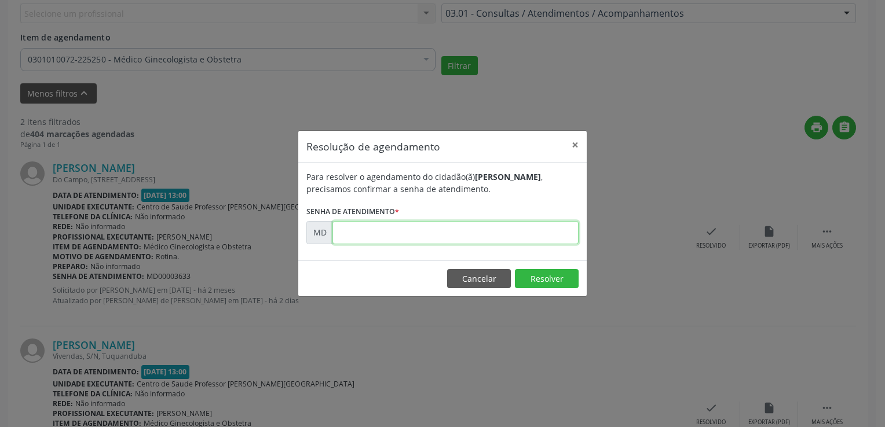
click at [464, 233] on input "text" at bounding box center [455, 232] width 246 height 23
type input "00003633"
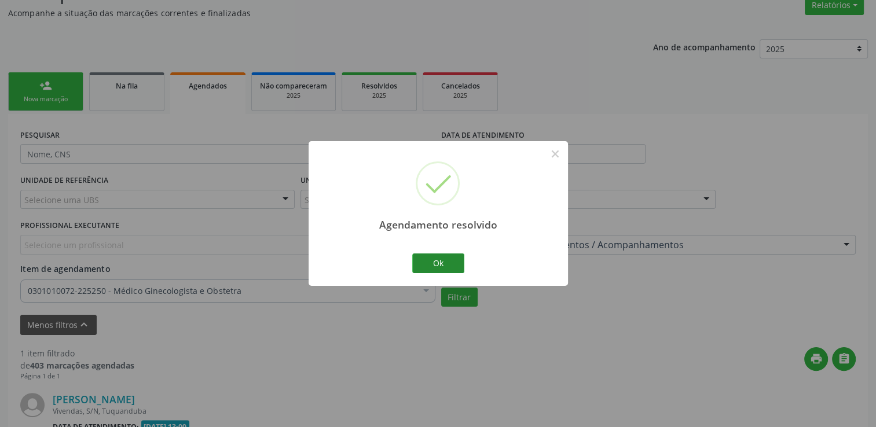
scroll to position [334, 0]
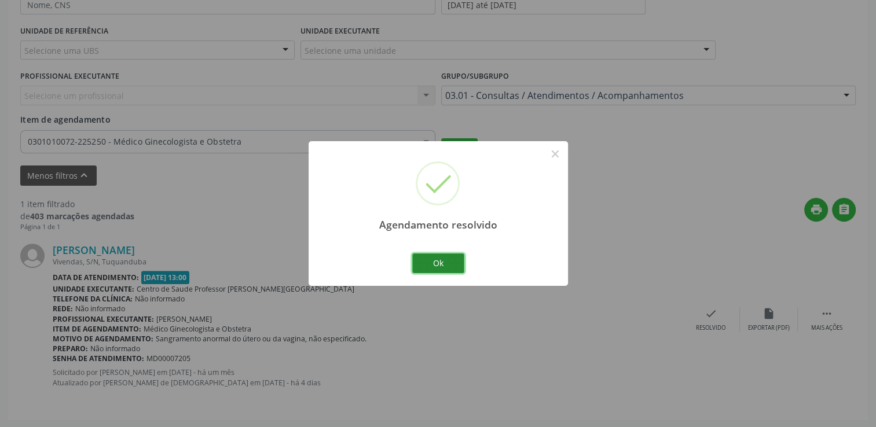
click at [443, 271] on button "Ok" at bounding box center [438, 264] width 52 height 20
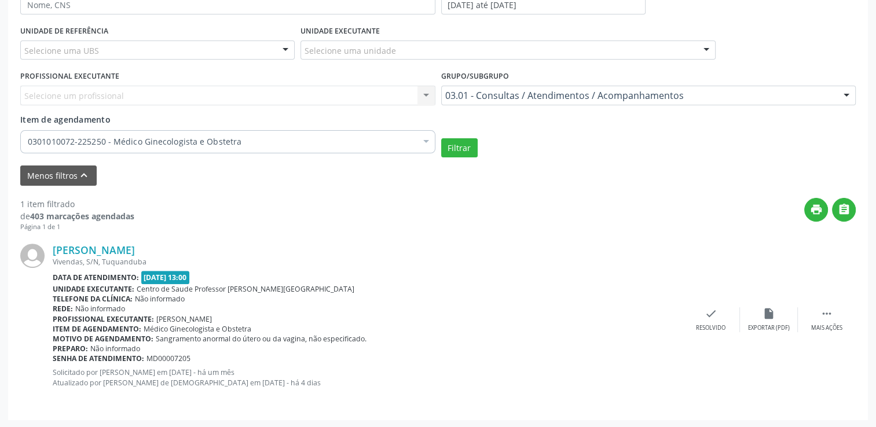
click at [821, 304] on div "[PERSON_NAME] Vivendas, S/N, [GEOGRAPHIC_DATA] Data de atendimento: [DATE] 13:0…" at bounding box center [438, 320] width 836 height 176
click at [828, 316] on icon "" at bounding box center [827, 314] width 13 height 13
click at [699, 313] on div "alarm_off Não compareceu" at bounding box center [711, 320] width 58 height 25
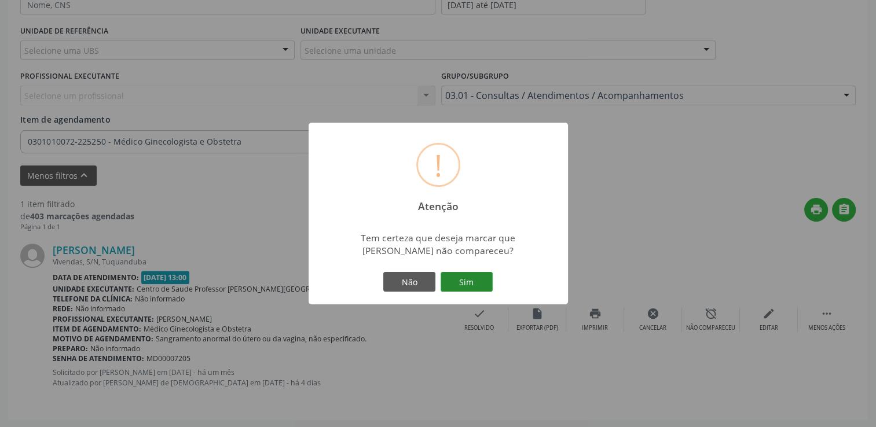
click at [459, 286] on button "Sim" at bounding box center [467, 282] width 52 height 20
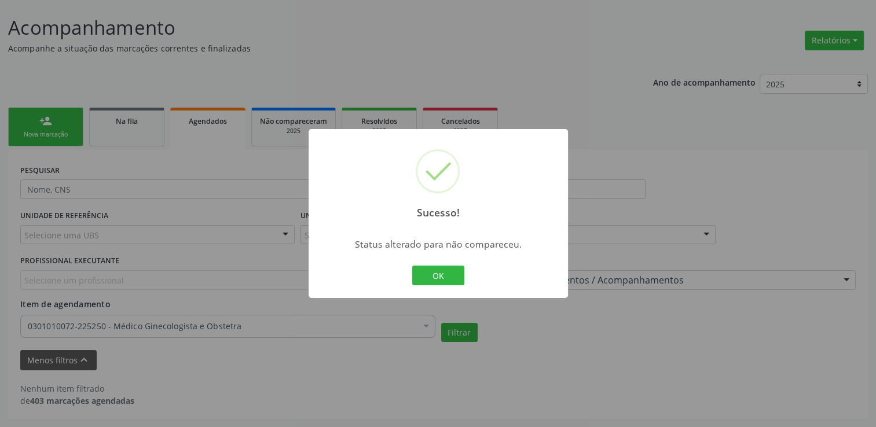
scroll to position [147, 0]
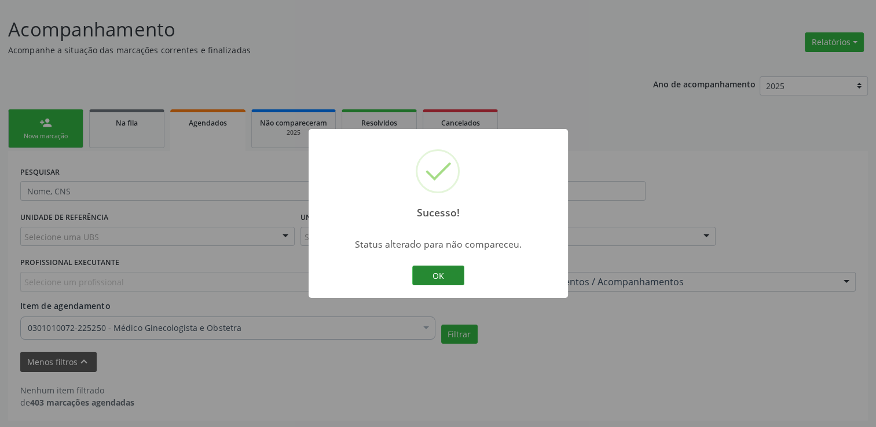
click at [454, 281] on button "OK" at bounding box center [438, 276] width 52 height 20
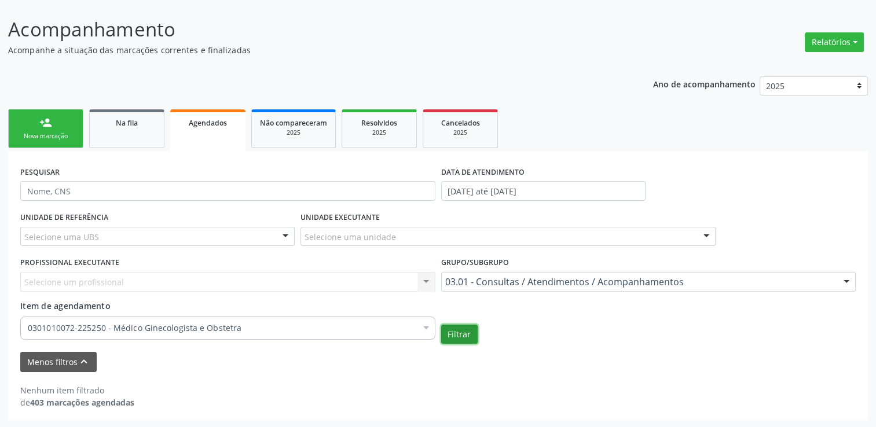
click at [467, 330] on button "Filtrar" at bounding box center [459, 335] width 36 height 20
drag, startPoint x: 298, startPoint y: 110, endPoint x: 261, endPoint y: 120, distance: 38.3
click at [298, 110] on link "Não compareceram 2025" at bounding box center [293, 128] width 85 height 39
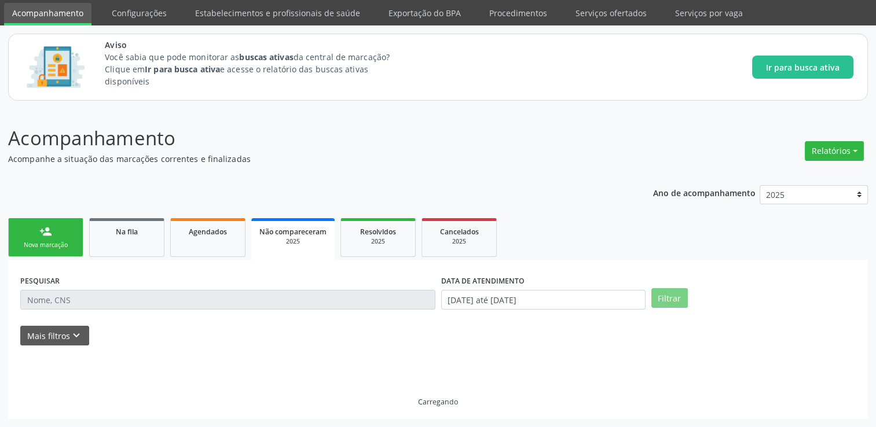
scroll to position [37, 0]
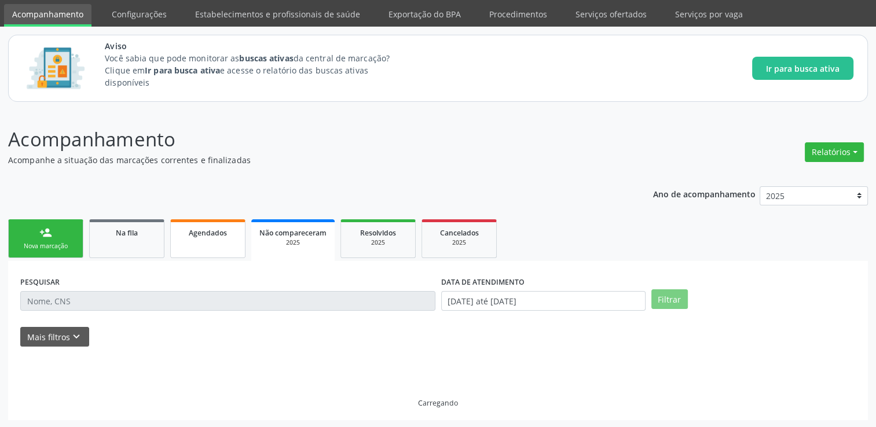
click at [202, 251] on link "Agendados" at bounding box center [207, 238] width 75 height 39
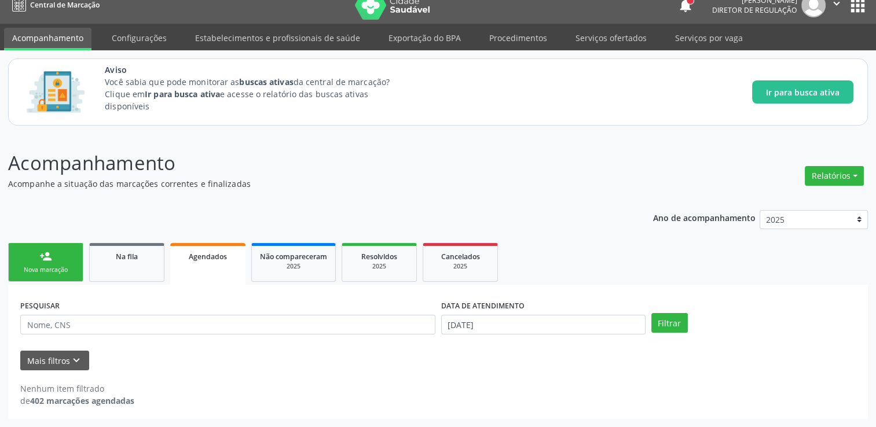
scroll to position [12, 0]
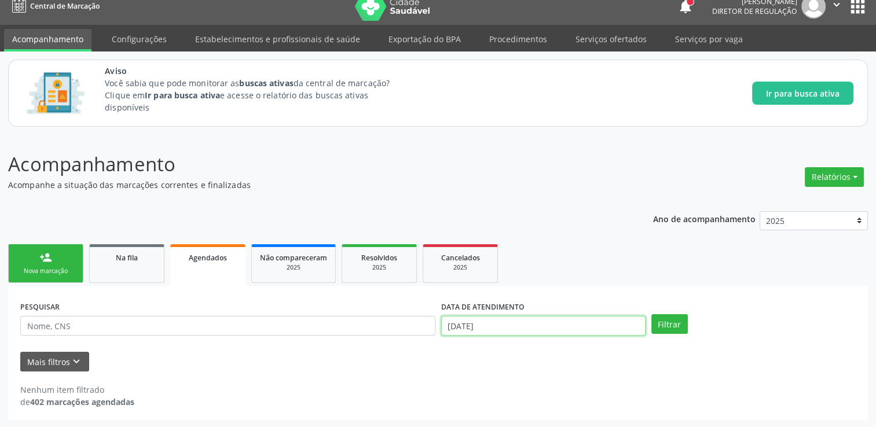
click at [514, 323] on input "[DATE]" at bounding box center [543, 326] width 204 height 20
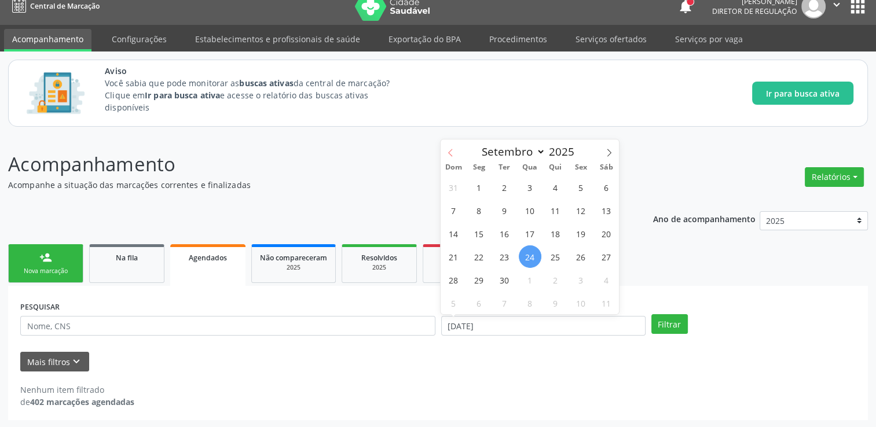
click at [455, 155] on span at bounding box center [451, 150] width 20 height 20
select select "7"
click at [576, 182] on span "1" at bounding box center [581, 187] width 23 height 23
type input "[DATE]"
click at [608, 152] on icon at bounding box center [609, 153] width 8 height 8
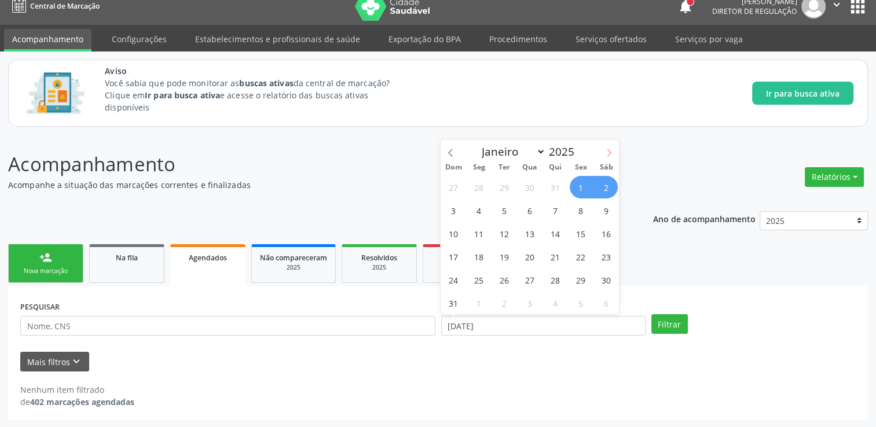
select select "8"
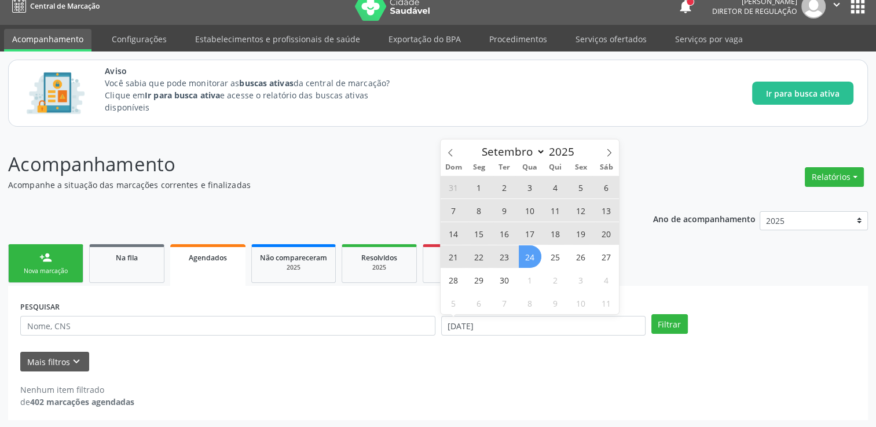
click at [530, 264] on span "24" at bounding box center [530, 257] width 23 height 23
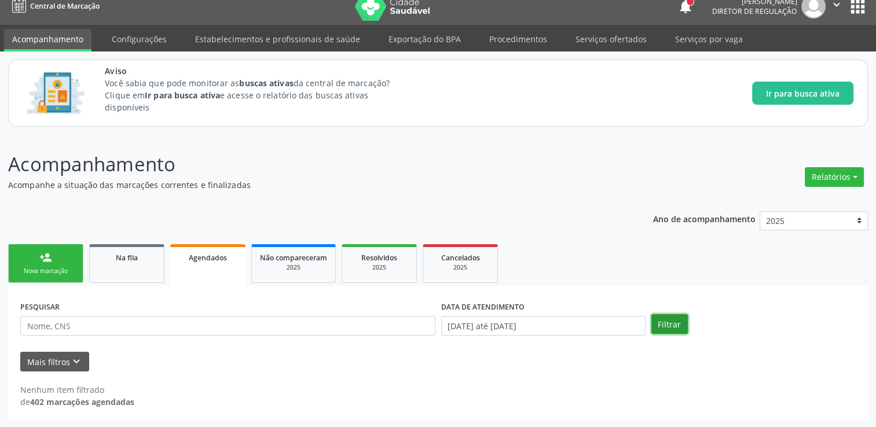
click at [659, 328] on button "Filtrar" at bounding box center [670, 324] width 36 height 20
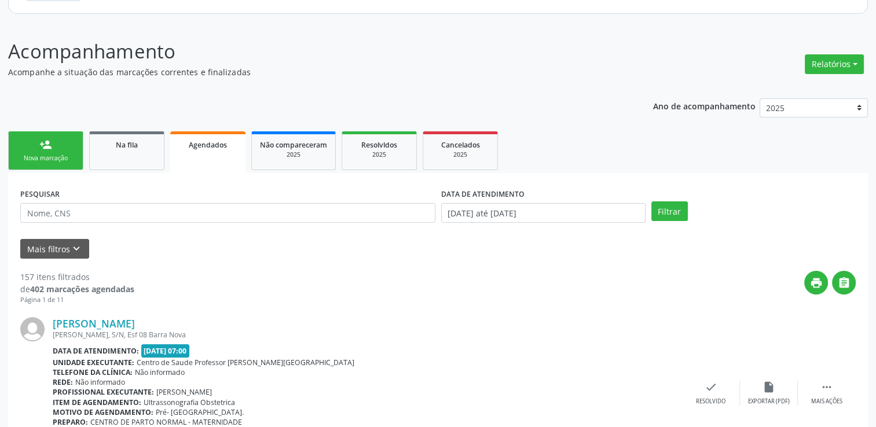
scroll to position [107, 0]
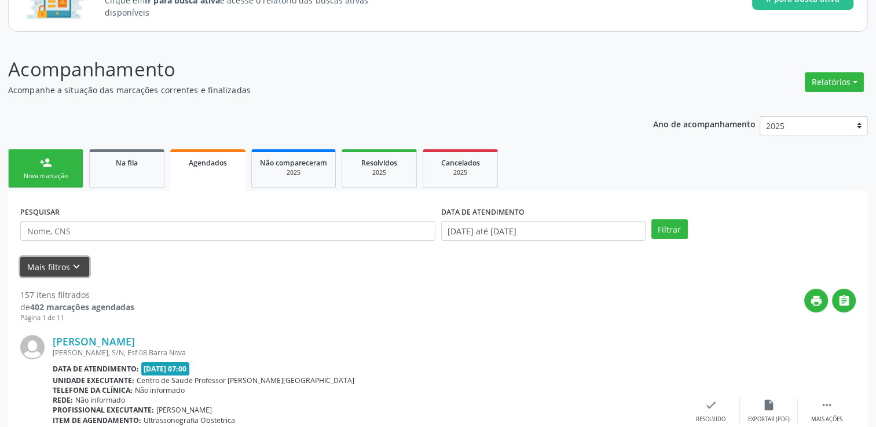
click at [58, 265] on button "Mais filtros keyboard_arrow_down" at bounding box center [54, 267] width 69 height 20
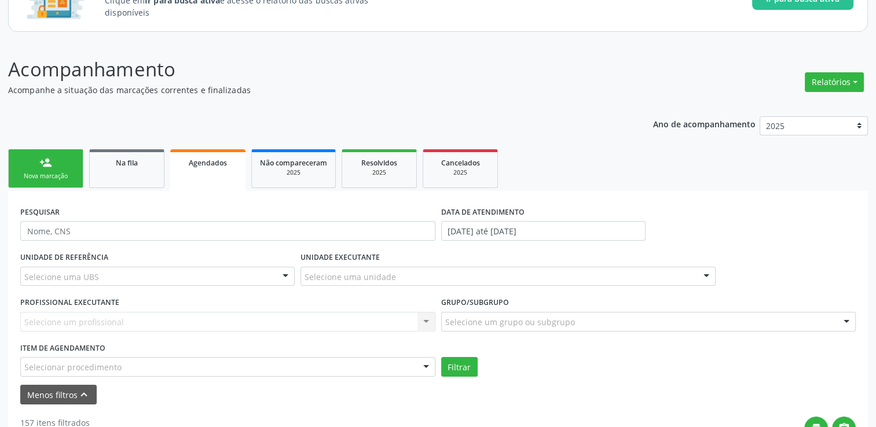
click at [233, 365] on div "Selecionar procedimento" at bounding box center [227, 367] width 415 height 20
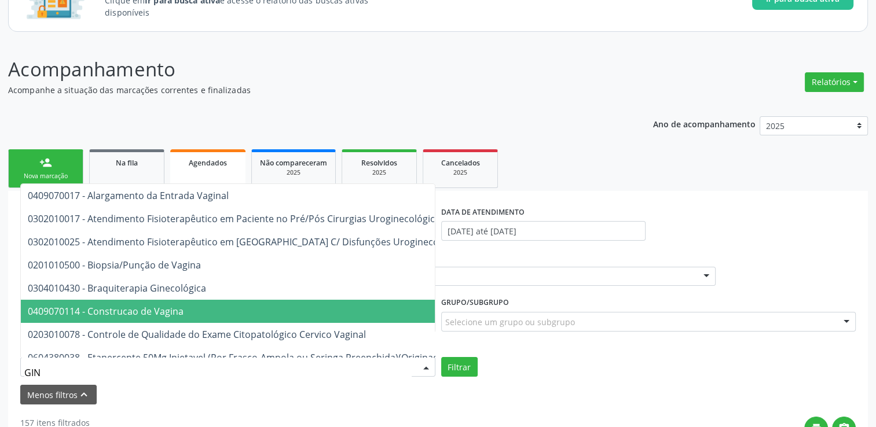
type input "GINE"
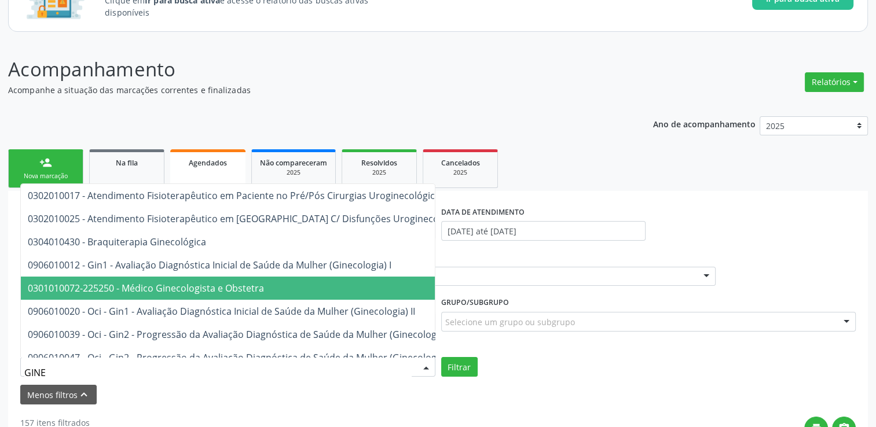
click at [206, 291] on span "0301010072-225250 - Médico Ginecologista e Obstetra" at bounding box center [146, 288] width 236 height 13
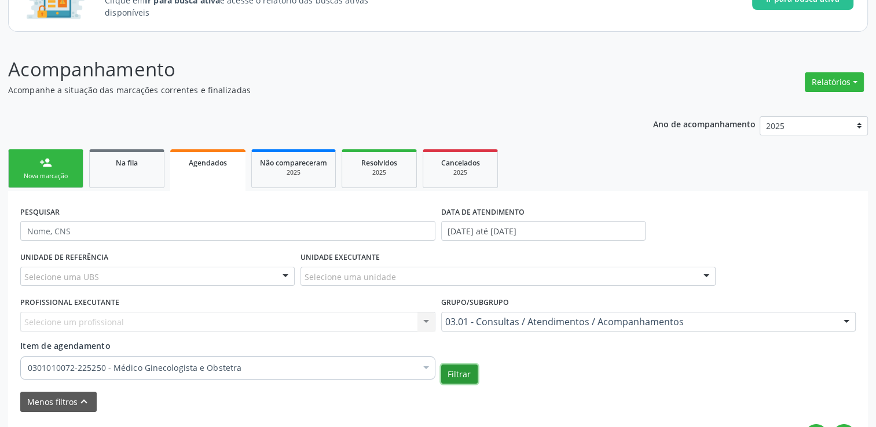
click at [475, 376] on button "Filtrar" at bounding box center [459, 375] width 36 height 20
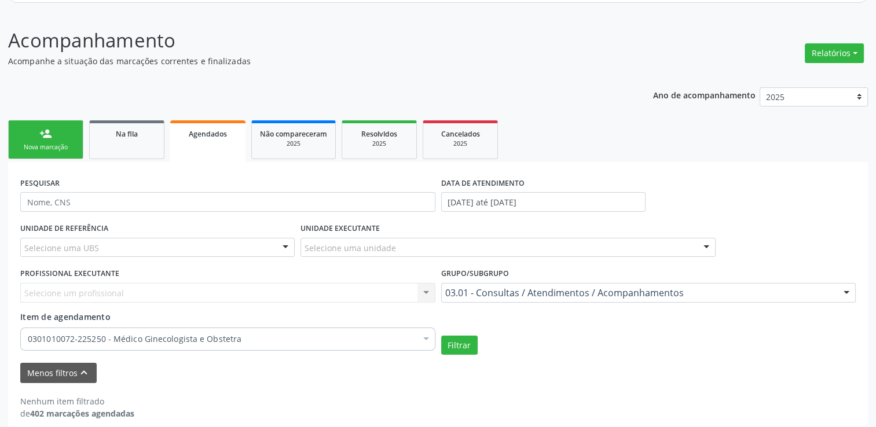
scroll to position [147, 0]
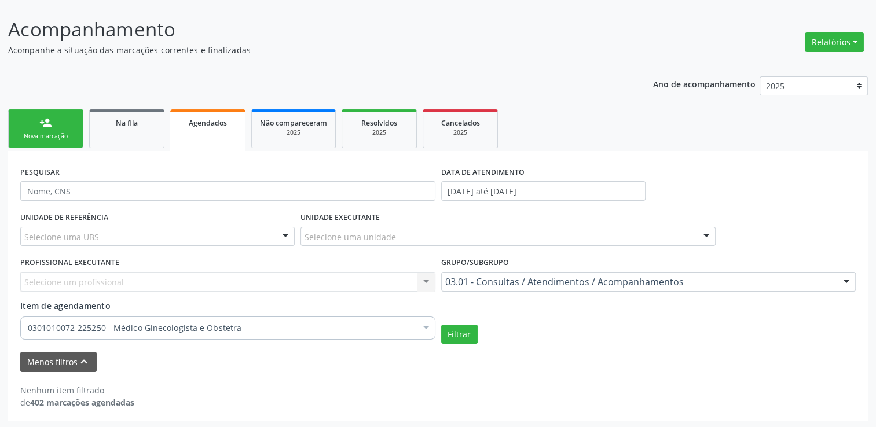
click at [238, 18] on p "Acompanhamento" at bounding box center [309, 29] width 602 height 29
click at [389, 45] on p "Acompanhe a situação das marcações correntes e finalizadas" at bounding box center [309, 50] width 602 height 12
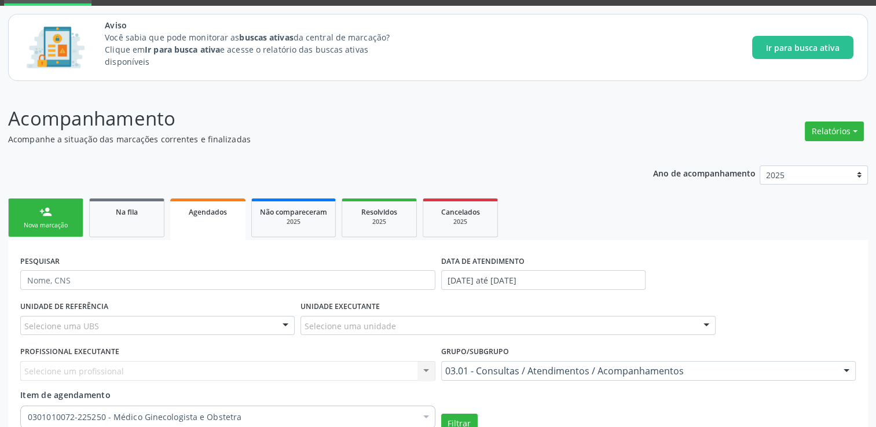
scroll to position [0, 0]
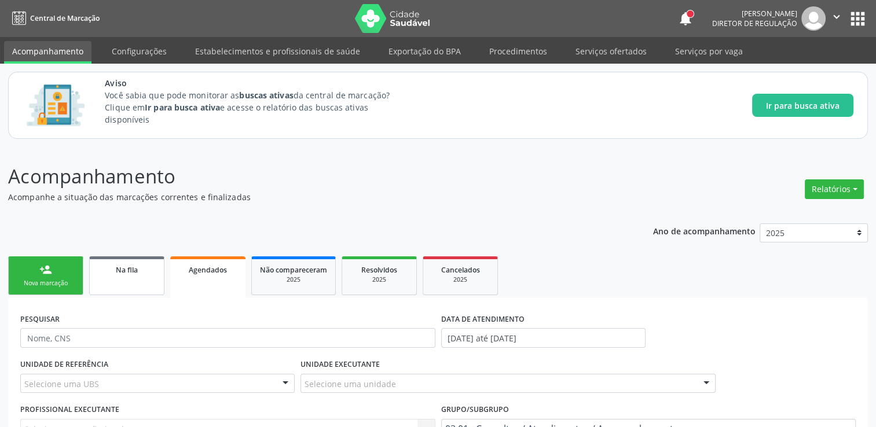
click at [125, 278] on link "Na fila" at bounding box center [126, 276] width 75 height 39
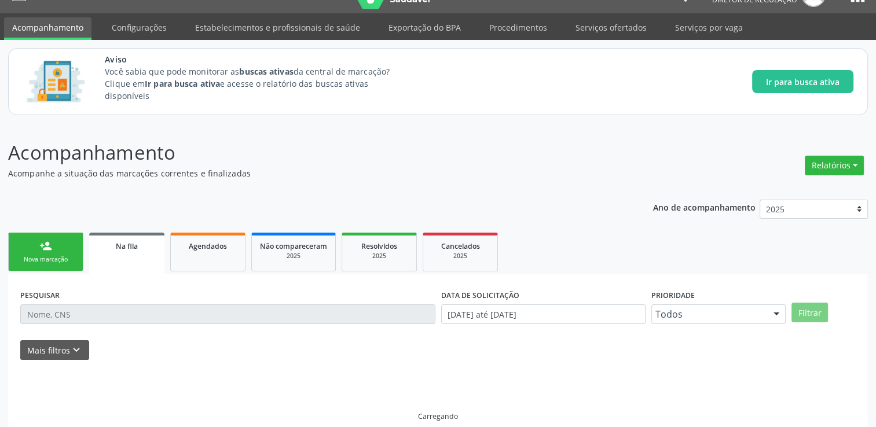
scroll to position [37, 0]
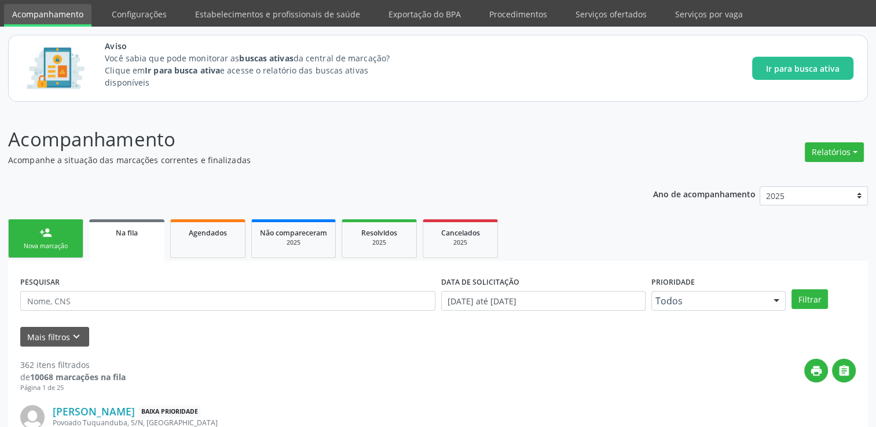
click at [88, 298] on input "text" at bounding box center [227, 301] width 415 height 20
click at [792, 290] on button "Filtrar" at bounding box center [810, 300] width 36 height 20
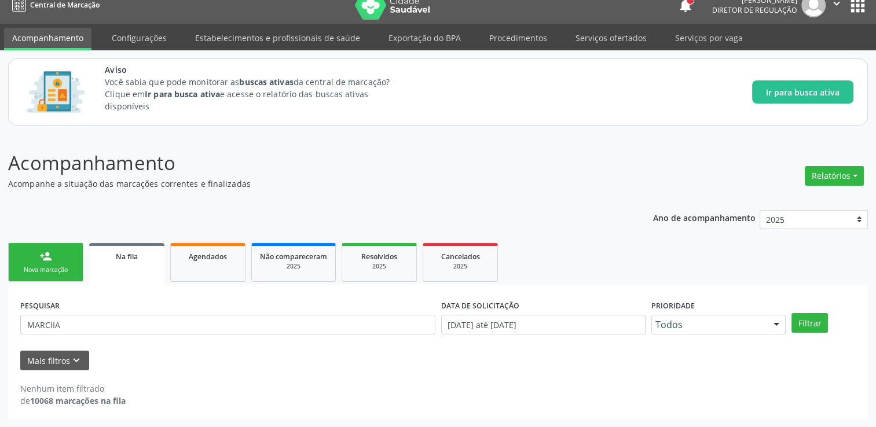
scroll to position [12, 0]
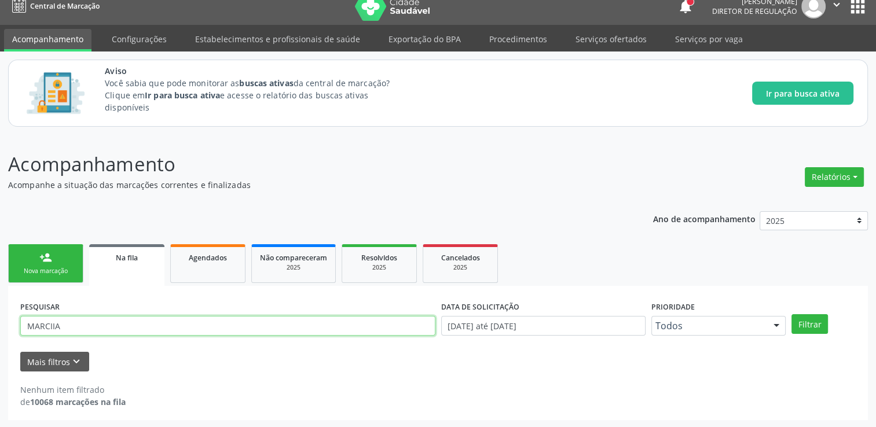
click at [53, 328] on input "MARCIIA" at bounding box center [227, 326] width 415 height 20
type input "MARCIA"
click at [792, 314] on button "Filtrar" at bounding box center [810, 324] width 36 height 20
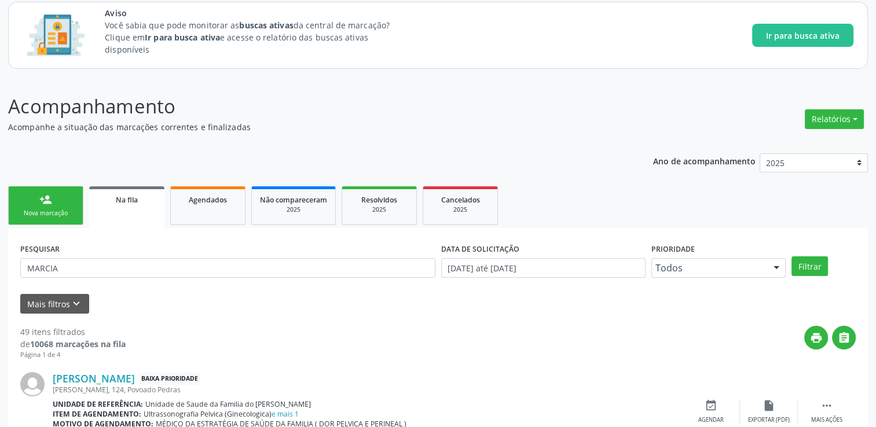
scroll to position [128, 0]
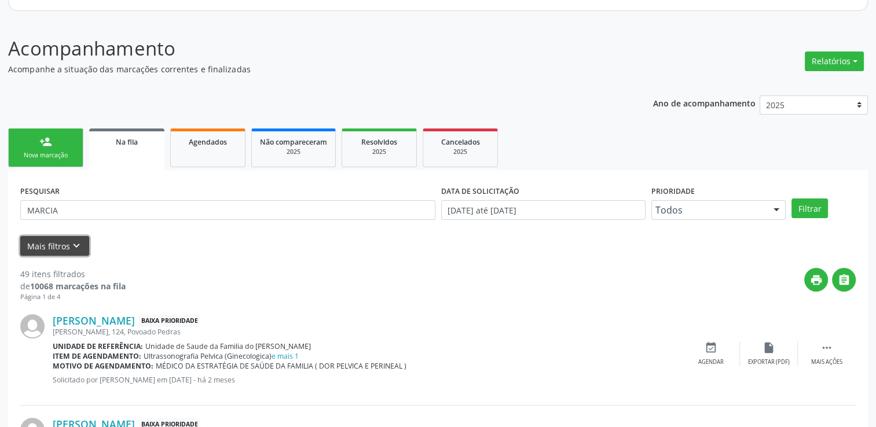
click at [76, 248] on icon "keyboard_arrow_down" at bounding box center [76, 246] width 13 height 13
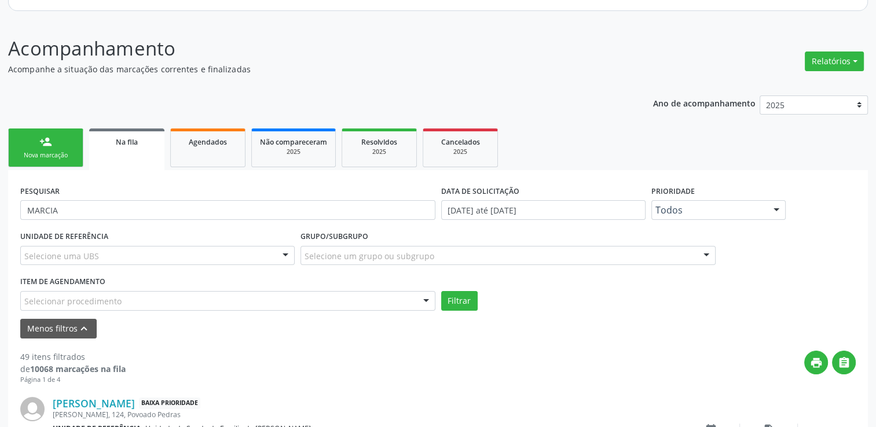
click at [119, 300] on div "Selecionar procedimento" at bounding box center [227, 301] width 415 height 20
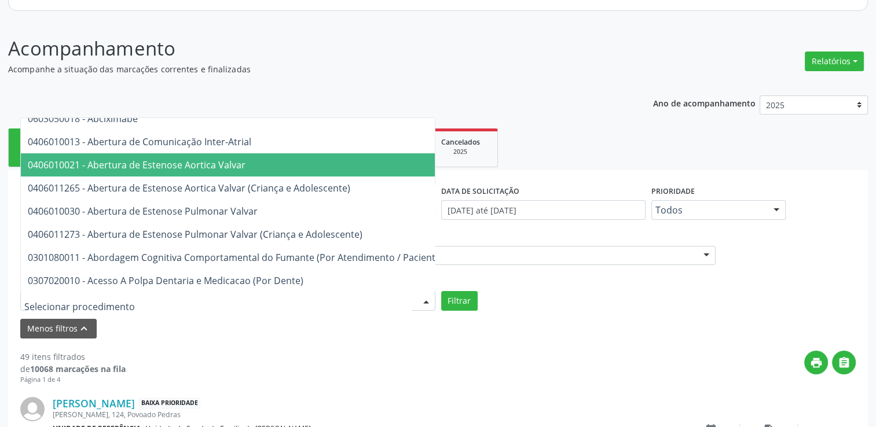
scroll to position [232, 0]
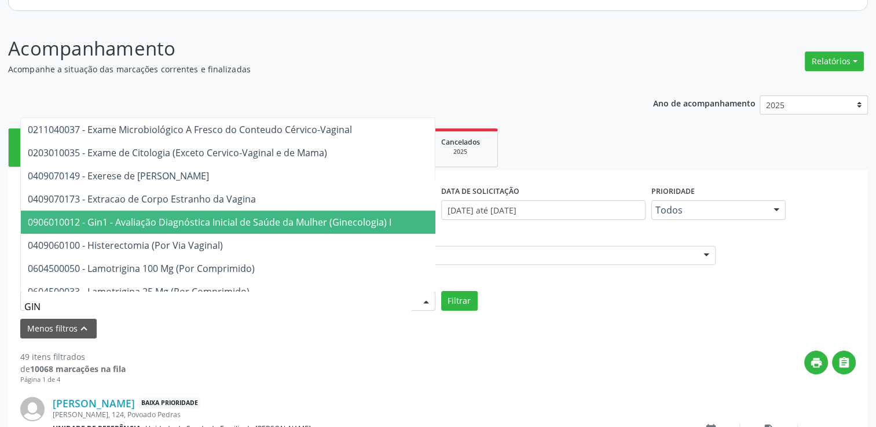
type input "GINE"
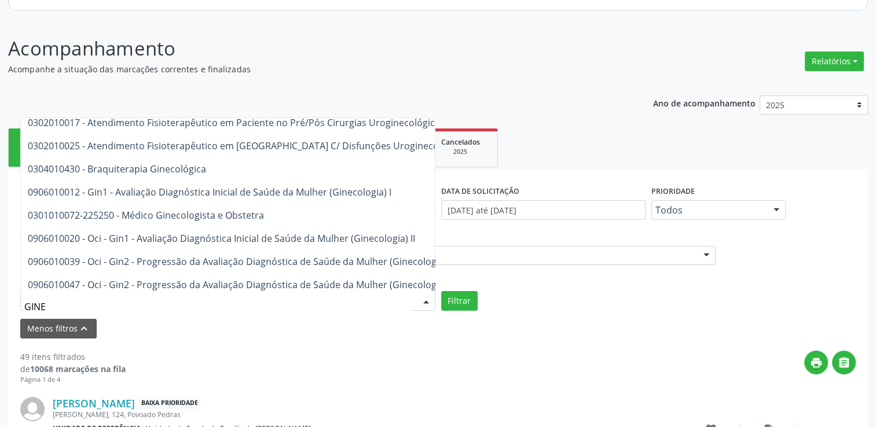
scroll to position [0, 0]
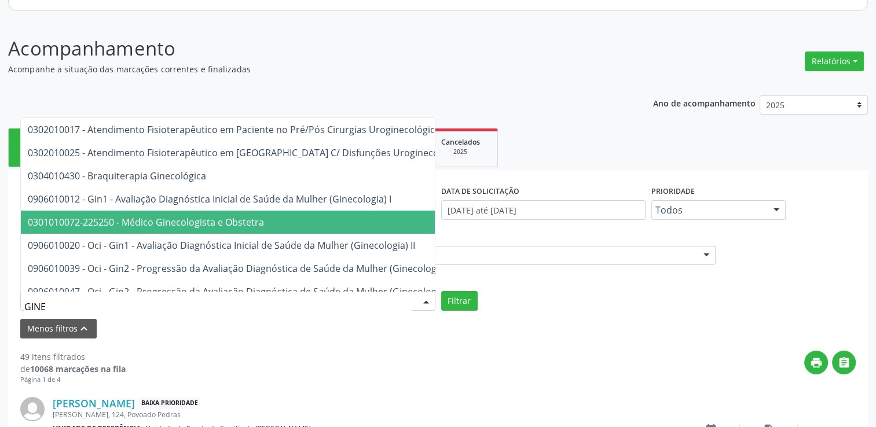
click at [183, 220] on span "0301010072-225250 - Médico Ginecologista e Obstetra" at bounding box center [146, 222] width 236 height 13
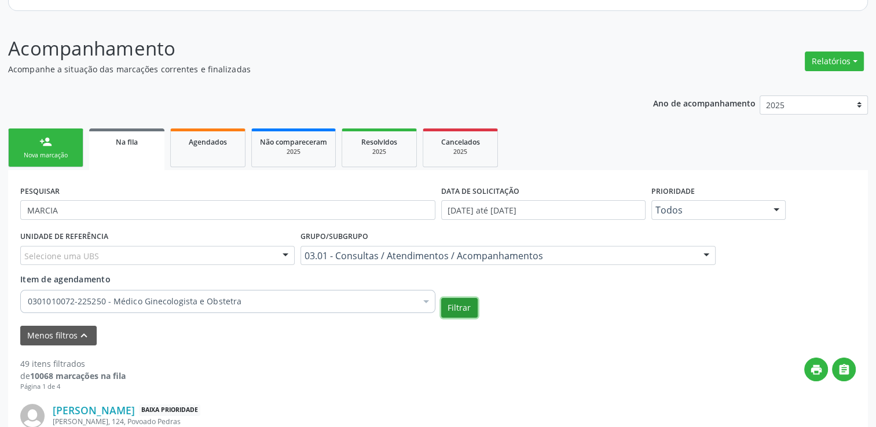
click at [456, 309] on button "Filtrar" at bounding box center [459, 308] width 36 height 20
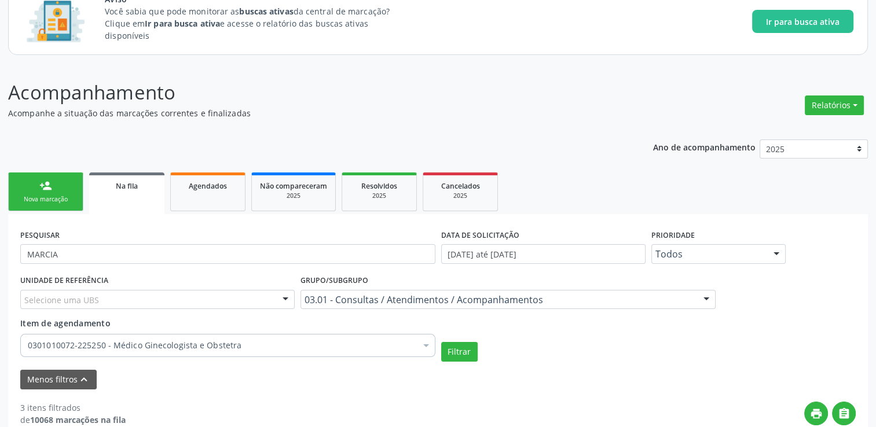
scroll to position [74, 0]
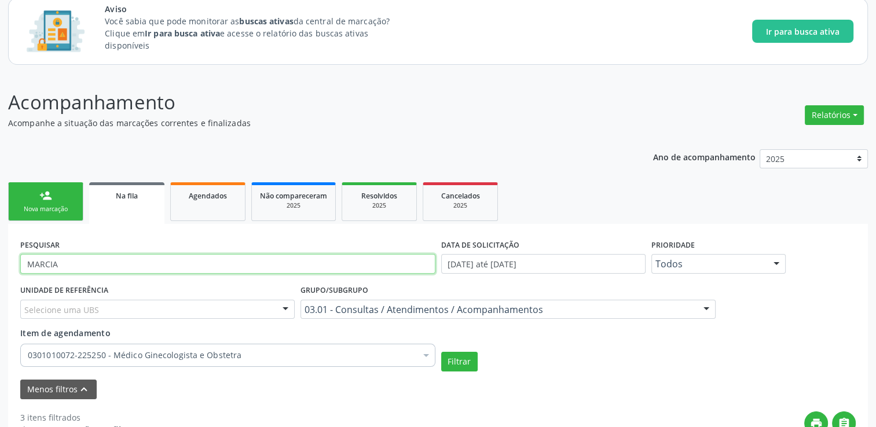
drag, startPoint x: 87, startPoint y: 260, endPoint x: 5, endPoint y: 262, distance: 82.8
click at [5, 262] on div "Acompanhamento Acompanhe a situação das marcações correntes e finalizadas Relat…" at bounding box center [438, 425] width 876 height 704
type input "0"
type input "700503382810557"
click at [441, 352] on button "Filtrar" at bounding box center [459, 362] width 36 height 20
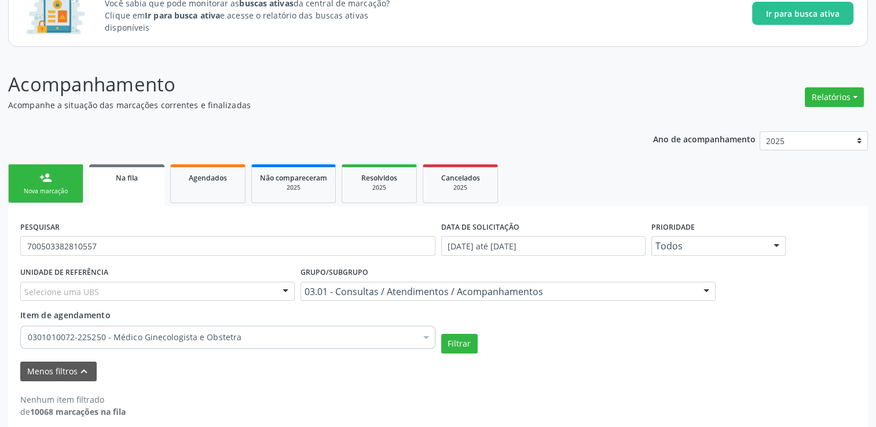
scroll to position [102, 0]
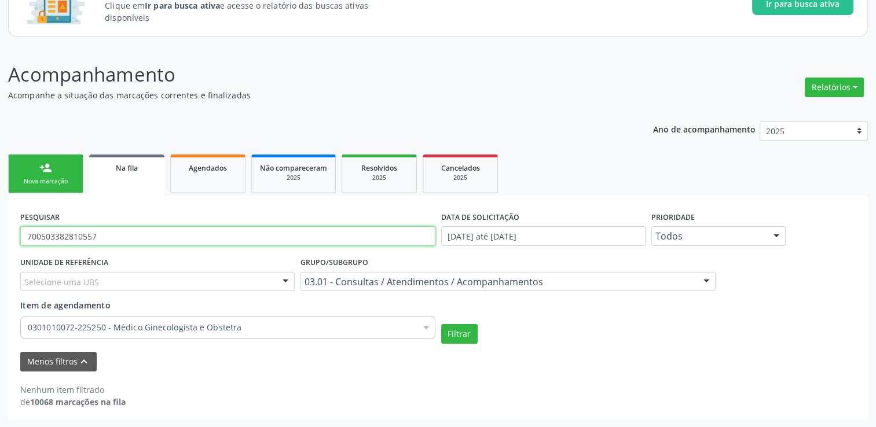
drag, startPoint x: 97, startPoint y: 243, endPoint x: 27, endPoint y: 241, distance: 70.1
click at [27, 241] on input "700503382810557" at bounding box center [227, 236] width 415 height 20
click at [441, 324] on button "Filtrar" at bounding box center [459, 334] width 36 height 20
drag, startPoint x: 100, startPoint y: 233, endPoint x: 8, endPoint y: 230, distance: 91.5
click at [8, 230] on div "PESQUISAR 706807757656423 DATA DE SOLICITAÇÃO [DATE] até [DATE] Prioridade Todo…" at bounding box center [438, 308] width 860 height 224
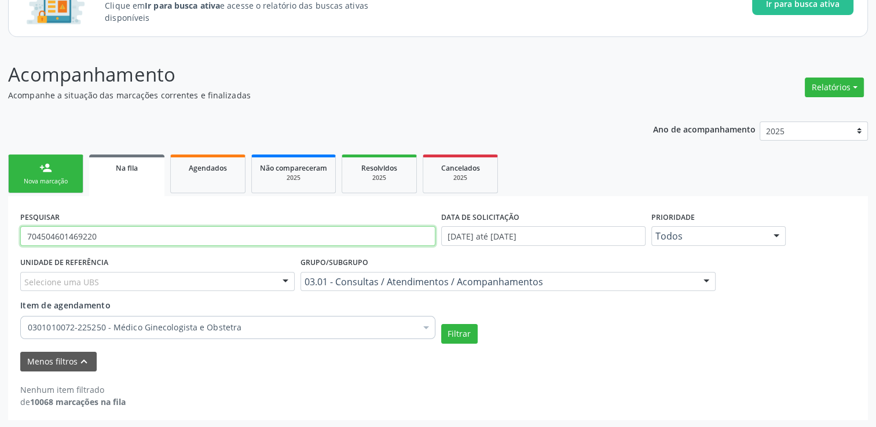
click at [441, 324] on button "Filtrar" at bounding box center [459, 334] width 36 height 20
drag, startPoint x: 104, startPoint y: 239, endPoint x: -2, endPoint y: 233, distance: 106.1
click at [0, 233] on html "Central de Marcação notifications [PERSON_NAME] Diretor de regulação  Configur…" at bounding box center [438, 111] width 876 height 427
type input "[PERSON_NAME]"
click at [441, 324] on button "Filtrar" at bounding box center [459, 334] width 36 height 20
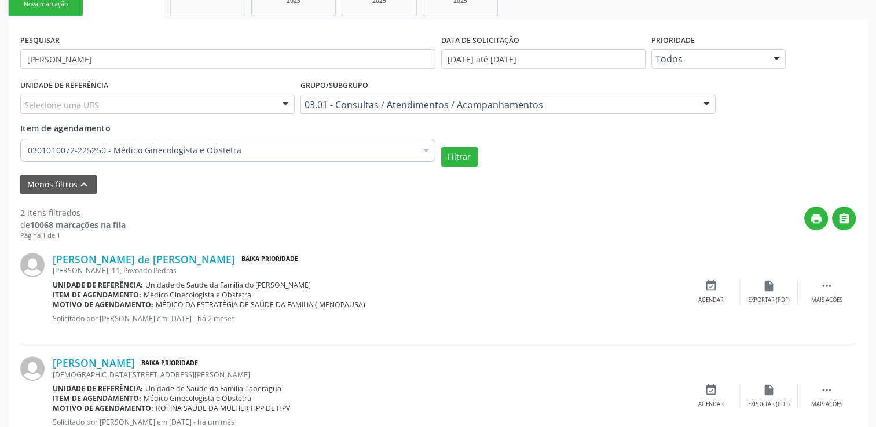
scroll to position [261, 0]
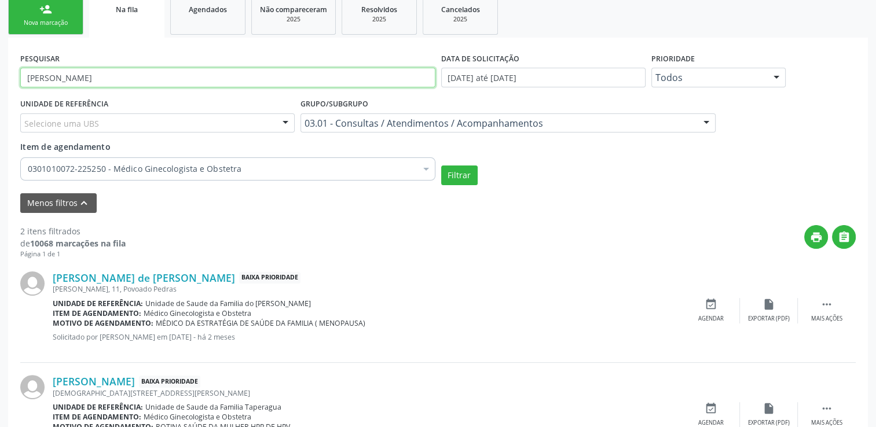
drag, startPoint x: 79, startPoint y: 75, endPoint x: -2, endPoint y: 85, distance: 81.7
type input "[PERSON_NAME]"
click at [441, 166] on button "Filtrar" at bounding box center [459, 176] width 36 height 20
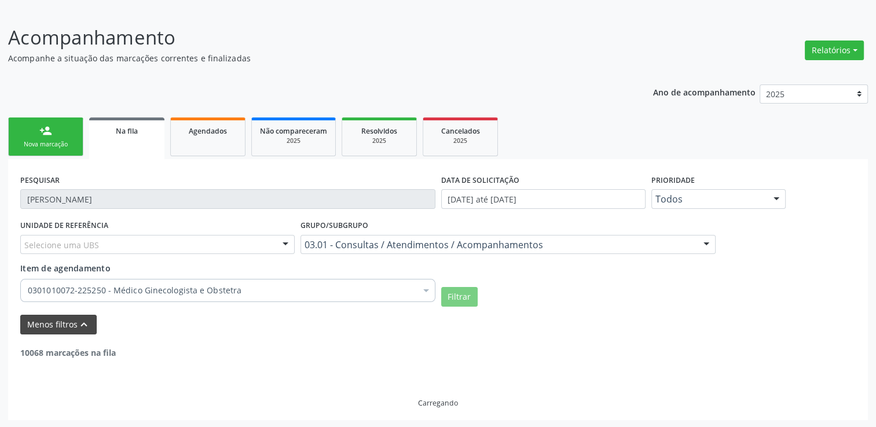
scroll to position [215, 0]
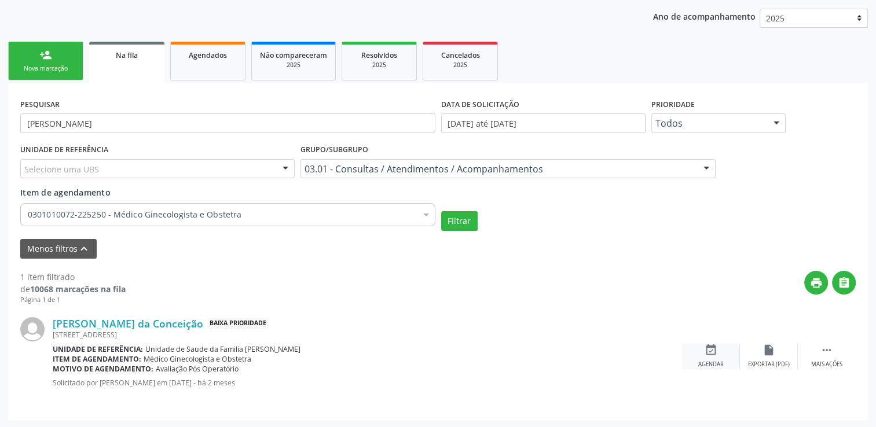
click at [710, 347] on icon "event_available" at bounding box center [711, 350] width 13 height 13
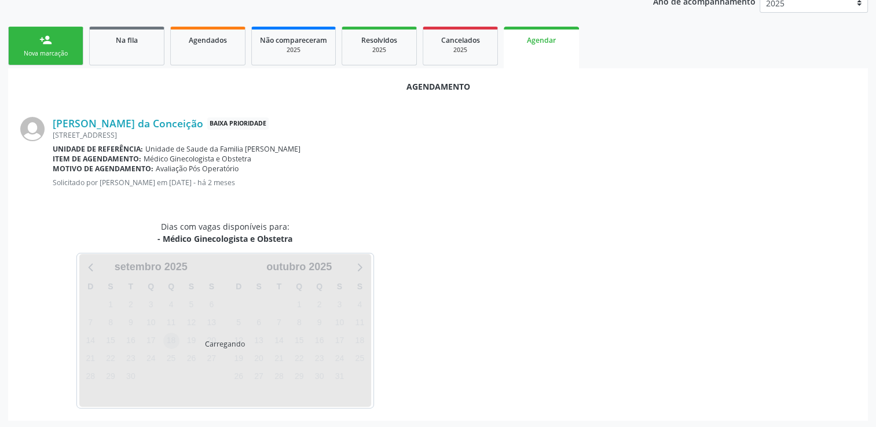
scroll to position [257, 0]
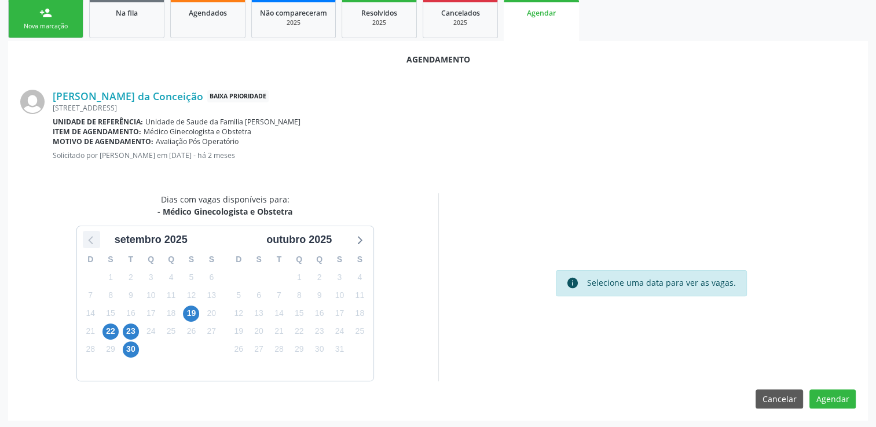
click at [89, 233] on icon at bounding box center [91, 239] width 15 height 15
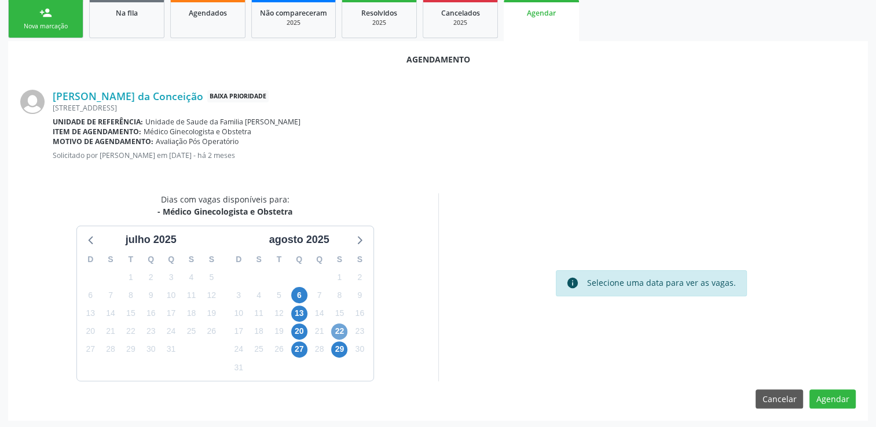
click at [341, 329] on span "22" at bounding box center [339, 332] width 16 height 16
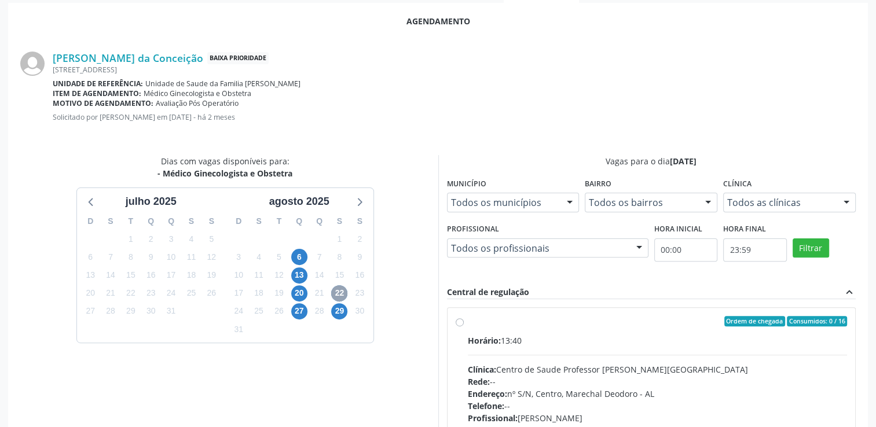
scroll to position [315, 0]
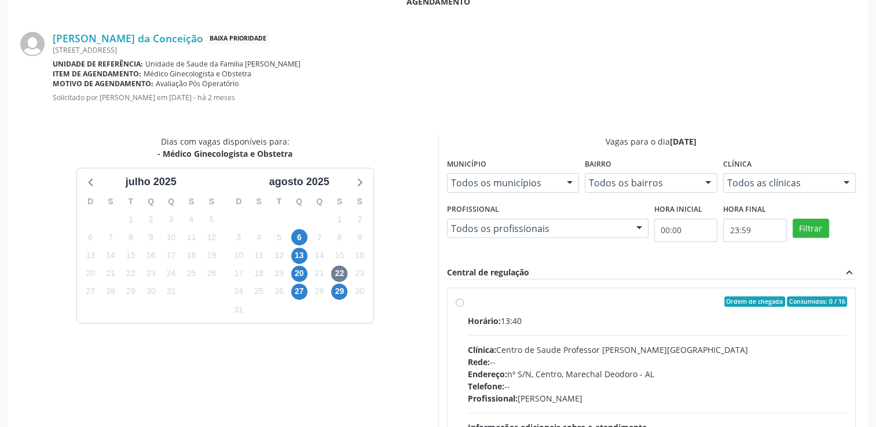
click at [612, 315] on div "Horário: 13:40" at bounding box center [658, 321] width 380 height 12
click at [464, 307] on input "Ordem de chegada Consumidos: 0 / 16 Horário: 13:40 Clínica: Centro de Saude Pro…" at bounding box center [460, 302] width 8 height 10
radio input "true"
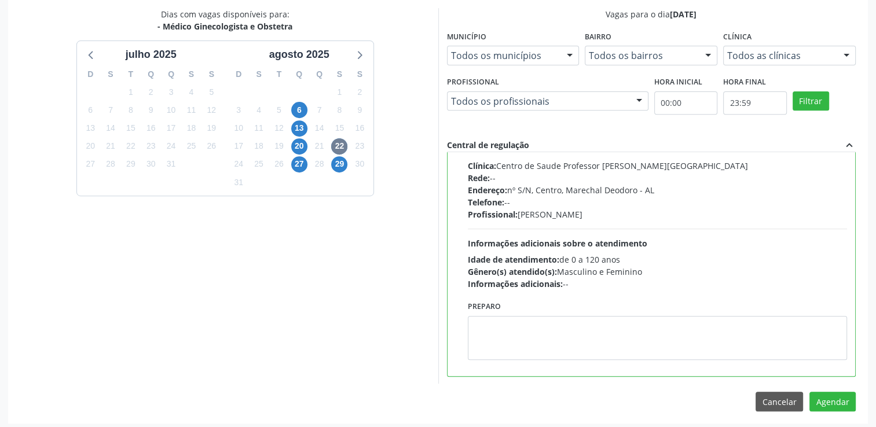
scroll to position [445, 0]
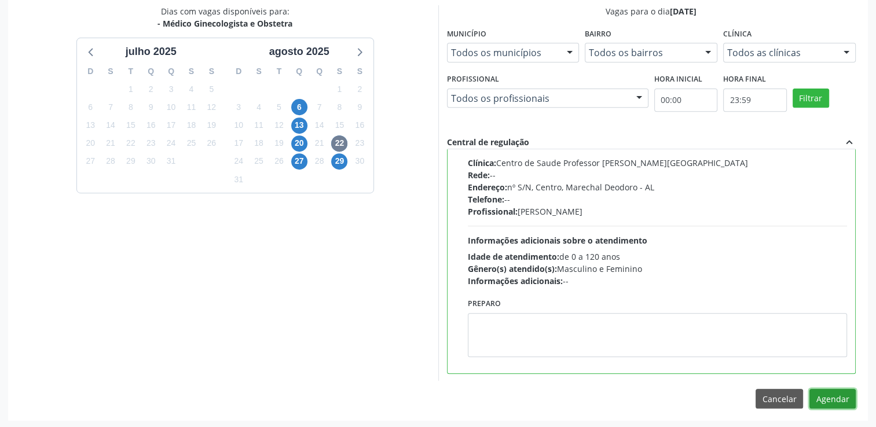
click at [829, 396] on button "Agendar" at bounding box center [833, 399] width 46 height 20
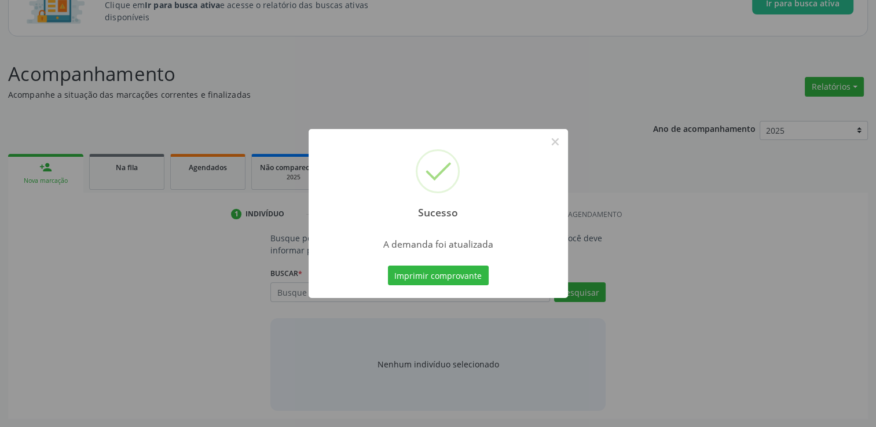
scroll to position [101, 0]
click at [552, 144] on button "×" at bounding box center [556, 142] width 20 height 20
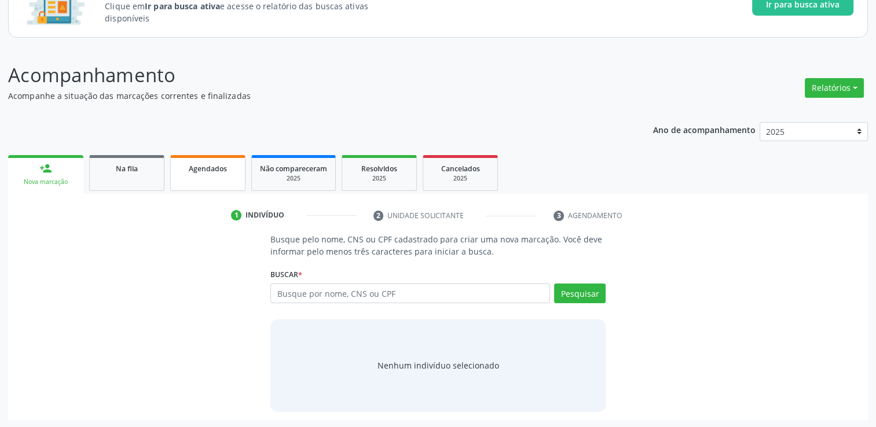
click at [233, 166] on div "Agendados" at bounding box center [208, 168] width 58 height 12
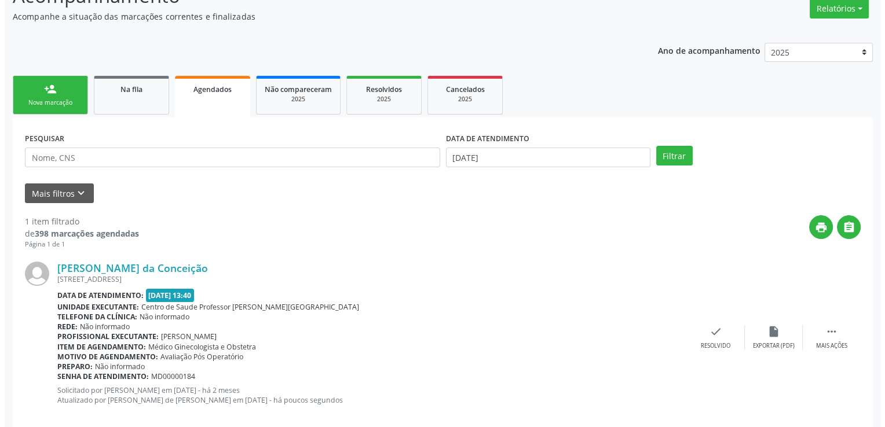
scroll to position [198, 0]
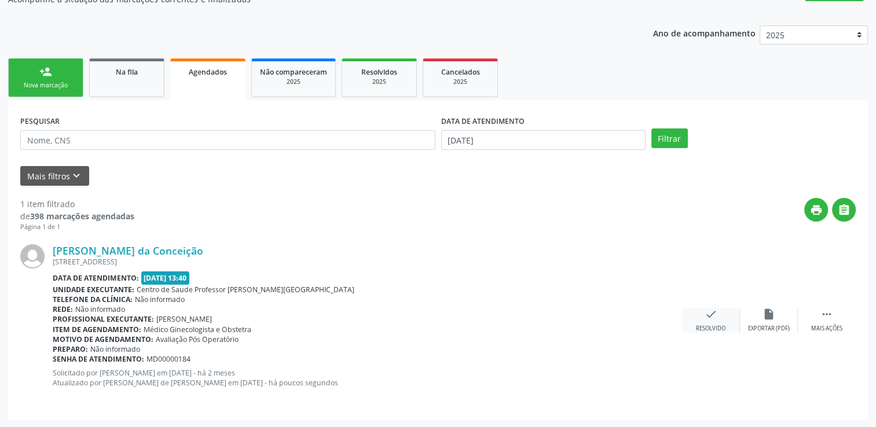
click at [716, 319] on icon "check" at bounding box center [711, 314] width 13 height 13
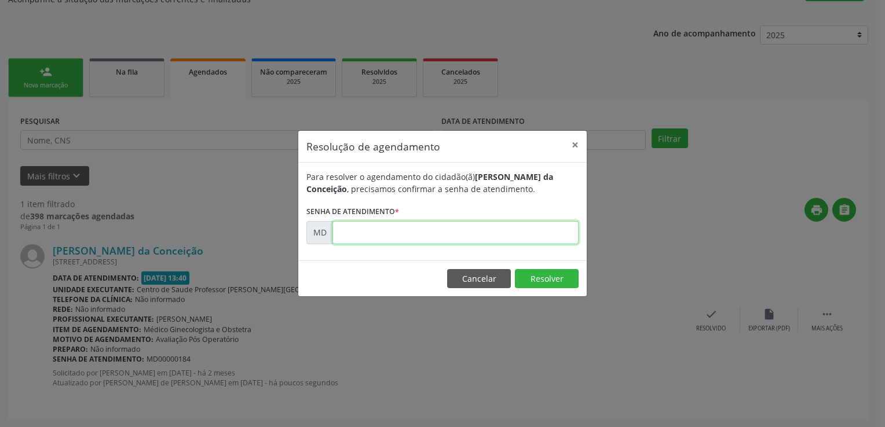
click at [438, 230] on input "text" at bounding box center [455, 232] width 246 height 23
type input "00000184"
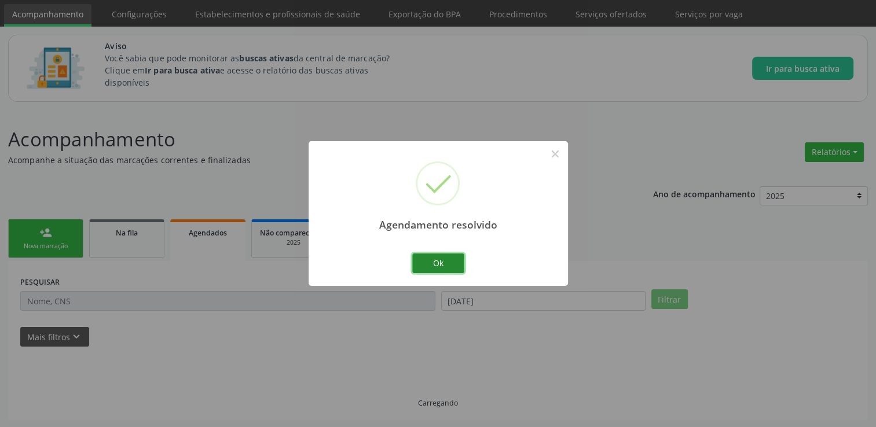
scroll to position [12, 0]
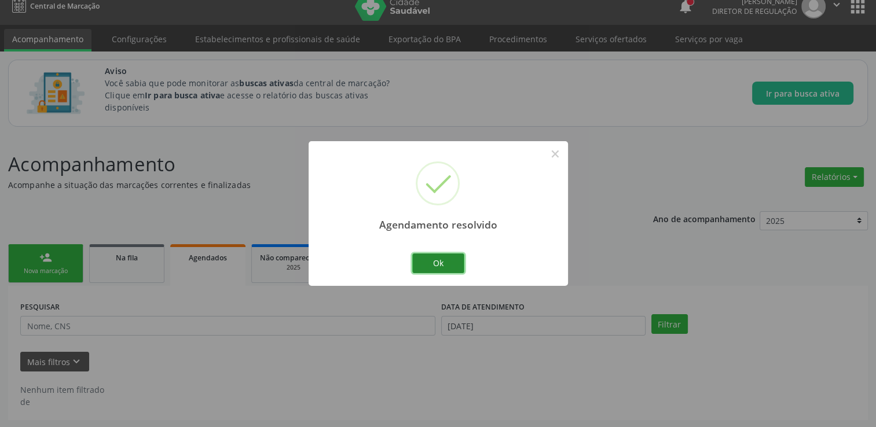
click at [435, 267] on button "Ok" at bounding box center [438, 264] width 52 height 20
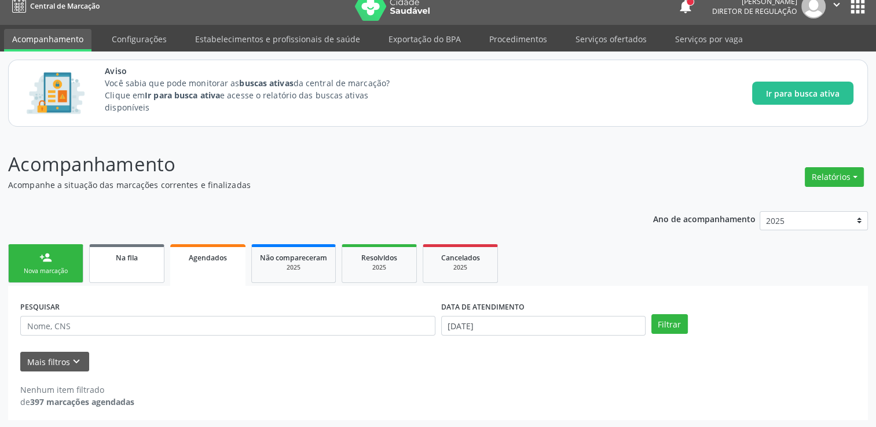
click at [123, 249] on link "Na fila" at bounding box center [126, 263] width 75 height 39
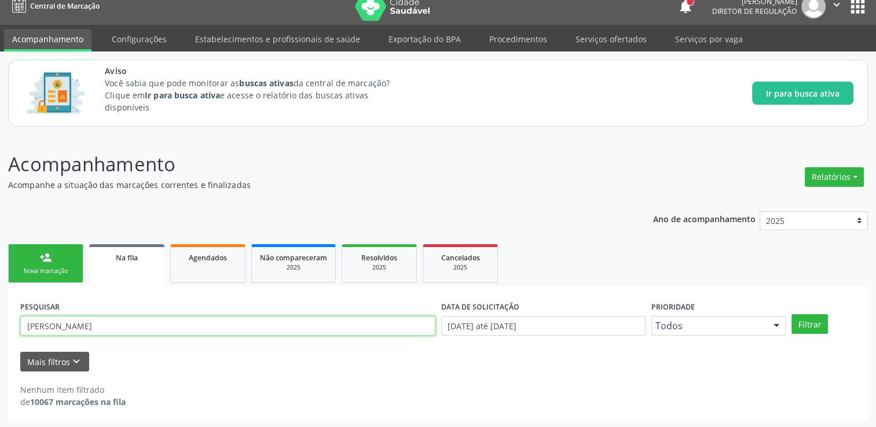
drag, startPoint x: 112, startPoint y: 325, endPoint x: -2, endPoint y: 314, distance: 114.7
click at [0, 314] on html "Central de Marcação notifications [PERSON_NAME] Diretor de regulação  Configur…" at bounding box center [438, 201] width 876 height 427
click at [792, 314] on button "Filtrar" at bounding box center [810, 324] width 36 height 20
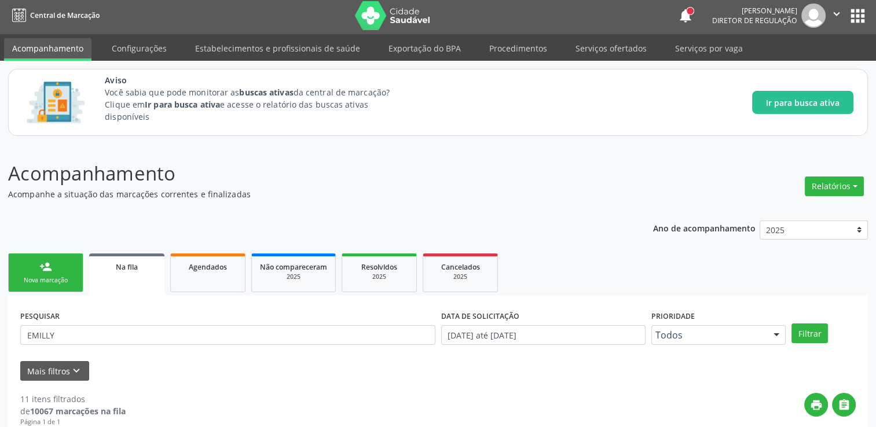
scroll to position [0, 0]
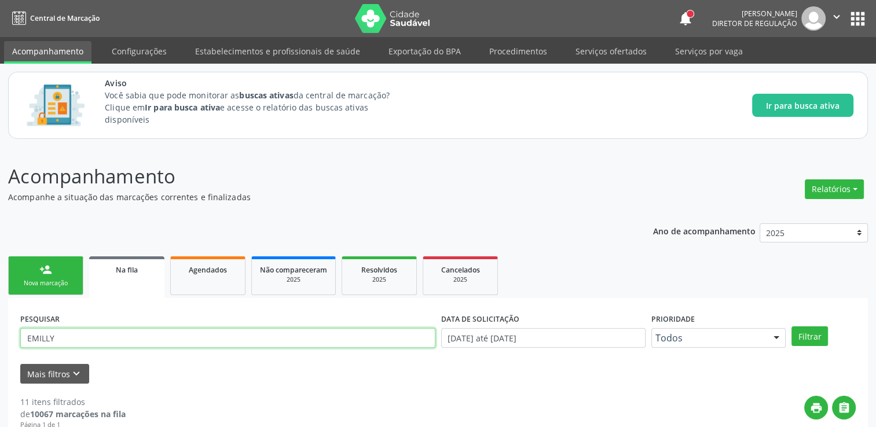
drag, startPoint x: 119, startPoint y: 334, endPoint x: -2, endPoint y: 343, distance: 121.9
click at [0, 343] on html "Central de Marcação notifications [PERSON_NAME] Diretor de regulação  Configur…" at bounding box center [438, 213] width 876 height 427
type input "FAUSTINO"
click at [792, 327] on button "Filtrar" at bounding box center [810, 337] width 36 height 20
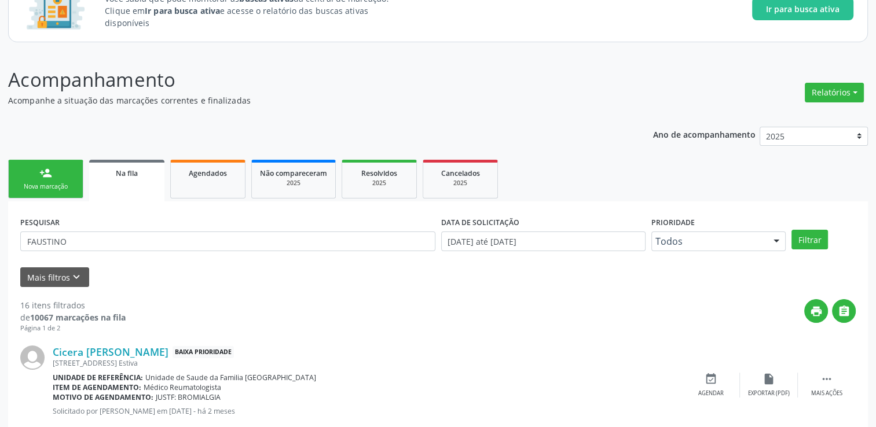
scroll to position [58, 0]
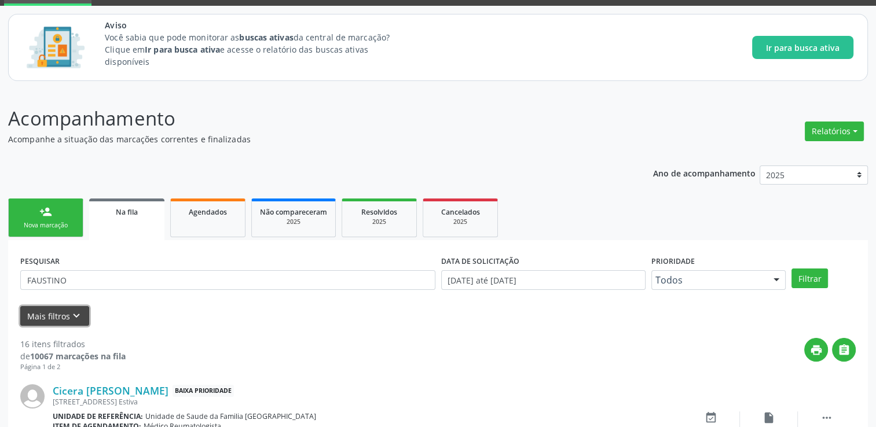
click at [55, 312] on button "Mais filtros keyboard_arrow_down" at bounding box center [54, 316] width 69 height 20
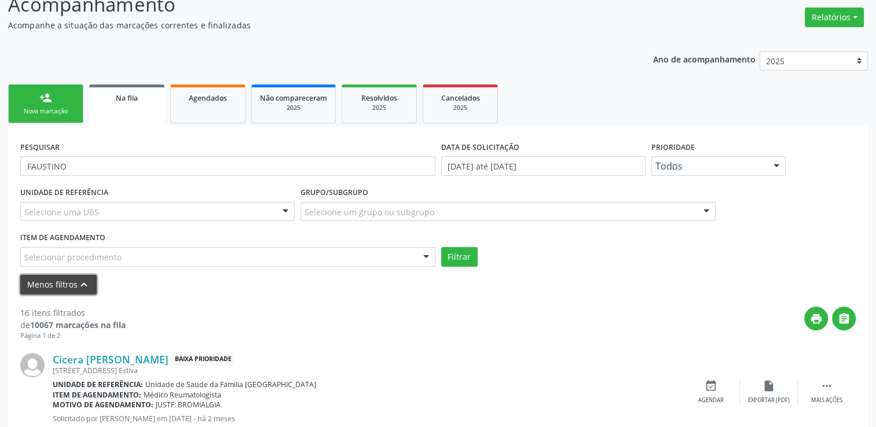
scroll to position [174, 0]
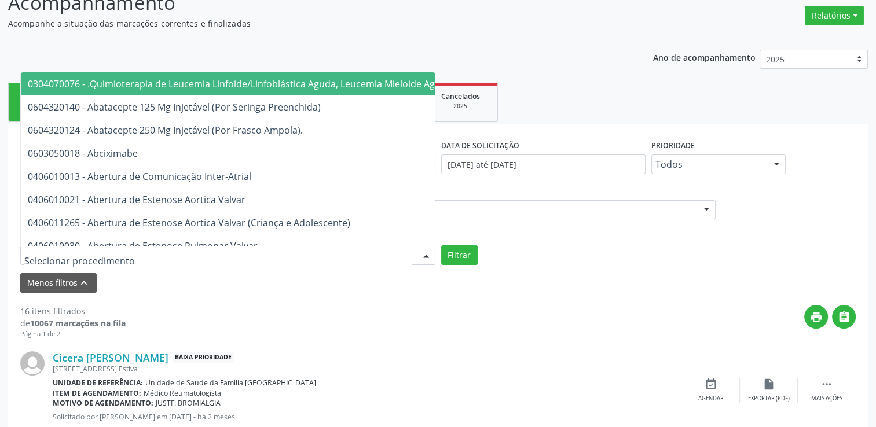
click at [153, 263] on div at bounding box center [227, 256] width 415 height 20
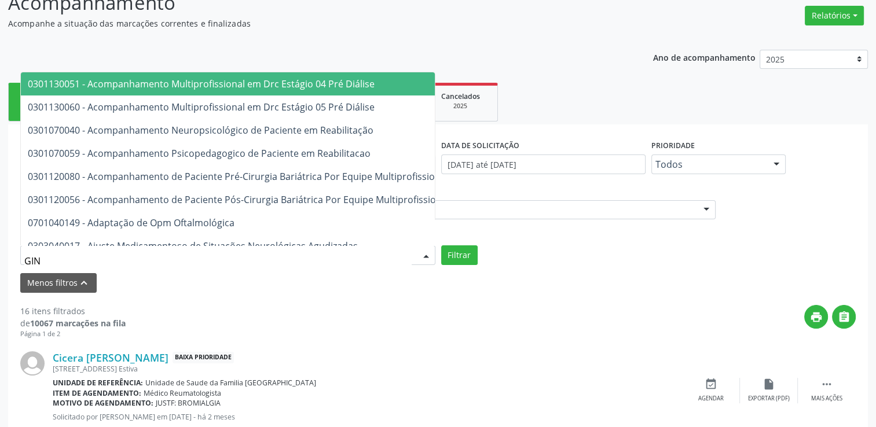
type input "GINE"
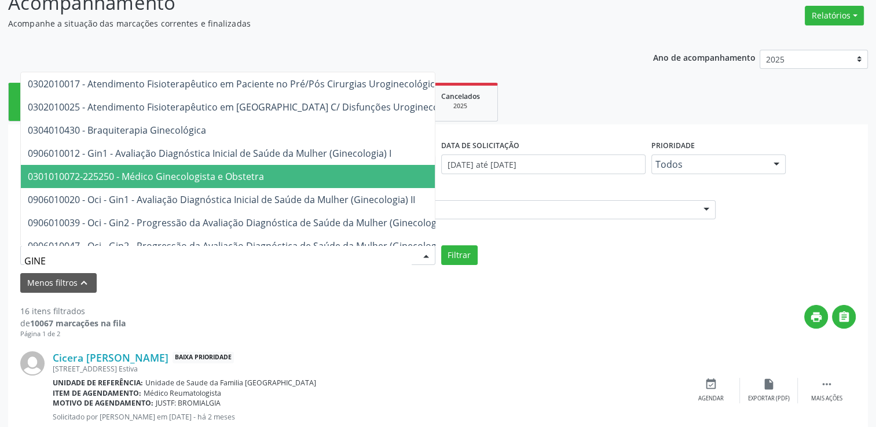
click at [137, 175] on span "0301010072-225250 - Médico Ginecologista e Obstetra" at bounding box center [146, 176] width 236 height 13
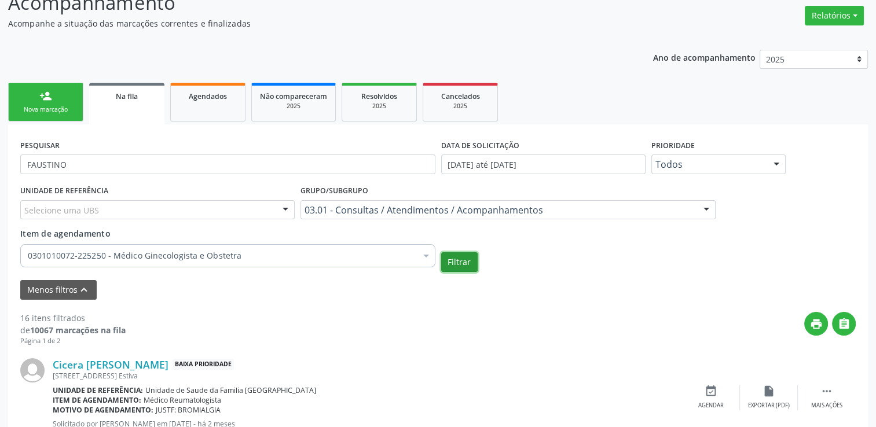
click at [472, 268] on button "Filtrar" at bounding box center [459, 263] width 36 height 20
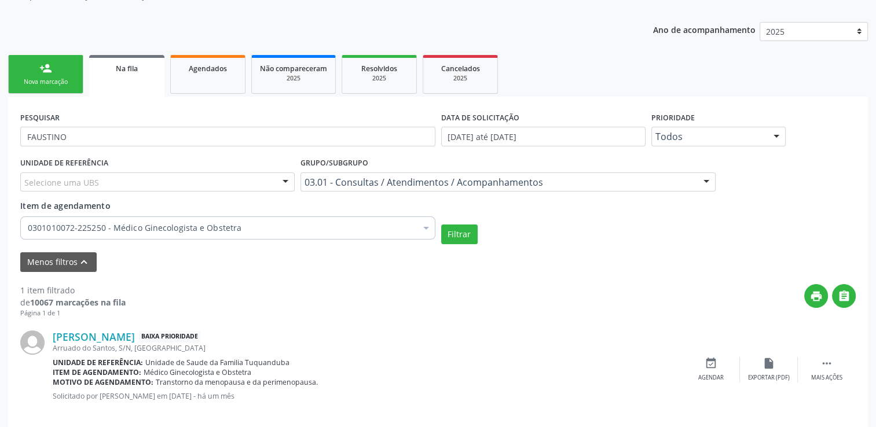
scroll to position [215, 0]
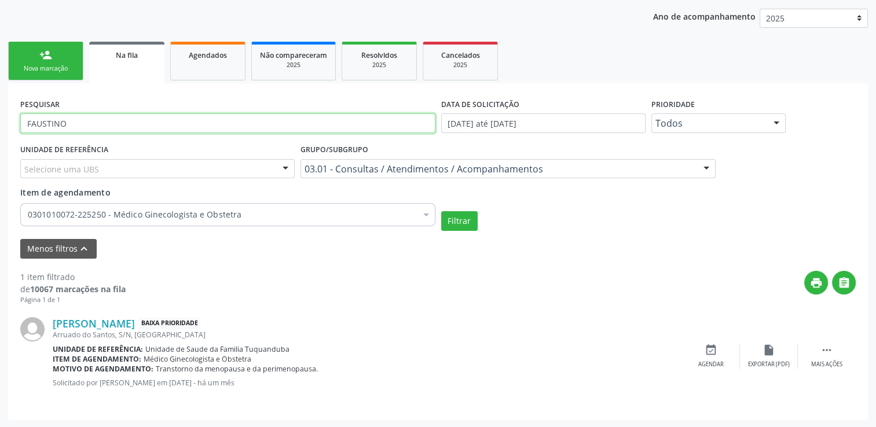
type input "[PERSON_NAME]"
click at [441, 211] on button "Filtrar" at bounding box center [459, 221] width 36 height 20
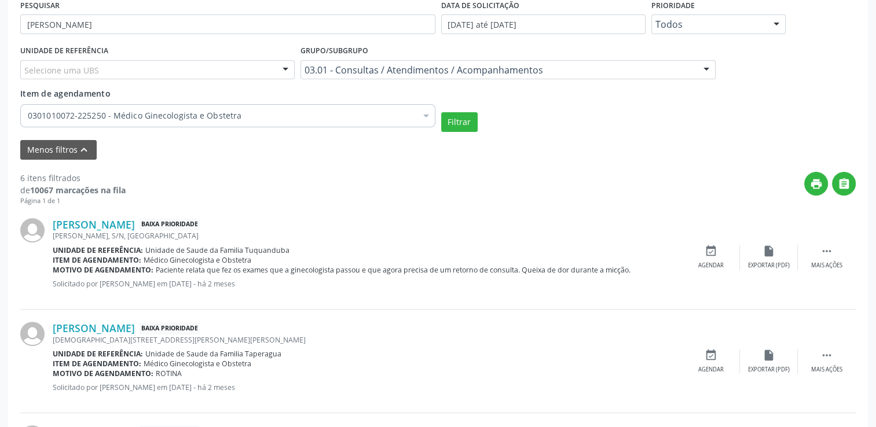
scroll to position [331, 0]
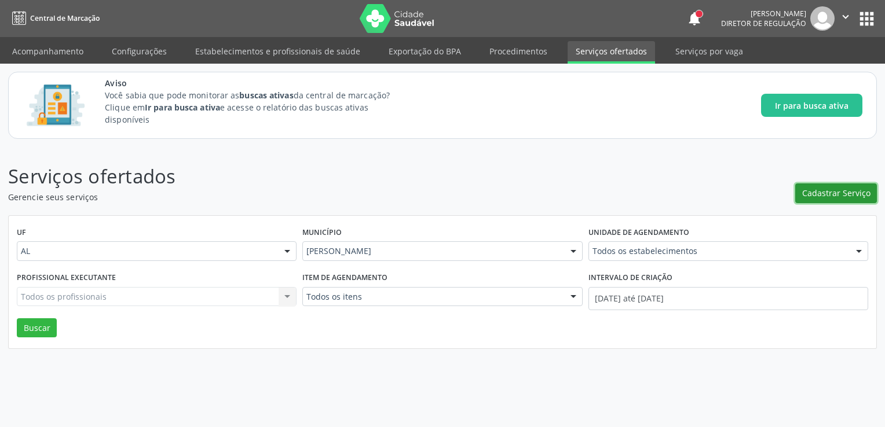
click at [832, 188] on span "Cadastrar Serviço" at bounding box center [836, 193] width 68 height 12
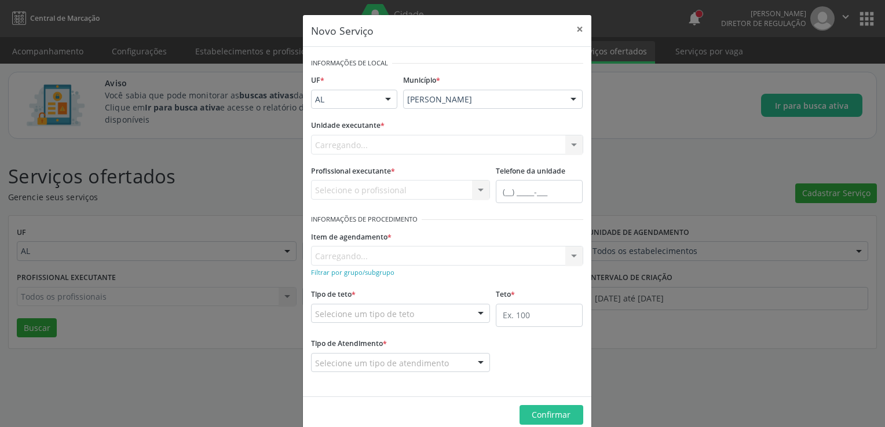
click at [378, 140] on div "Carregando... Nenhum resultado encontrado para: " " Não há nenhuma opção para s…" at bounding box center [447, 145] width 272 height 20
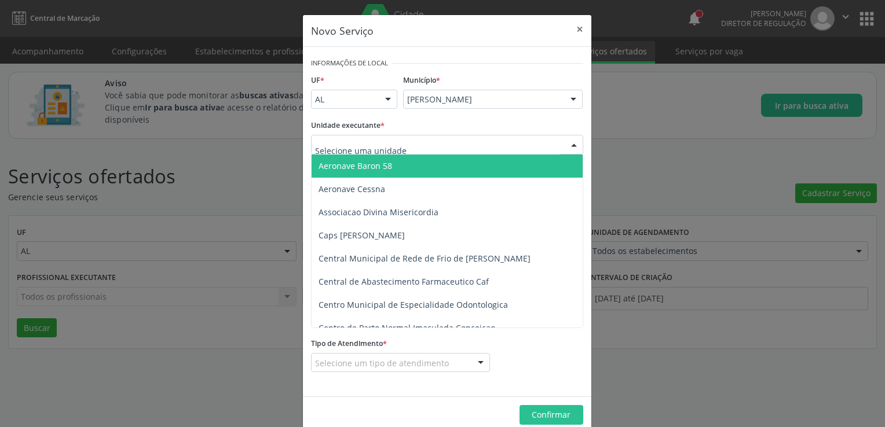
click at [404, 145] on div at bounding box center [447, 145] width 272 height 20
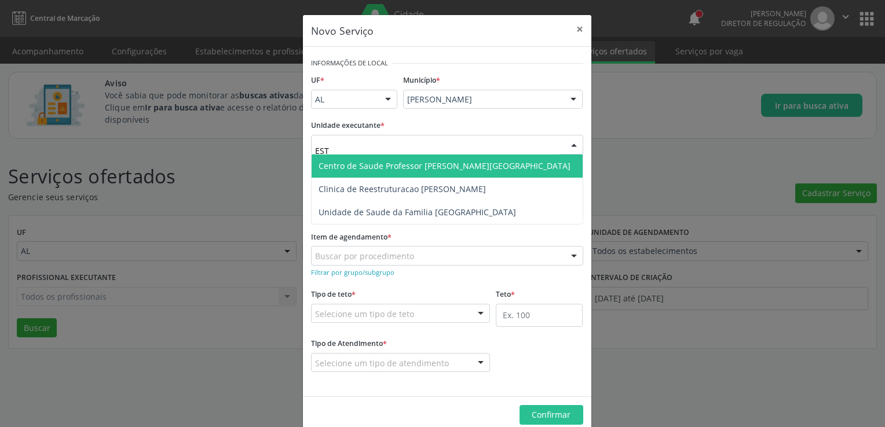
type input "ESTA"
click at [412, 159] on span "Centro de Saude Professor [PERSON_NAME][GEOGRAPHIC_DATA]" at bounding box center [447, 166] width 271 height 23
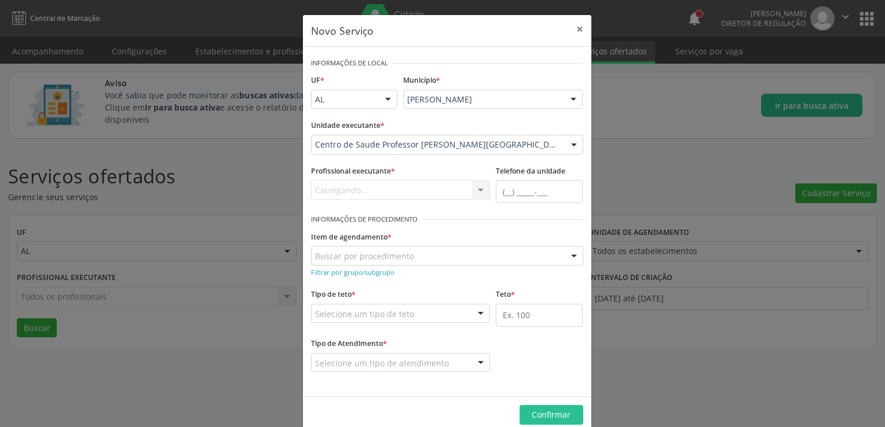
click at [467, 189] on div "Carregando... Nenhum resultado encontrado para: " " Não há nenhuma opção para s…" at bounding box center [401, 190] width 180 height 20
click at [477, 194] on div at bounding box center [480, 191] width 17 height 20
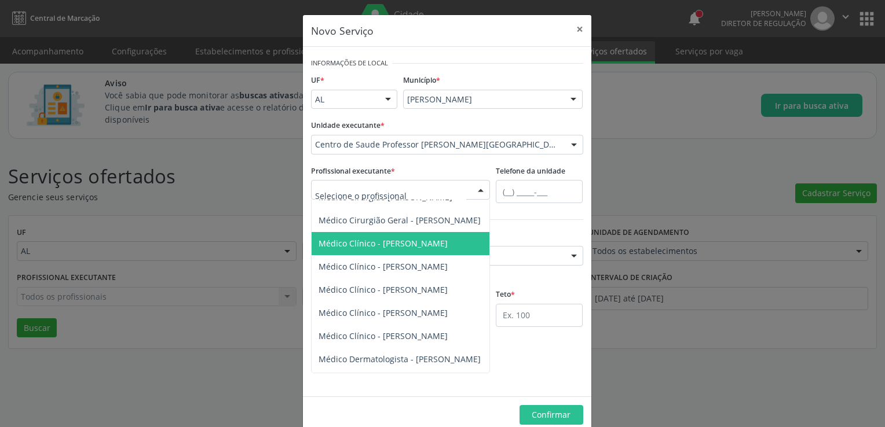
scroll to position [174, 0]
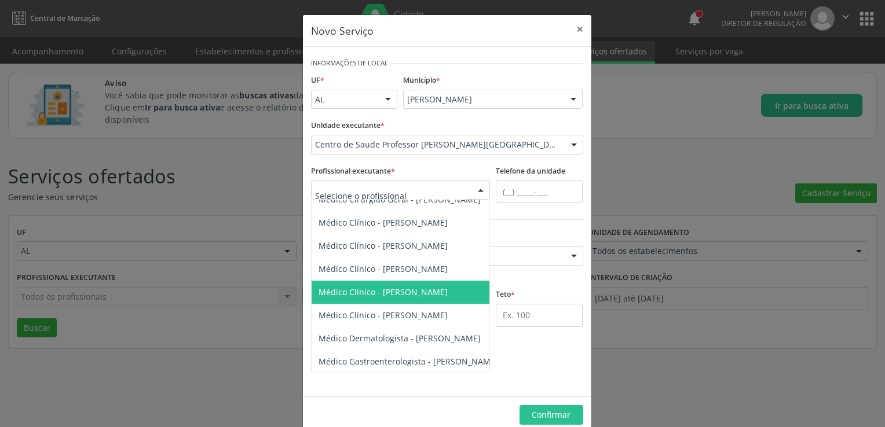
click at [415, 285] on span "Médico Clínico - Lycia Gama Martins" at bounding box center [449, 292] width 275 height 23
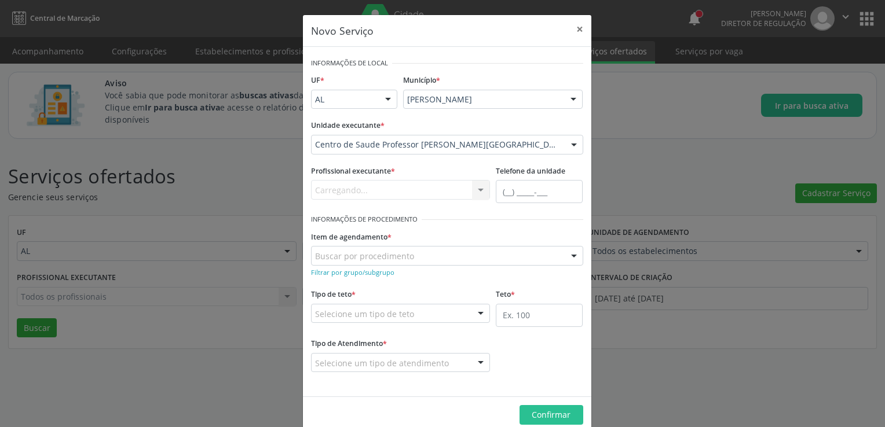
click at [414, 258] on div "Buscar por procedimento" at bounding box center [447, 256] width 272 height 20
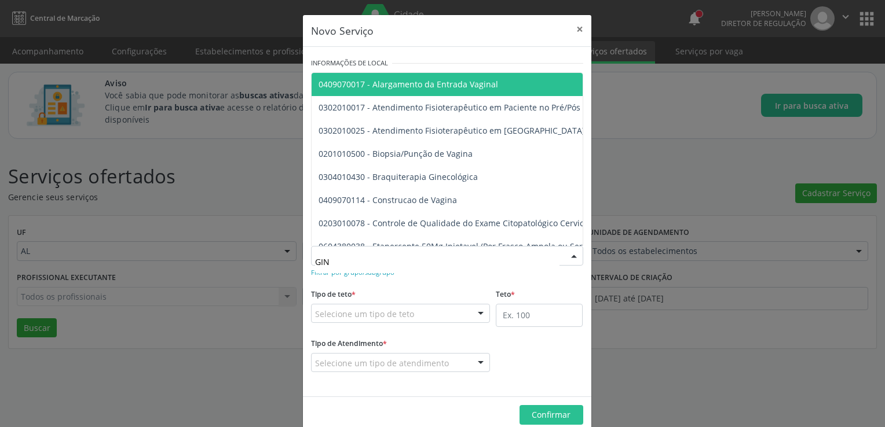
type input "GINE"
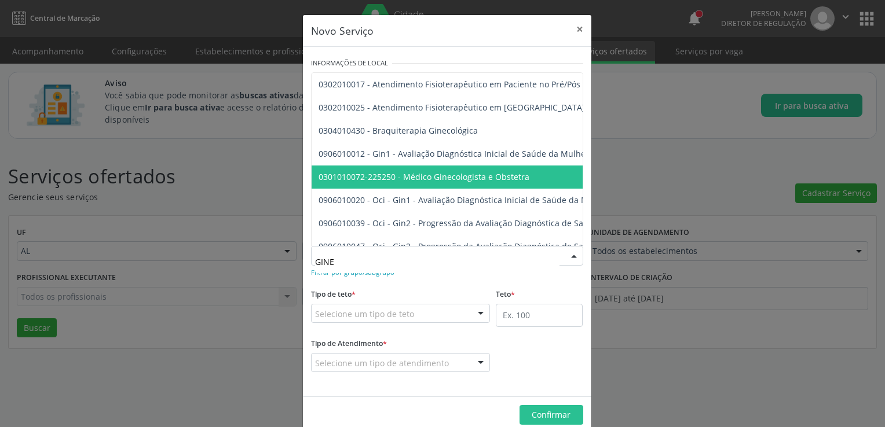
click at [445, 175] on span "0301010072-225250 - Médico Ginecologista e Obstetra" at bounding box center [424, 176] width 211 height 11
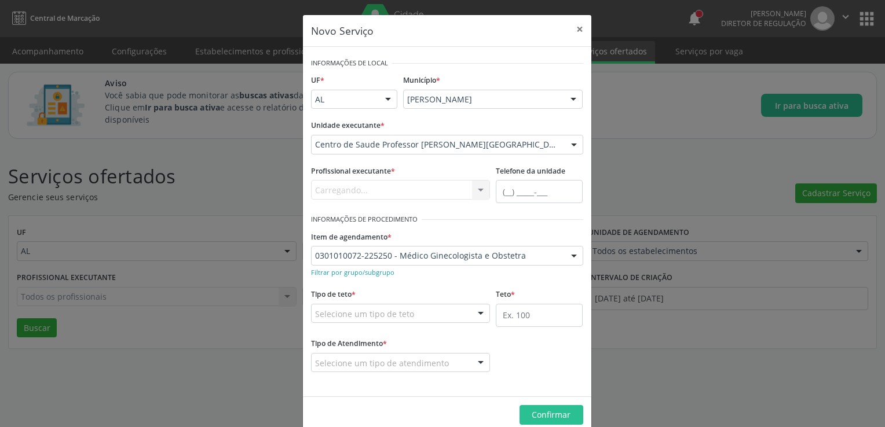
click at [433, 305] on div "Selecione um tipo de teto" at bounding box center [401, 314] width 180 height 20
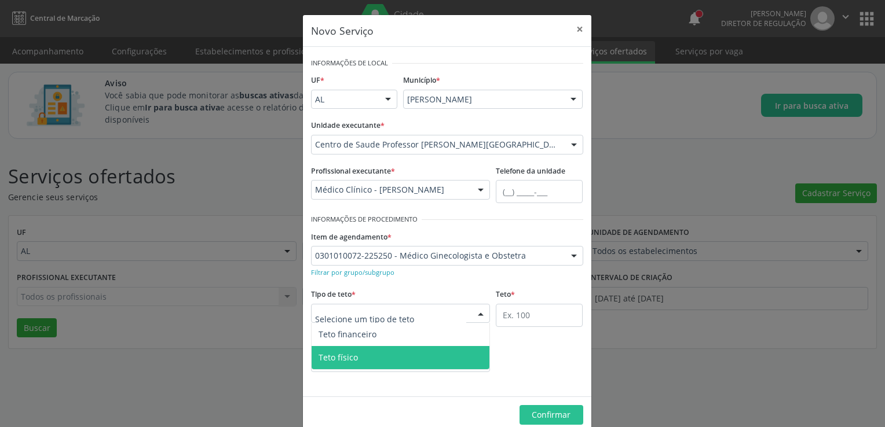
click at [354, 353] on span "Teto físico" at bounding box center [401, 357] width 178 height 23
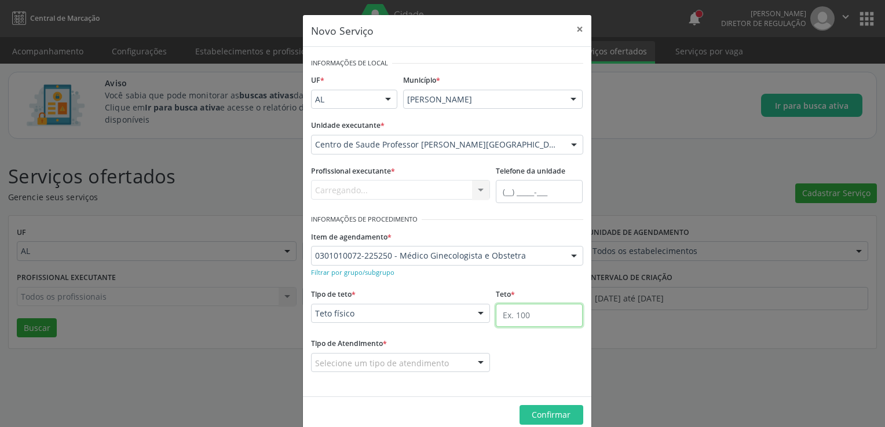
click at [533, 309] on input "text" at bounding box center [539, 315] width 87 height 23
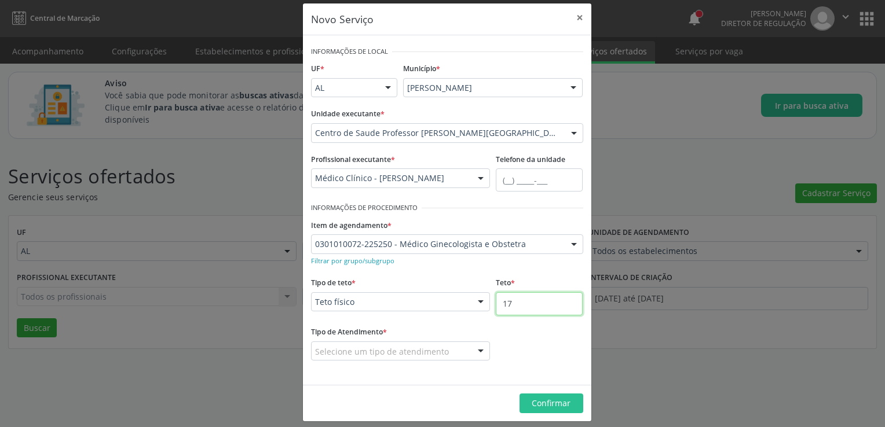
scroll to position [19, 0]
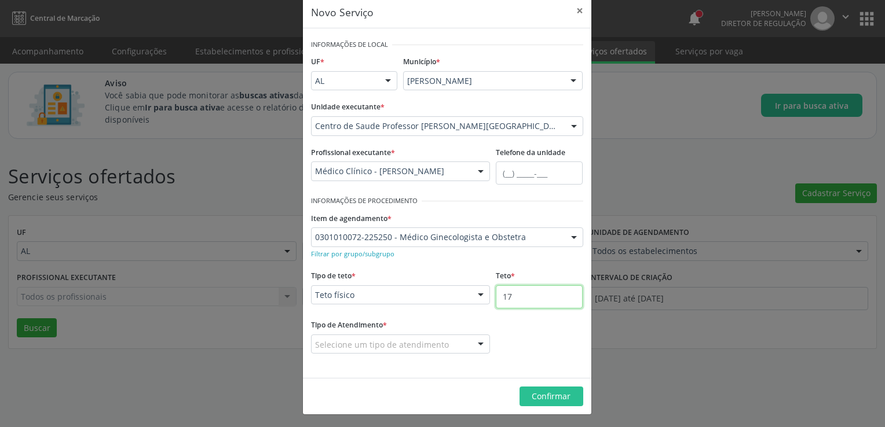
type input "17"
click at [475, 339] on div at bounding box center [480, 345] width 17 height 20
drag, startPoint x: 513, startPoint y: 302, endPoint x: 498, endPoint y: 300, distance: 15.2
click at [498, 300] on input "17" at bounding box center [539, 297] width 87 height 23
type input "100"
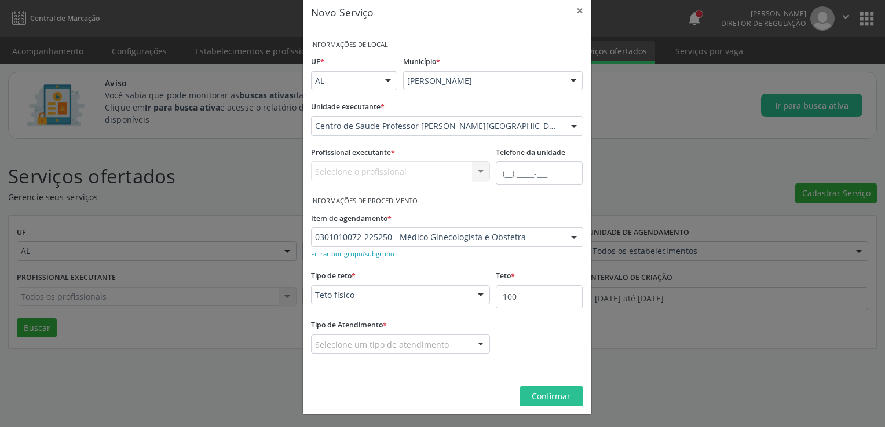
click at [480, 348] on div at bounding box center [480, 345] width 17 height 20
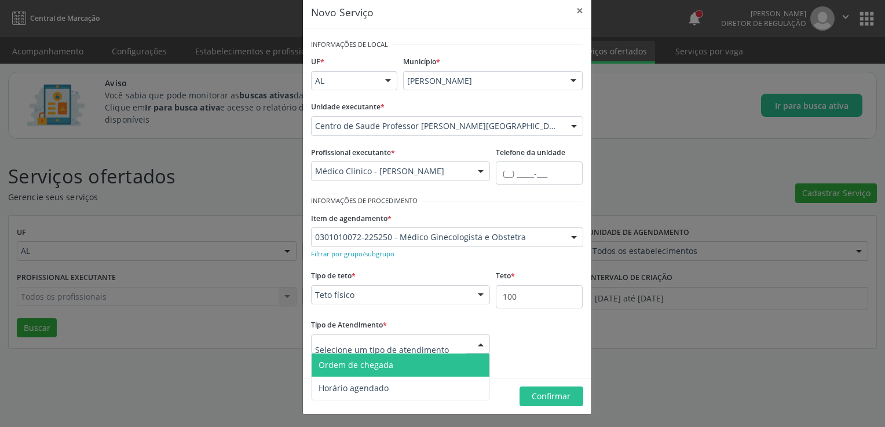
click at [403, 368] on span "Ordem de chegada" at bounding box center [401, 365] width 178 height 23
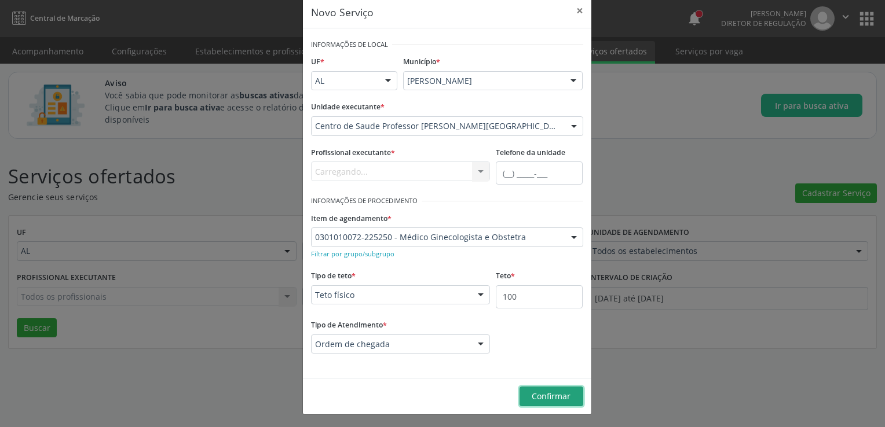
click at [554, 395] on span "Confirmar" at bounding box center [551, 396] width 39 height 11
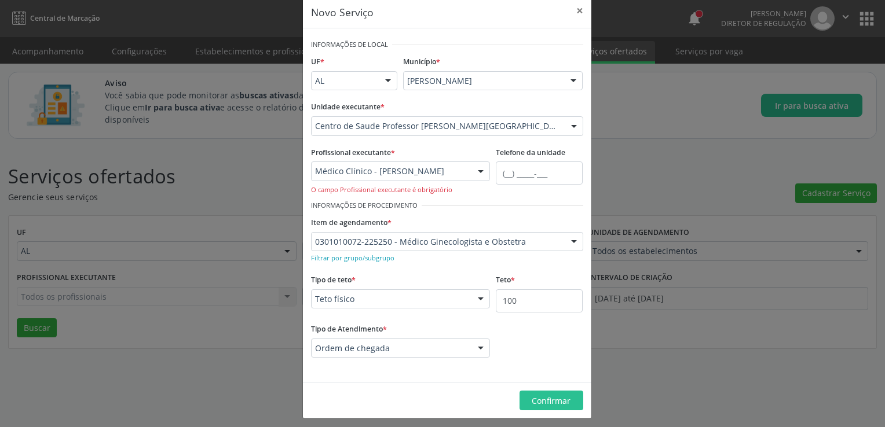
click at [481, 169] on div at bounding box center [480, 172] width 17 height 20
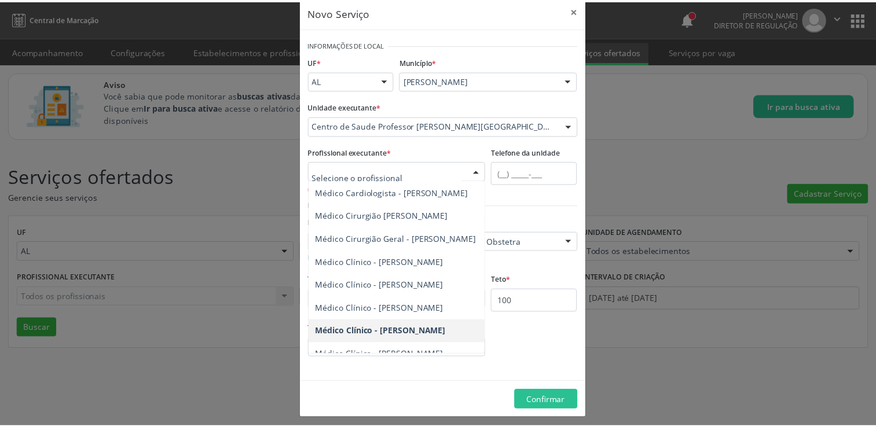
scroll to position [174, 0]
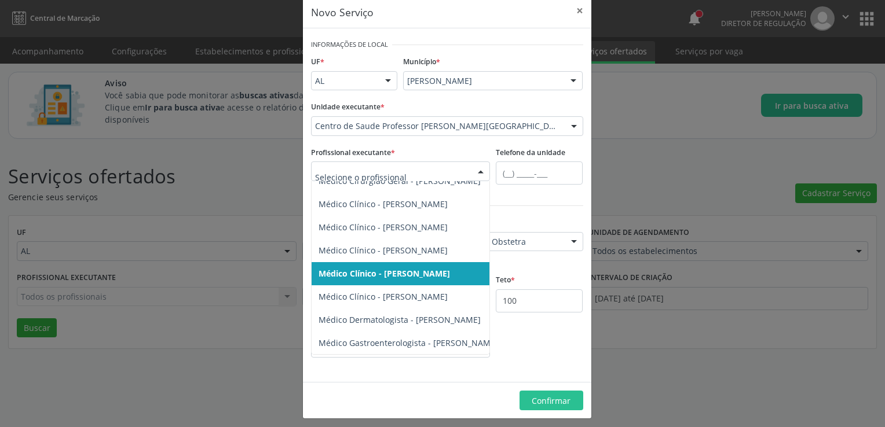
click at [414, 272] on span "Médico Clínico - Lycia Gama Martins" at bounding box center [384, 273] width 131 height 11
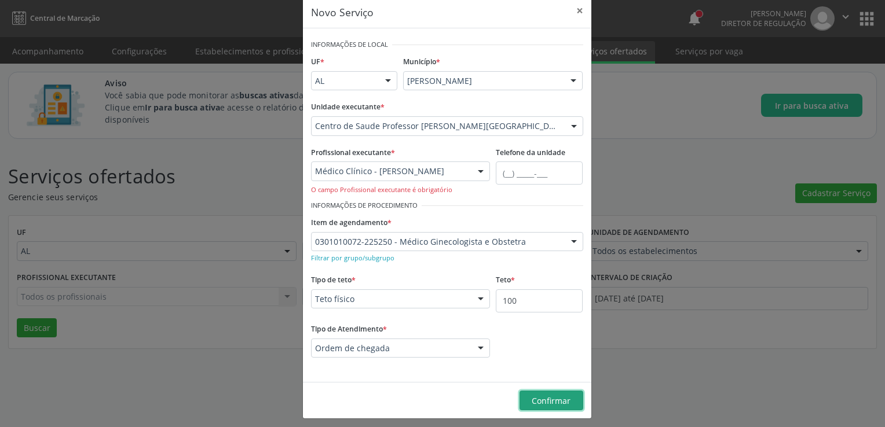
click at [565, 397] on span "Confirmar" at bounding box center [551, 401] width 39 height 11
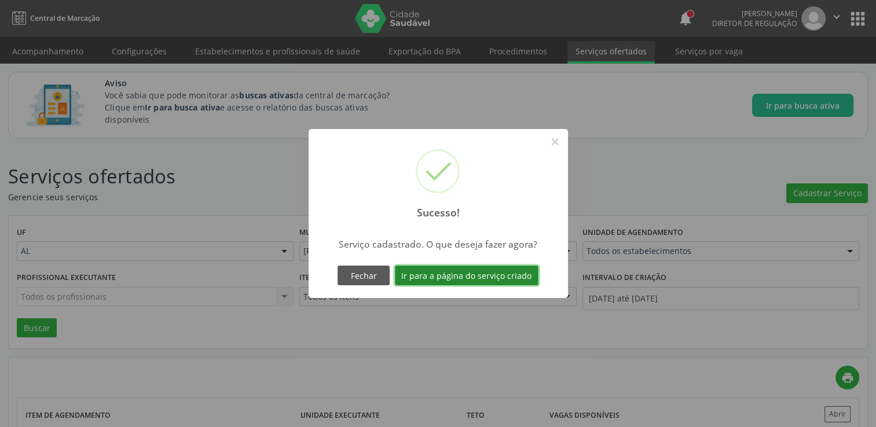
click at [466, 281] on button "Ir para a página do serviço criado" at bounding box center [467, 276] width 144 height 20
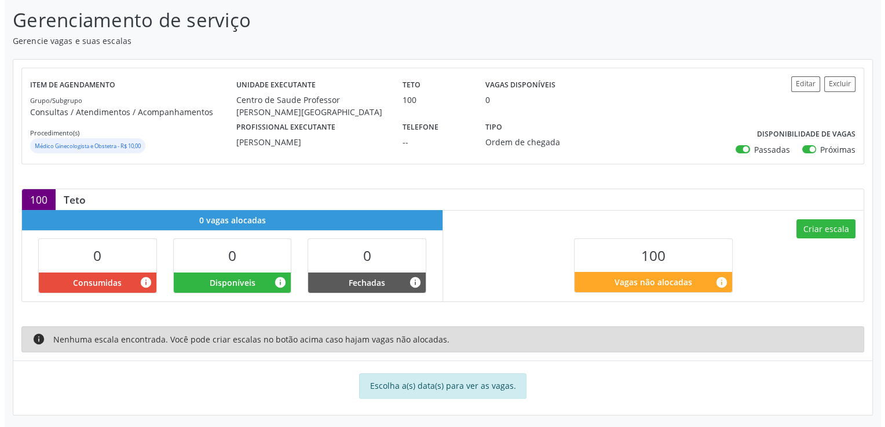
scroll to position [183, 0]
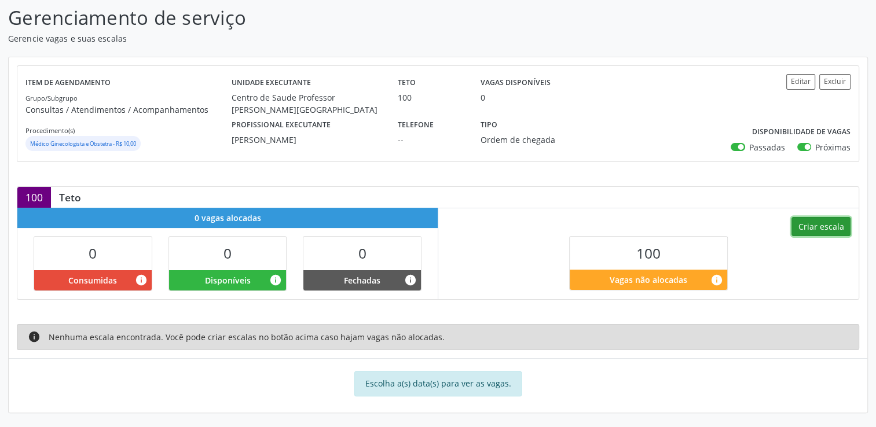
click at [844, 225] on button "Criar escala" at bounding box center [821, 227] width 59 height 20
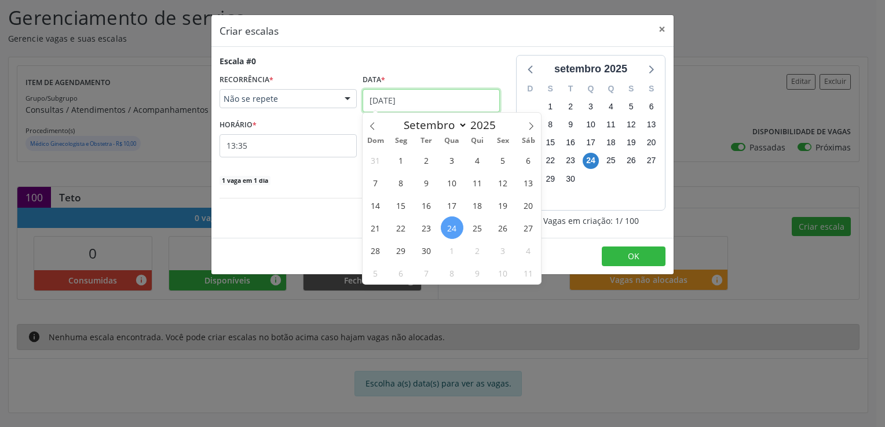
click at [372, 100] on input "[DATE]" at bounding box center [431, 100] width 137 height 23
click at [374, 126] on icon at bounding box center [372, 126] width 8 height 8
select select "7"
click at [501, 251] on span "29" at bounding box center [503, 250] width 23 height 23
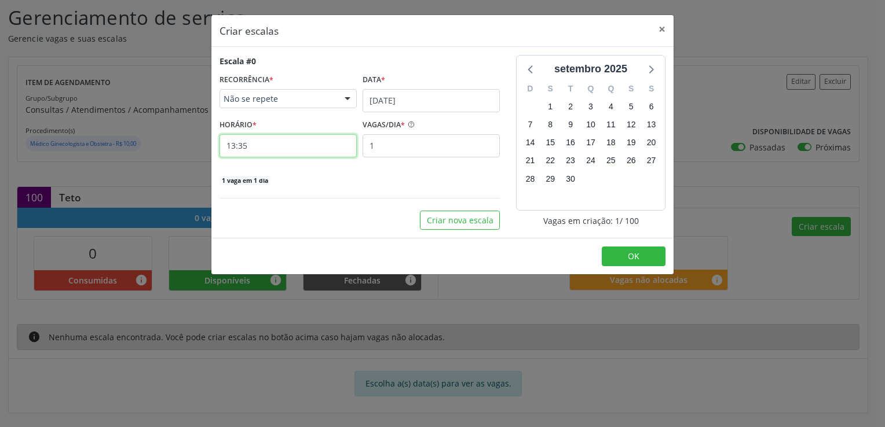
click at [261, 146] on input "13:35" at bounding box center [287, 145] width 137 height 23
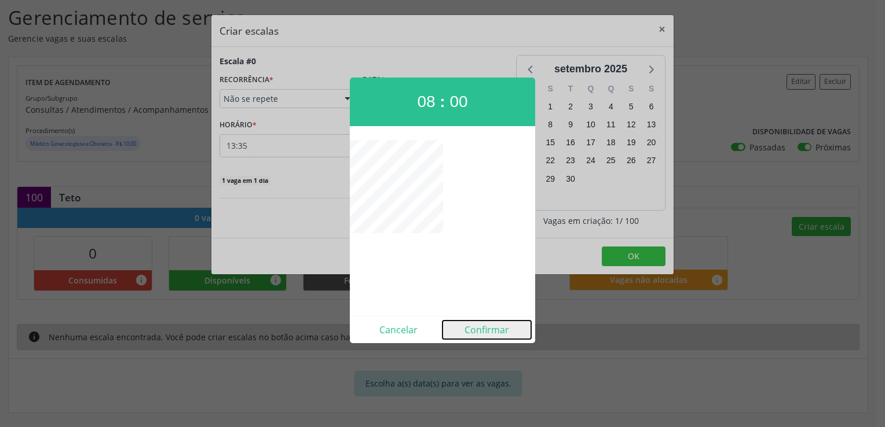
click at [499, 328] on button "Confirmar" at bounding box center [486, 330] width 89 height 19
type input "08:00"
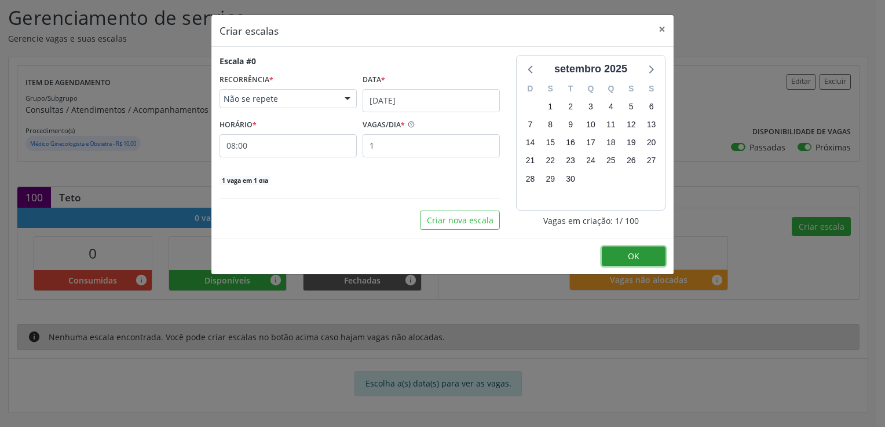
click at [662, 258] on button "OK" at bounding box center [634, 257] width 64 height 20
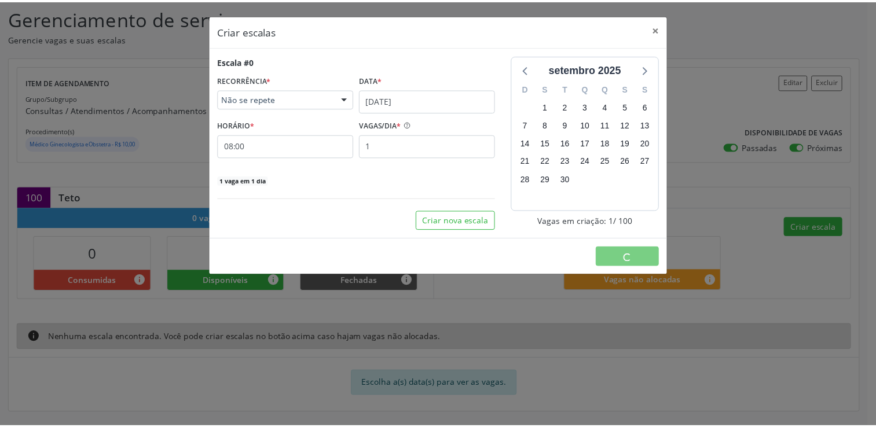
scroll to position [0, 0]
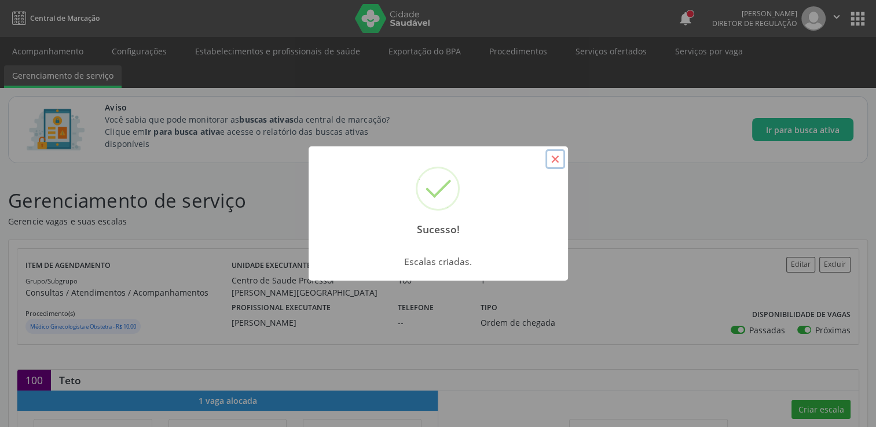
click at [560, 159] on button "×" at bounding box center [556, 159] width 20 height 20
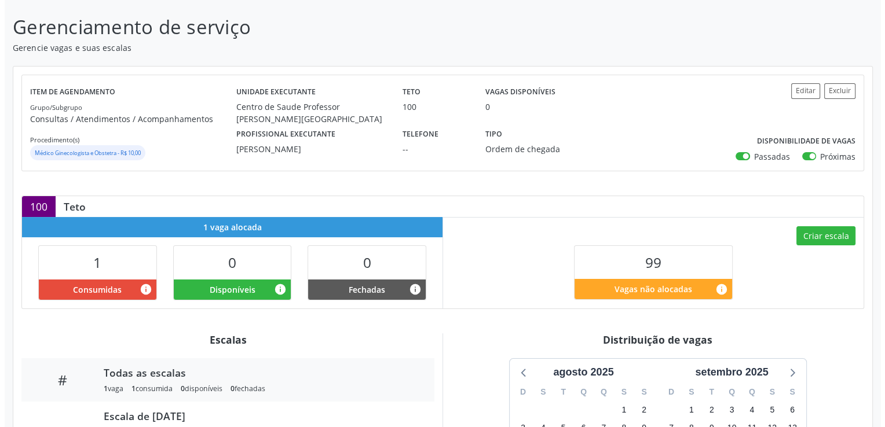
scroll to position [232, 0]
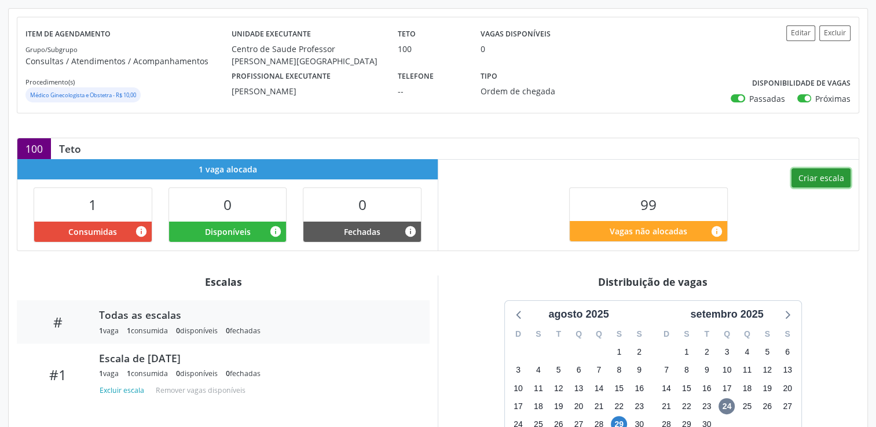
click at [827, 180] on button "Criar escala" at bounding box center [821, 179] width 59 height 20
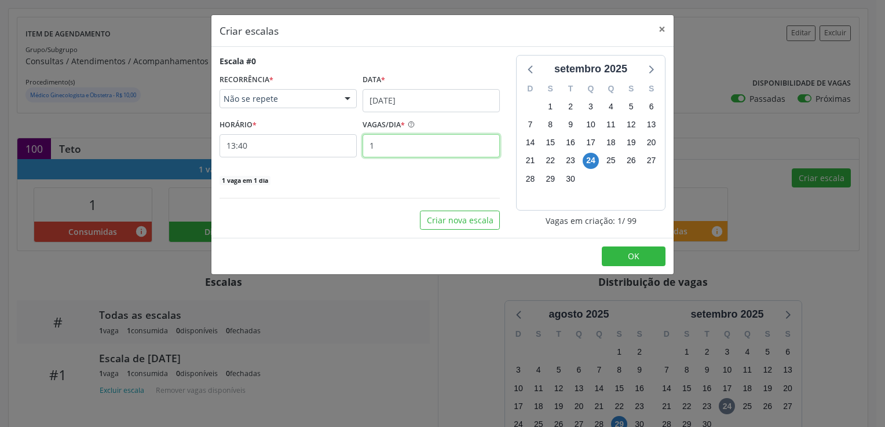
click at [394, 150] on input "1" at bounding box center [431, 145] width 137 height 23
type input "15"
click at [385, 101] on input "[DATE]" at bounding box center [431, 100] width 137 height 23
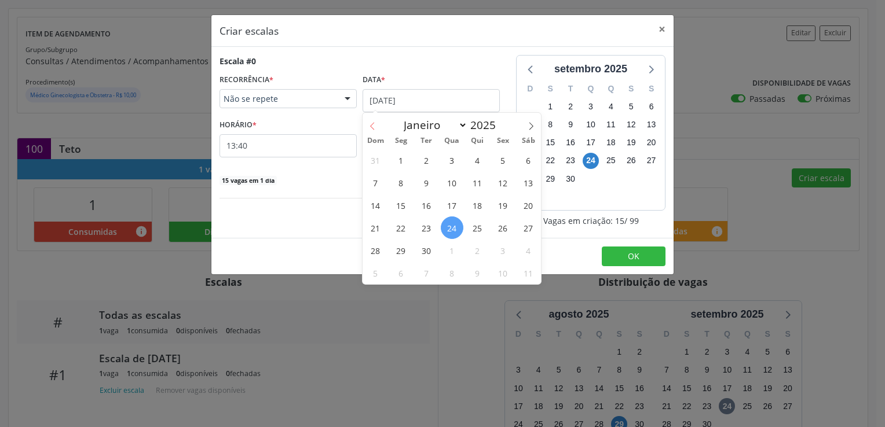
click at [374, 123] on icon at bounding box center [372, 126] width 8 height 8
select select "7"
click at [510, 252] on span "29" at bounding box center [503, 250] width 23 height 23
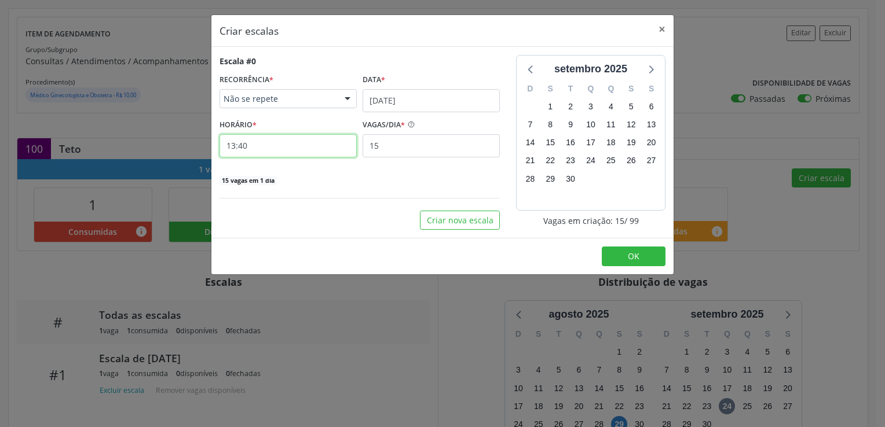
click at [256, 148] on input "13:40" at bounding box center [287, 145] width 137 height 23
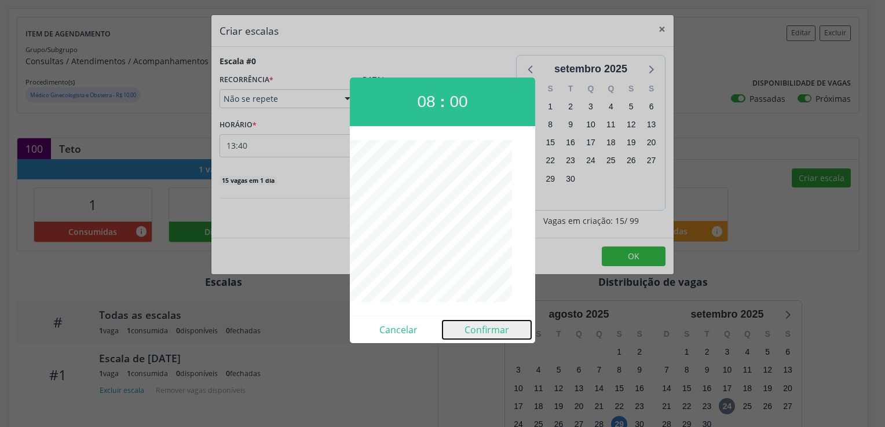
click at [482, 336] on button "Confirmar" at bounding box center [486, 330] width 89 height 19
type input "08:00"
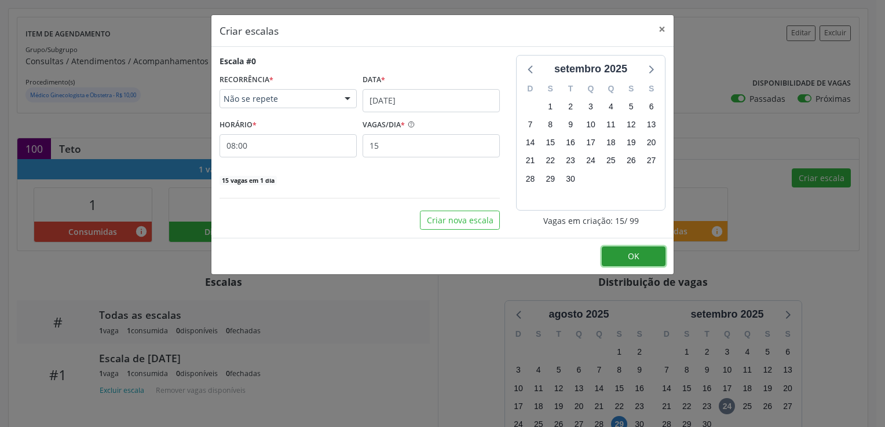
click at [637, 258] on span "OK" at bounding box center [634, 256] width 12 height 11
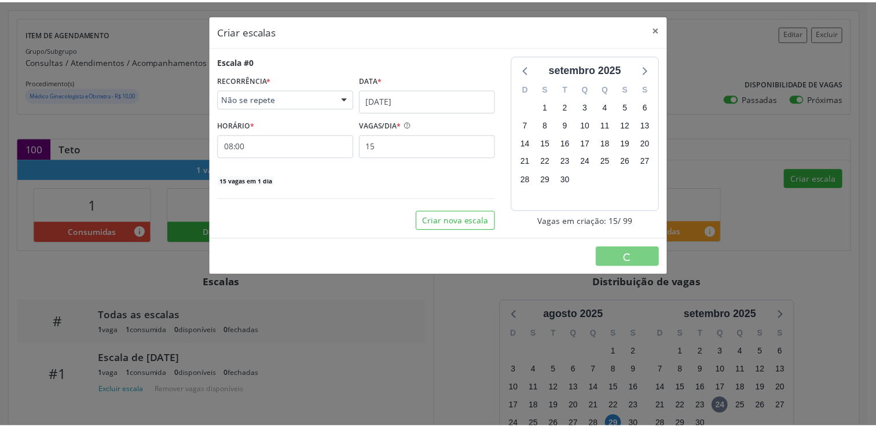
scroll to position [0, 0]
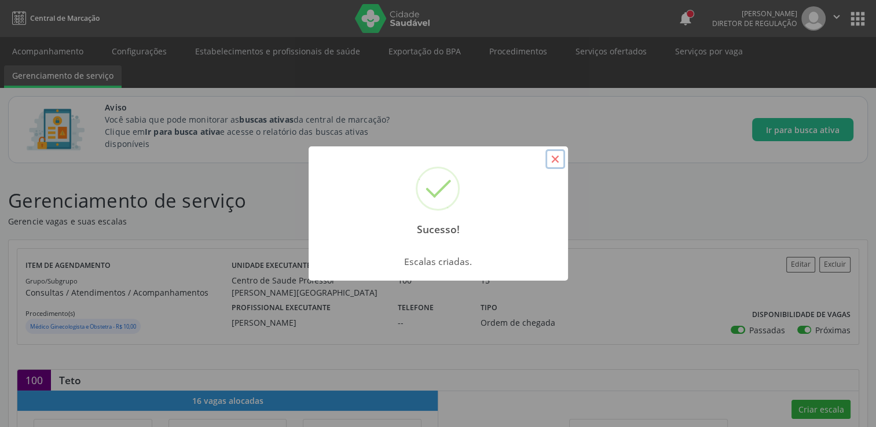
click at [559, 159] on button "×" at bounding box center [556, 159] width 20 height 20
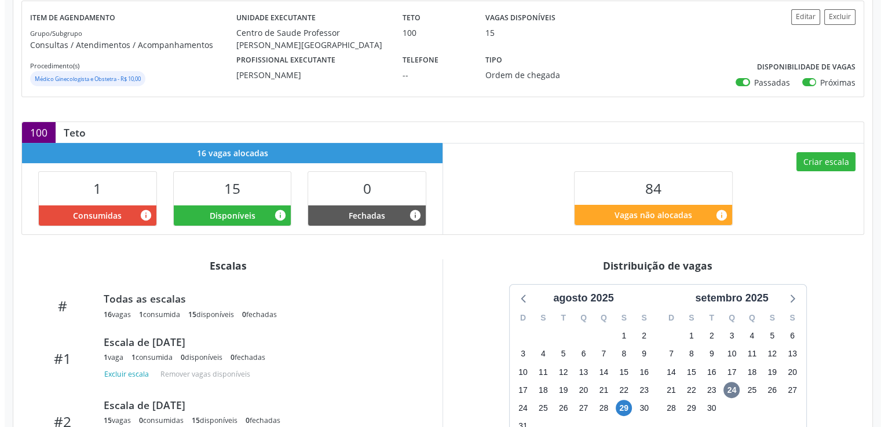
scroll to position [232, 0]
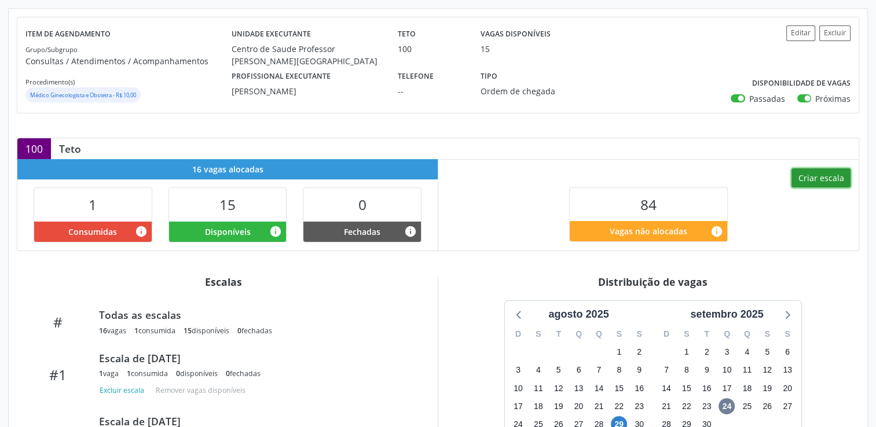
click at [825, 173] on button "Criar escala" at bounding box center [821, 179] width 59 height 20
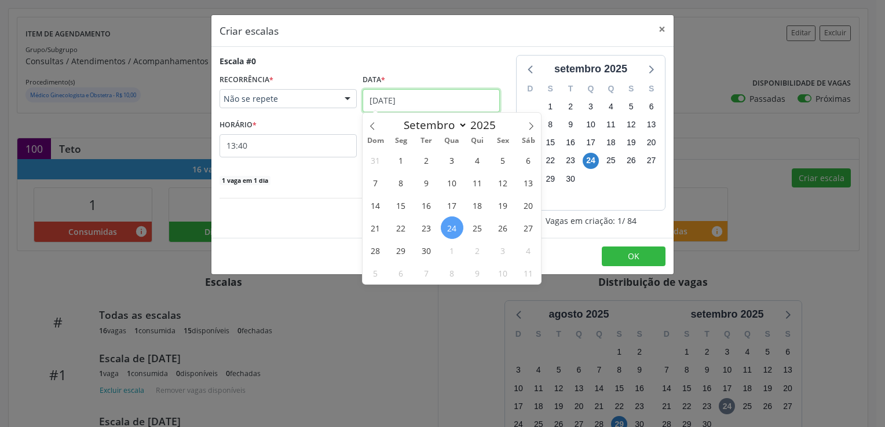
click at [396, 108] on input "[DATE]" at bounding box center [431, 100] width 137 height 23
click at [376, 126] on icon at bounding box center [372, 126] width 8 height 8
select select "7"
click at [499, 235] on span "22" at bounding box center [503, 228] width 23 height 23
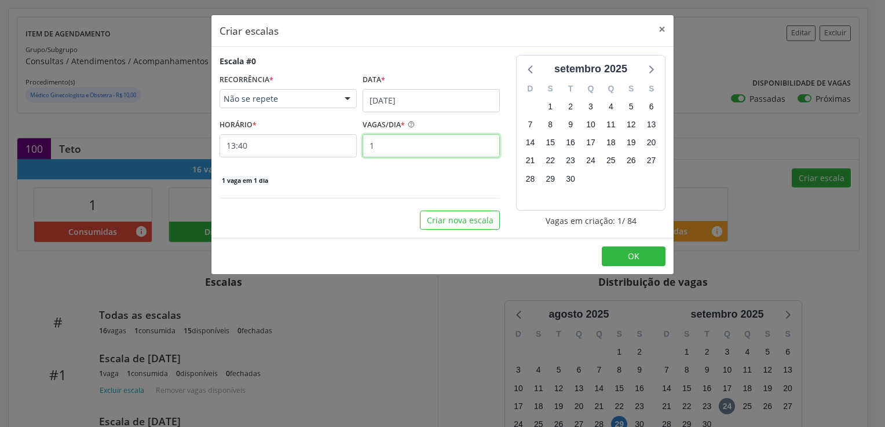
click at [379, 144] on input "1" at bounding box center [431, 145] width 137 height 23
type input "16"
click at [612, 259] on button "OK" at bounding box center [634, 257] width 64 height 20
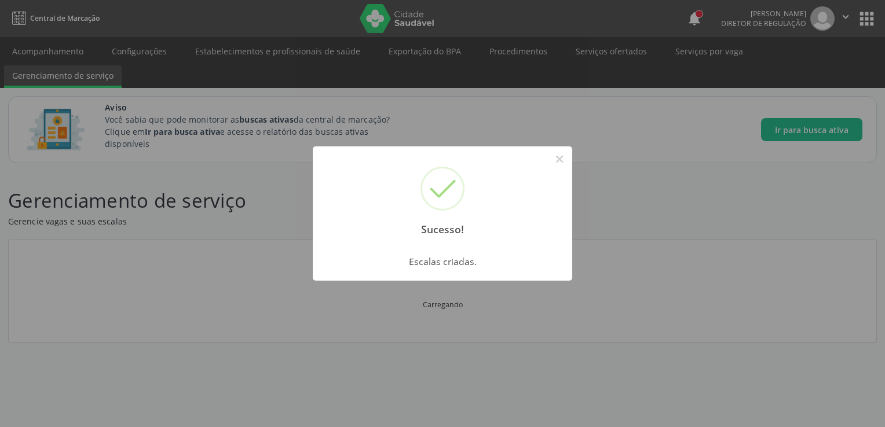
scroll to position [0, 0]
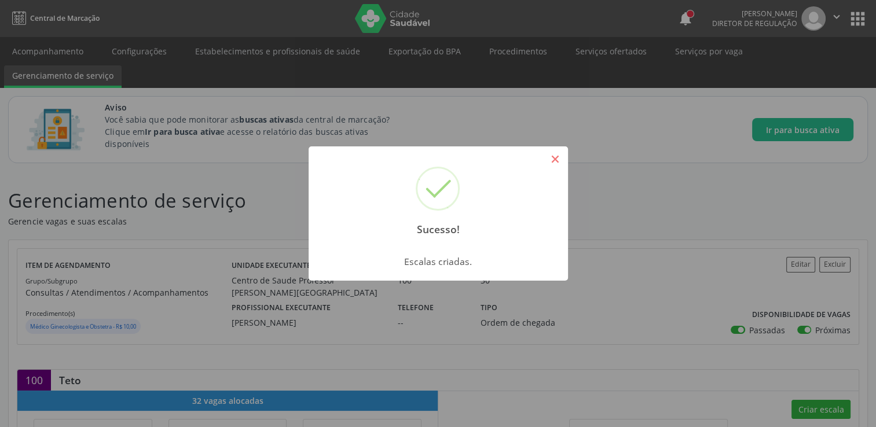
click at [555, 163] on button "×" at bounding box center [556, 159] width 20 height 20
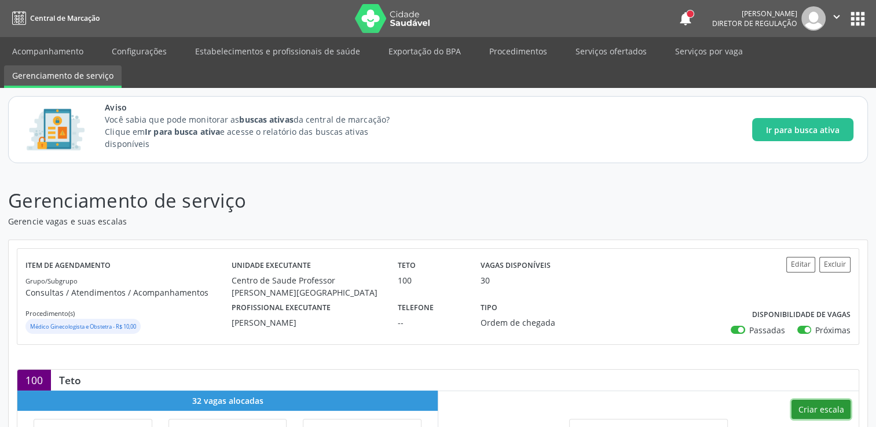
click at [825, 407] on button "Criar escala" at bounding box center [821, 410] width 59 height 20
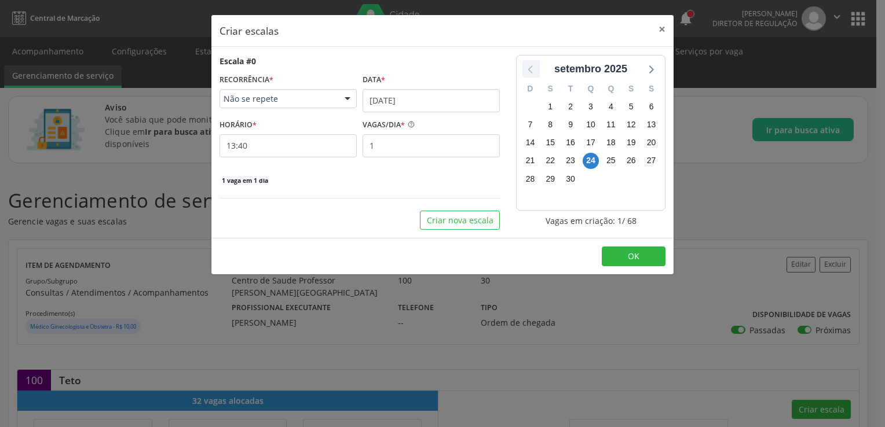
click at [530, 72] on icon at bounding box center [531, 68] width 15 height 15
click at [634, 111] on span "1" at bounding box center [631, 106] width 16 height 16
click at [631, 123] on span "8" at bounding box center [631, 125] width 16 height 16
click at [463, 217] on button "Criar nova escala" at bounding box center [460, 221] width 80 height 20
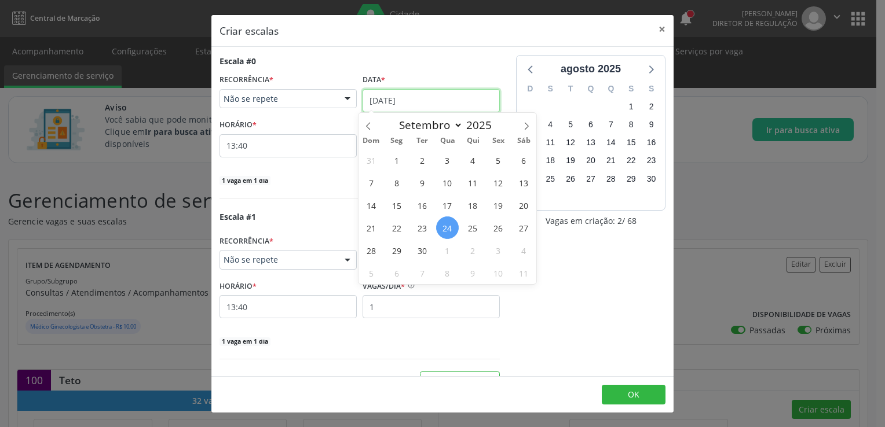
click at [429, 95] on input "[DATE]" at bounding box center [431, 100] width 137 height 23
click at [363, 120] on span at bounding box center [368, 123] width 20 height 20
select select "7"
click at [496, 163] on span "1" at bounding box center [498, 160] width 23 height 23
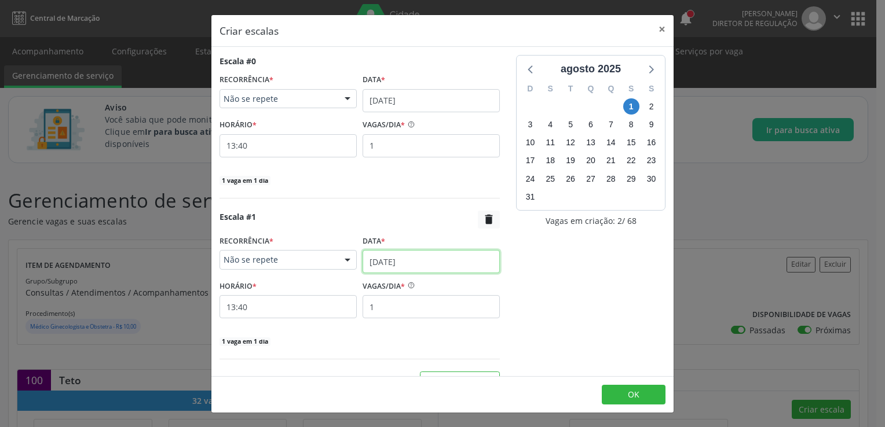
click at [463, 260] on input "[DATE]" at bounding box center [431, 261] width 137 height 23
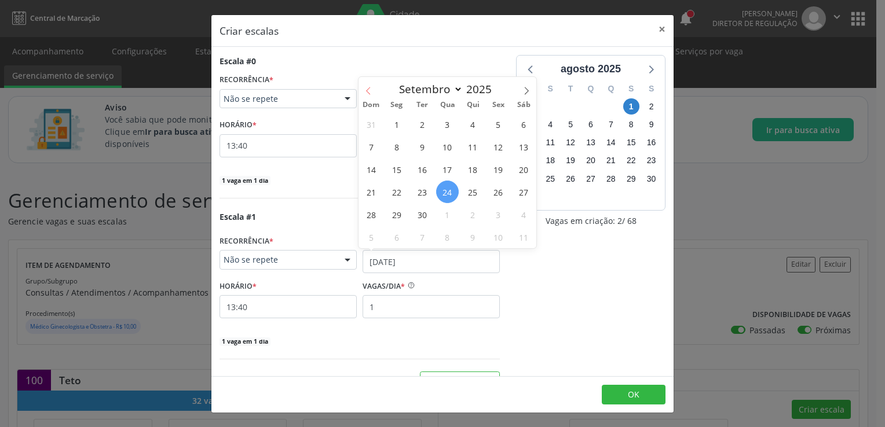
click at [368, 93] on icon at bounding box center [368, 91] width 4 height 8
select select "7"
click at [499, 152] on span "8" at bounding box center [498, 147] width 23 height 23
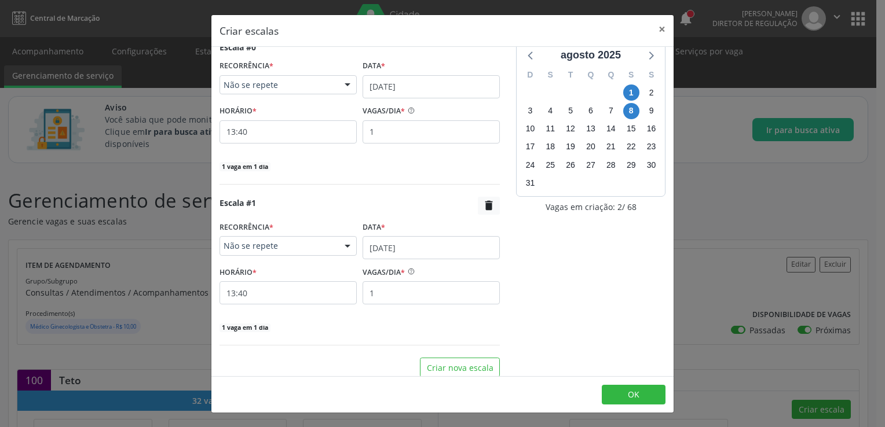
scroll to position [21, 0]
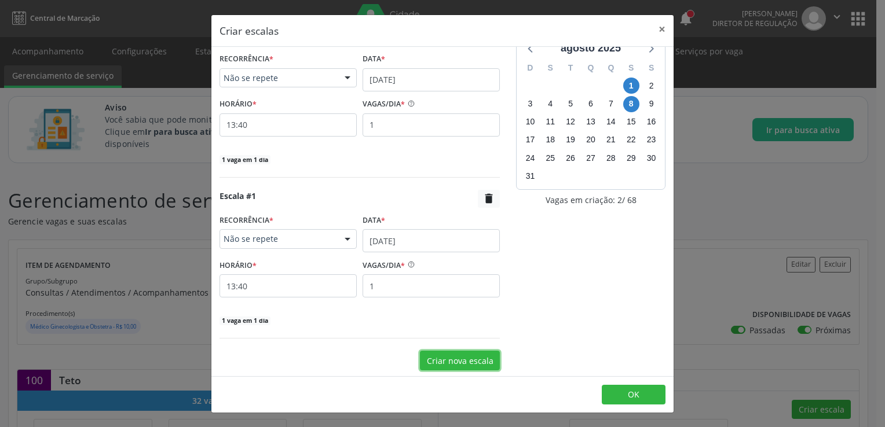
click at [450, 351] on button "Criar nova escala" at bounding box center [460, 361] width 80 height 20
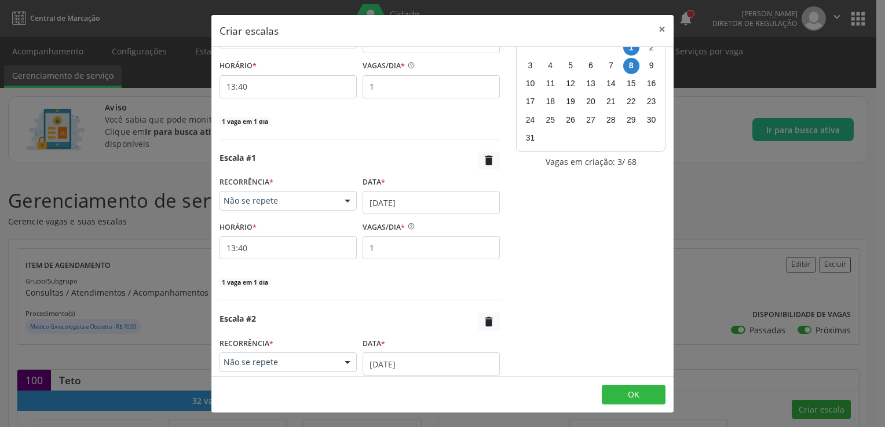
scroll to position [79, 0]
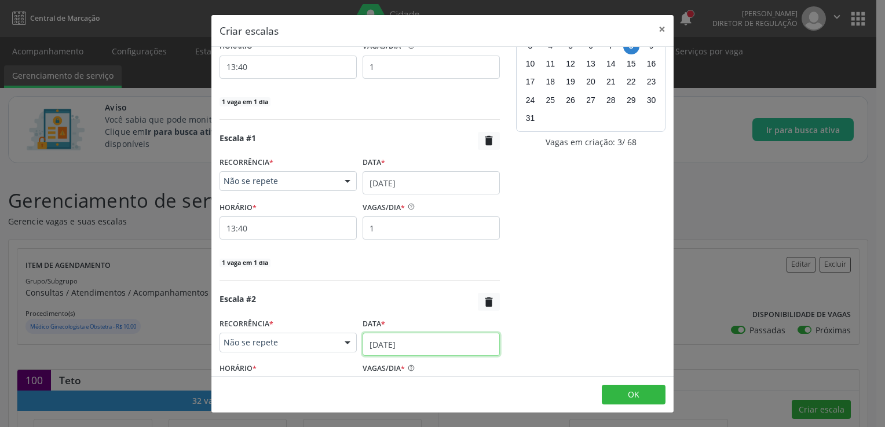
click at [404, 339] on input "[DATE]" at bounding box center [431, 344] width 137 height 23
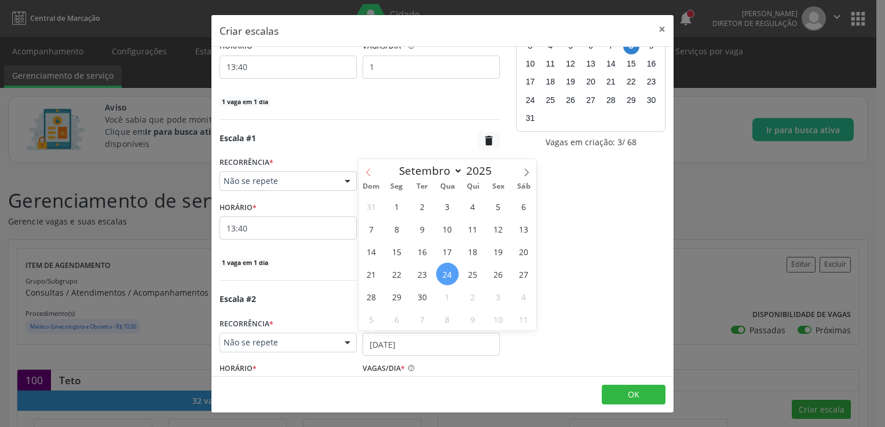
click at [372, 171] on icon at bounding box center [368, 173] width 8 height 8
select select "7"
click at [503, 255] on span "15" at bounding box center [498, 251] width 23 height 23
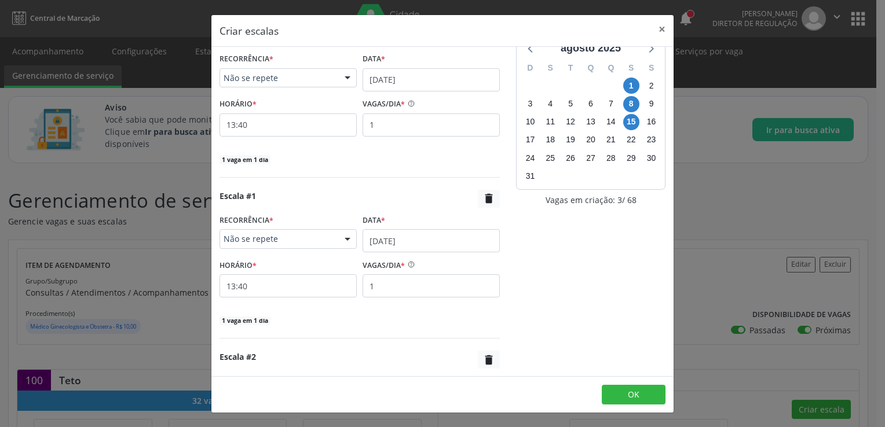
scroll to position [0, 0]
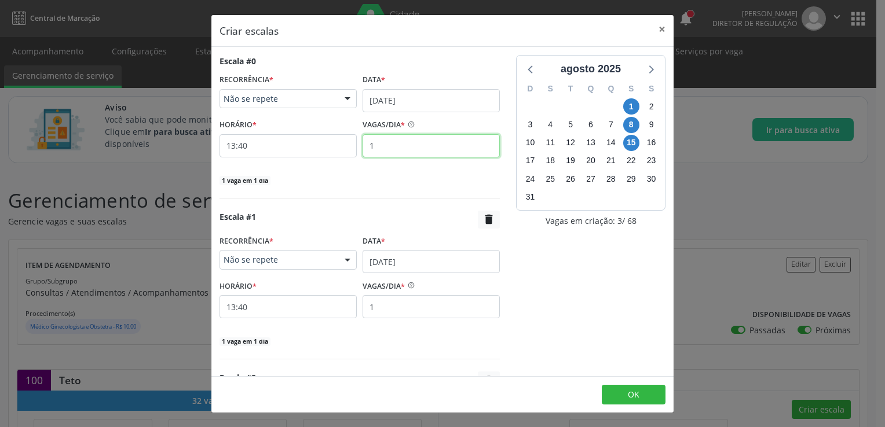
click at [445, 155] on input "1" at bounding box center [431, 145] width 137 height 23
type input "12"
click at [389, 306] on input "1" at bounding box center [431, 306] width 137 height 23
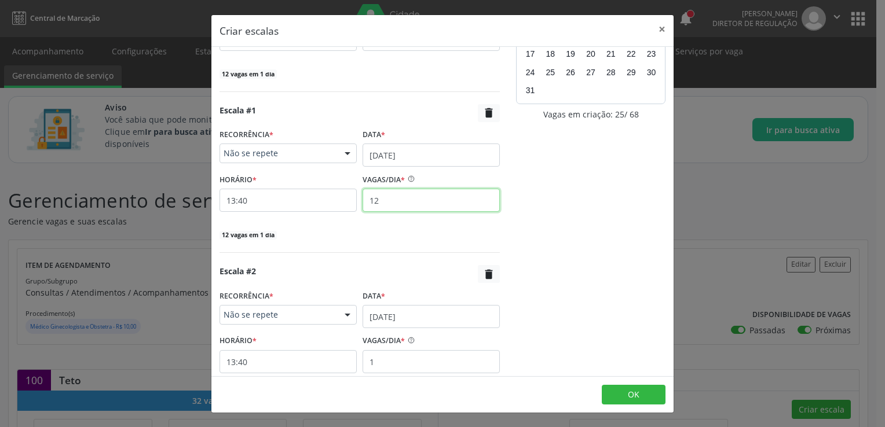
scroll to position [116, 0]
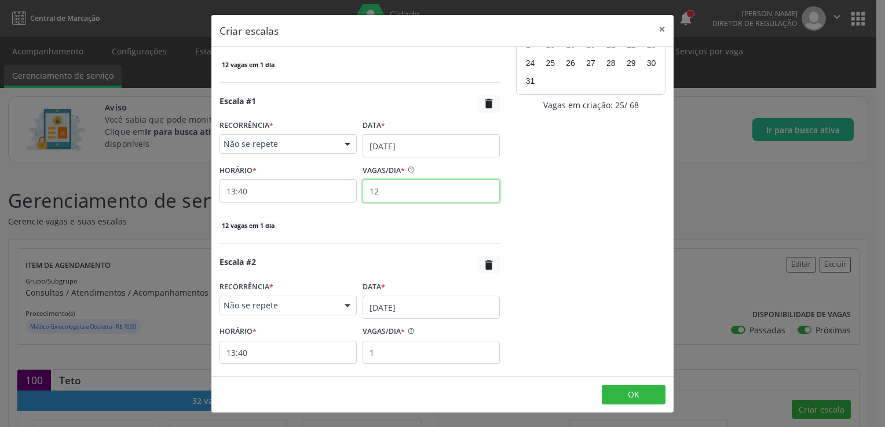
type input "12"
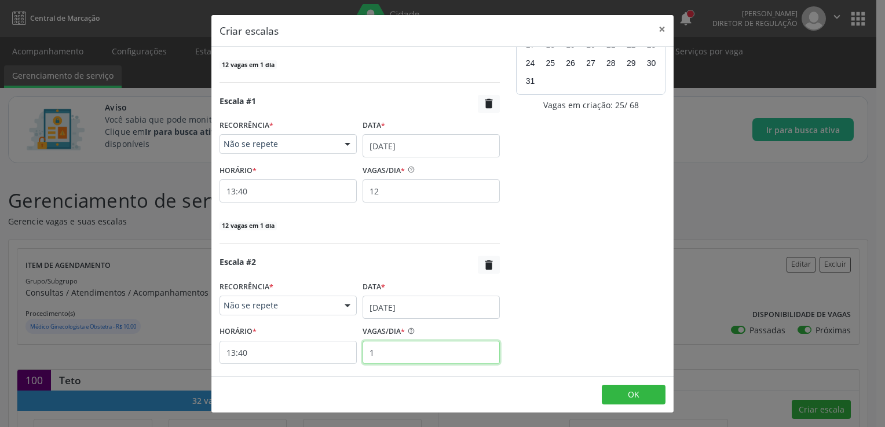
click at [378, 346] on input "1" at bounding box center [431, 352] width 137 height 23
type input "12"
click at [261, 353] on input "13:40" at bounding box center [287, 352] width 137 height 23
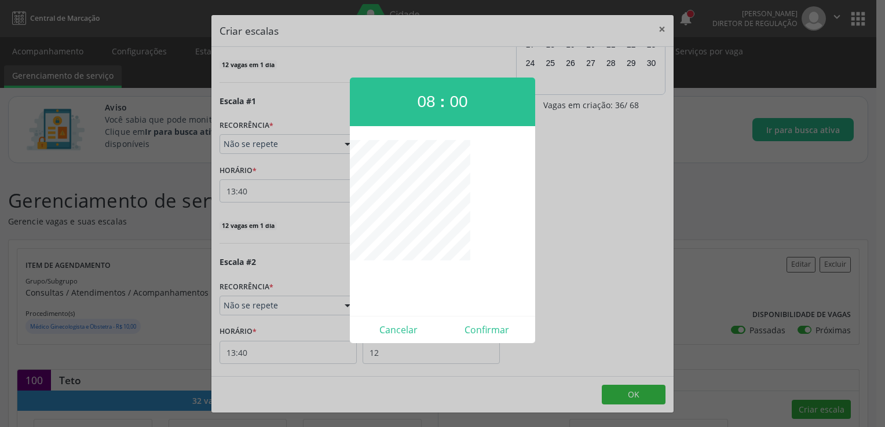
click at [241, 192] on div at bounding box center [442, 213] width 885 height 427
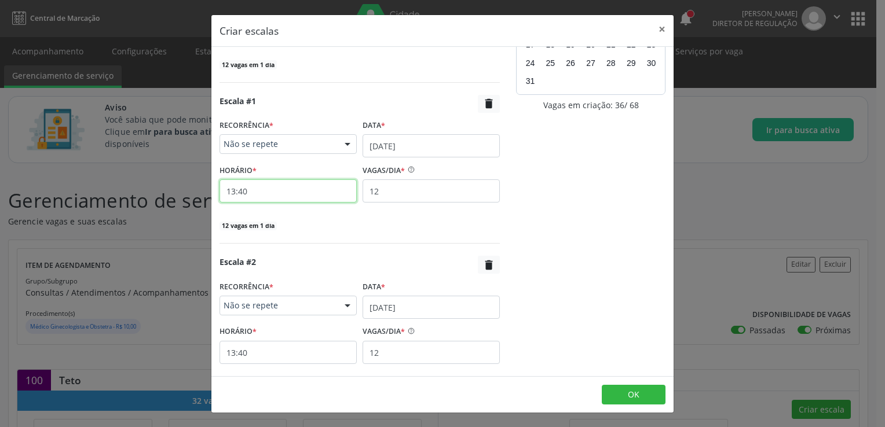
click at [241, 192] on input "13:40" at bounding box center [287, 191] width 137 height 23
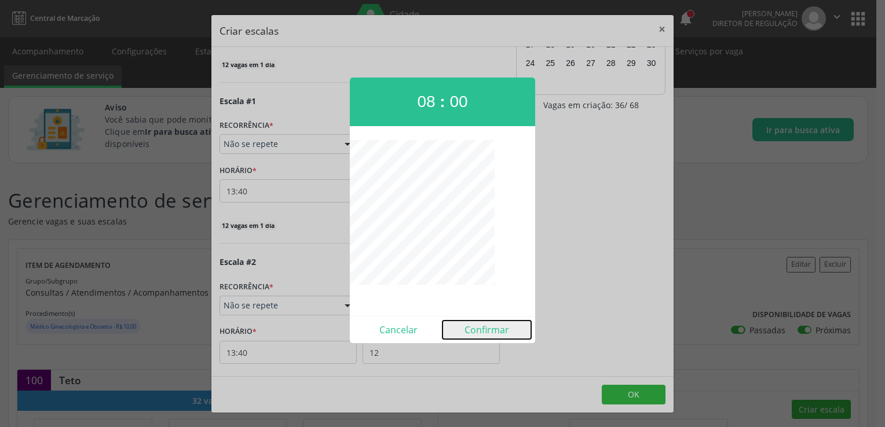
click at [483, 331] on button "Confirmar" at bounding box center [486, 330] width 89 height 19
type input "08:00"
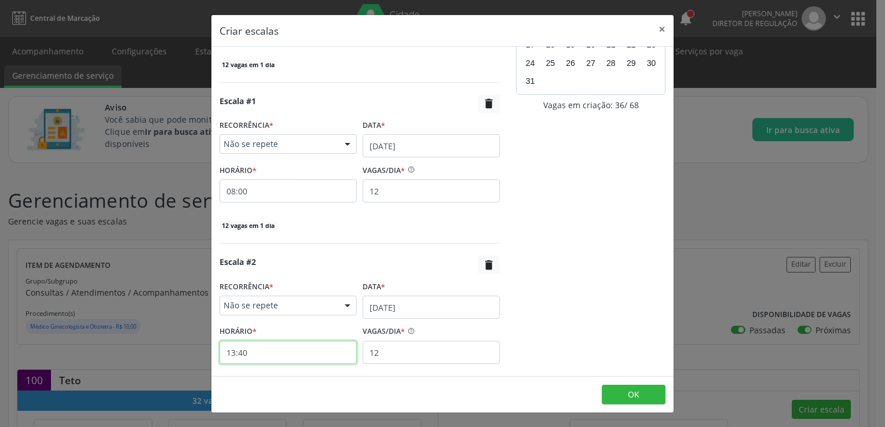
click at [232, 360] on input "13:40" at bounding box center [287, 352] width 137 height 23
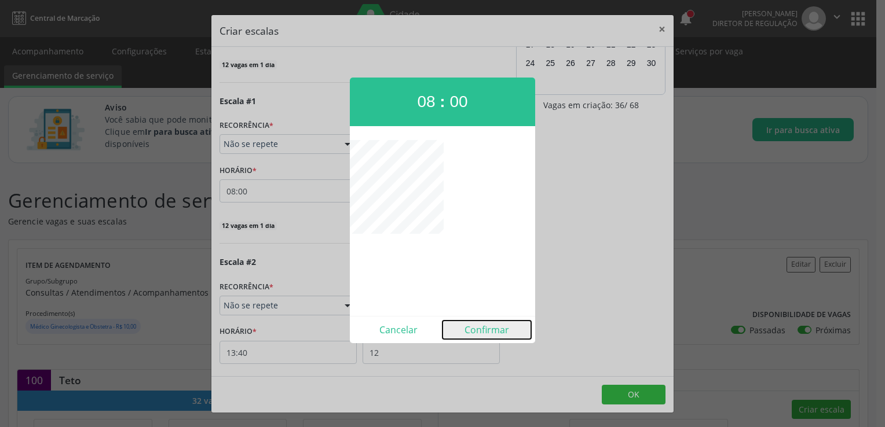
click at [485, 322] on button "Confirmar" at bounding box center [486, 330] width 89 height 19
type input "08:00"
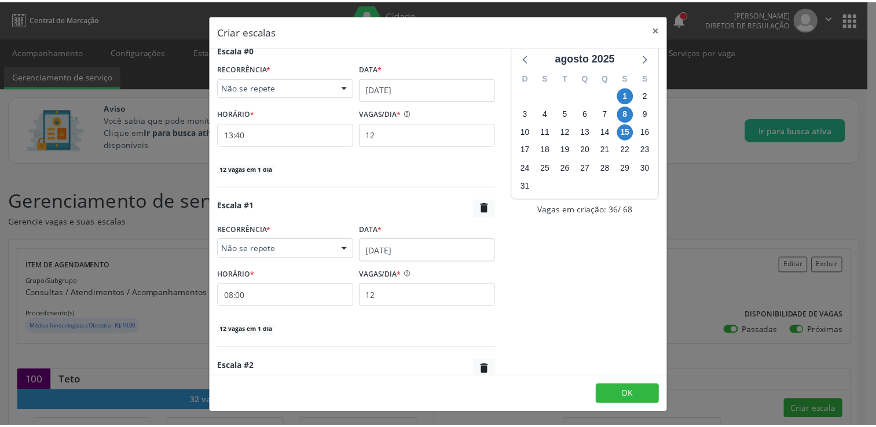
scroll to position [0, 0]
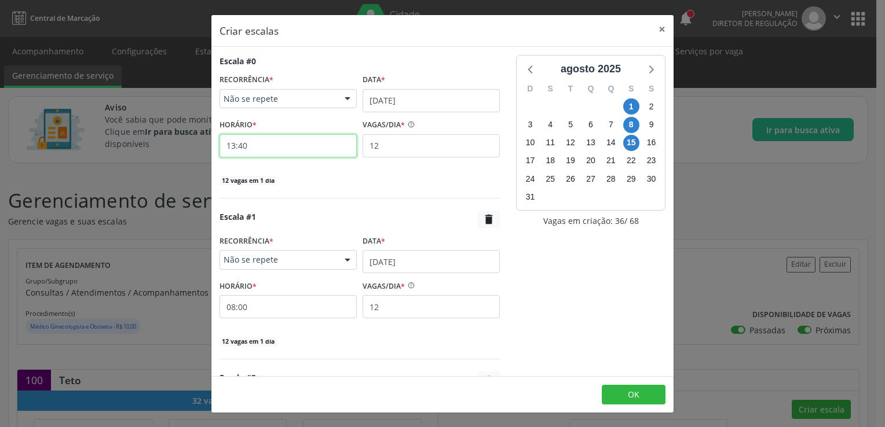
click at [260, 152] on input "13:40" at bounding box center [287, 145] width 137 height 23
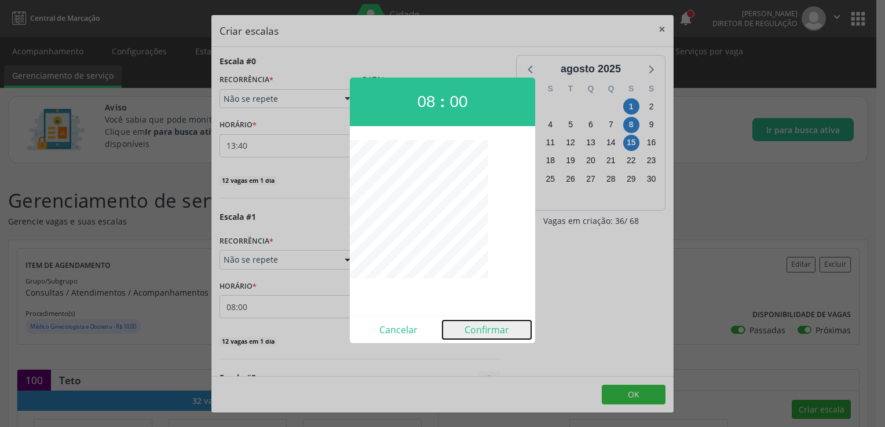
click at [498, 335] on button "Confirmar" at bounding box center [486, 330] width 89 height 19
type input "08:00"
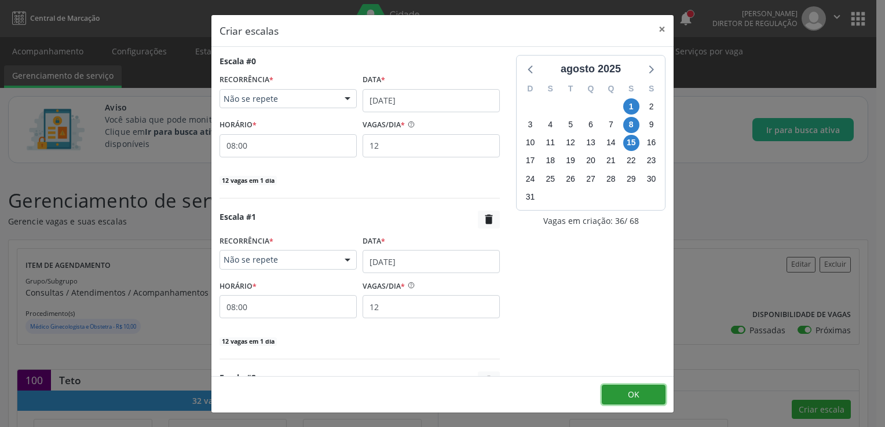
click at [631, 392] on span "OK" at bounding box center [634, 394] width 12 height 11
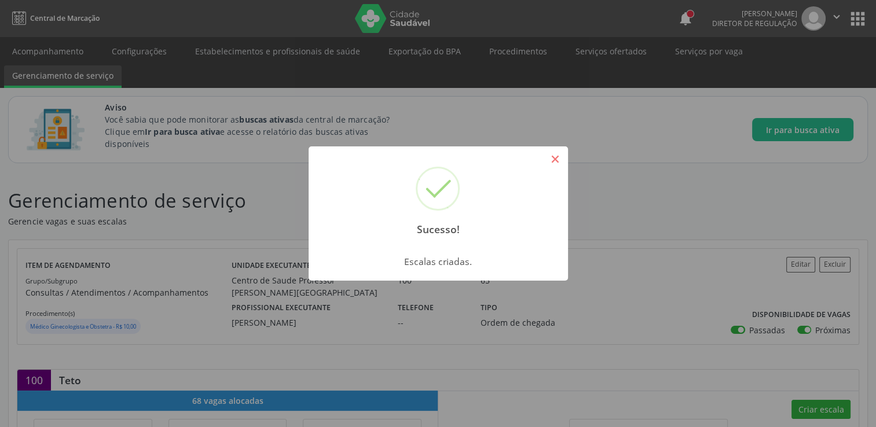
click at [552, 162] on button "×" at bounding box center [556, 159] width 20 height 20
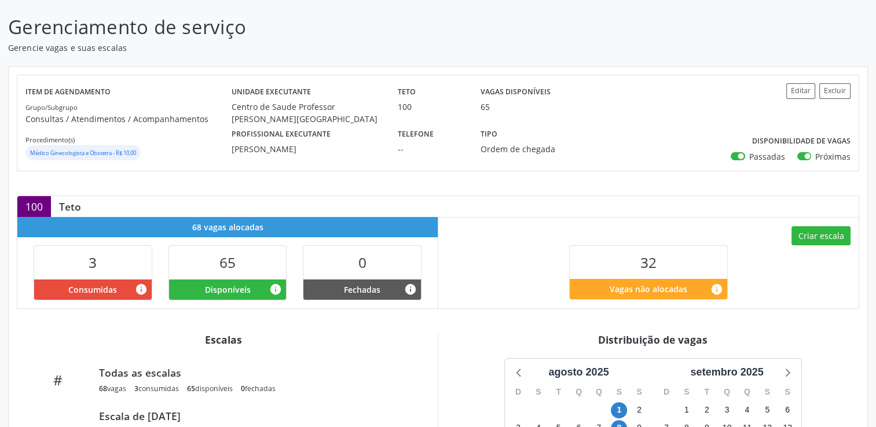
scroll to position [232, 0]
